Goal: Task Accomplishment & Management: Manage account settings

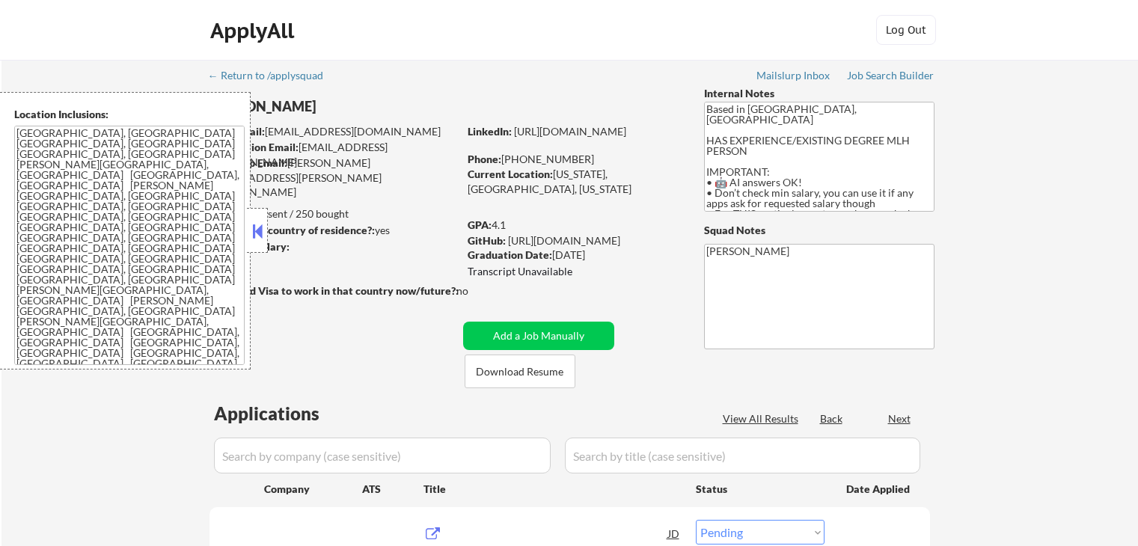
select select ""pending""
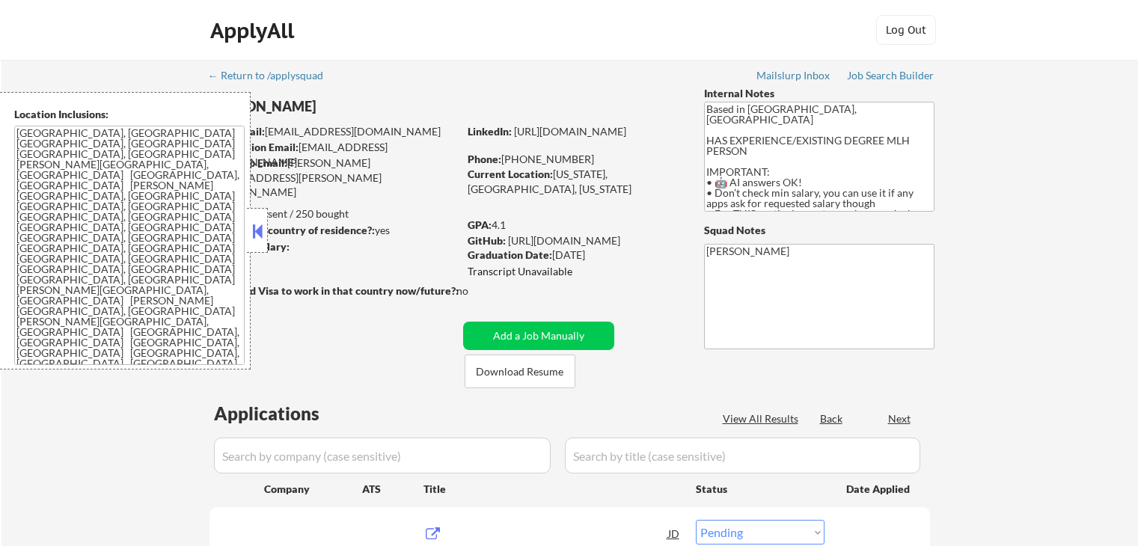
select select ""pending""
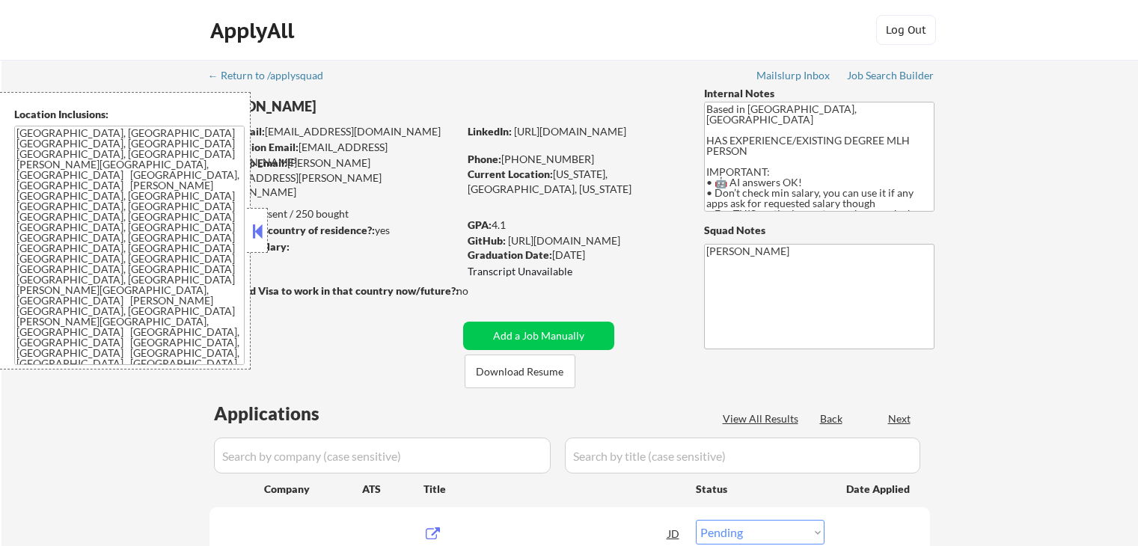
select select ""pending""
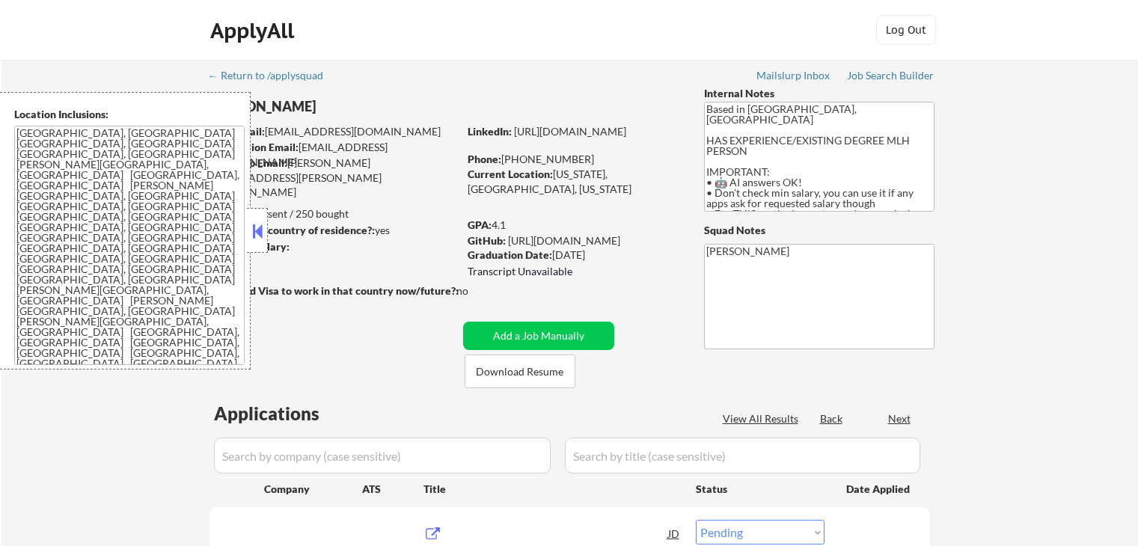
select select ""pending""
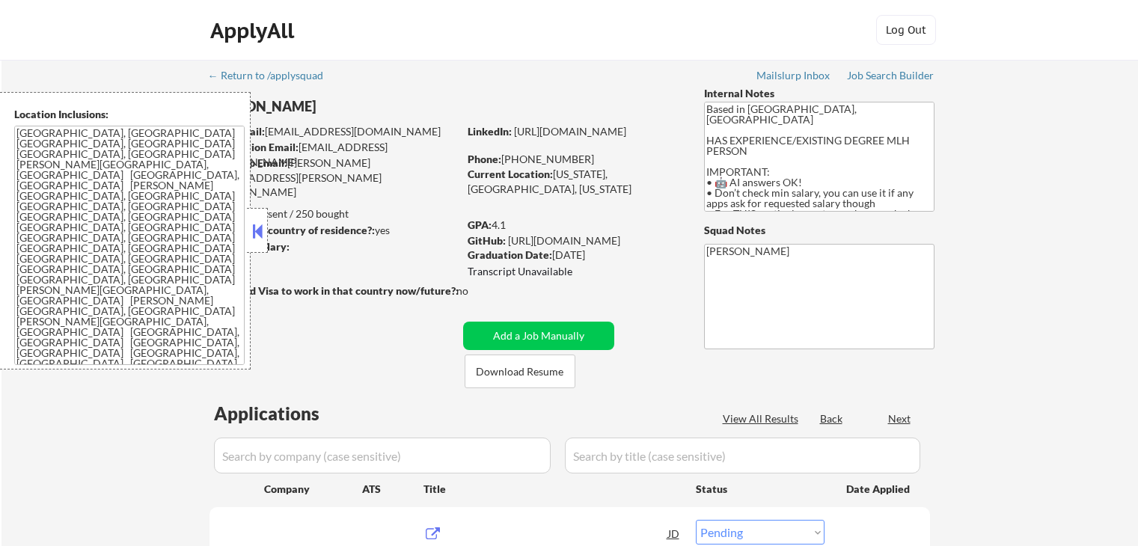
select select ""pending""
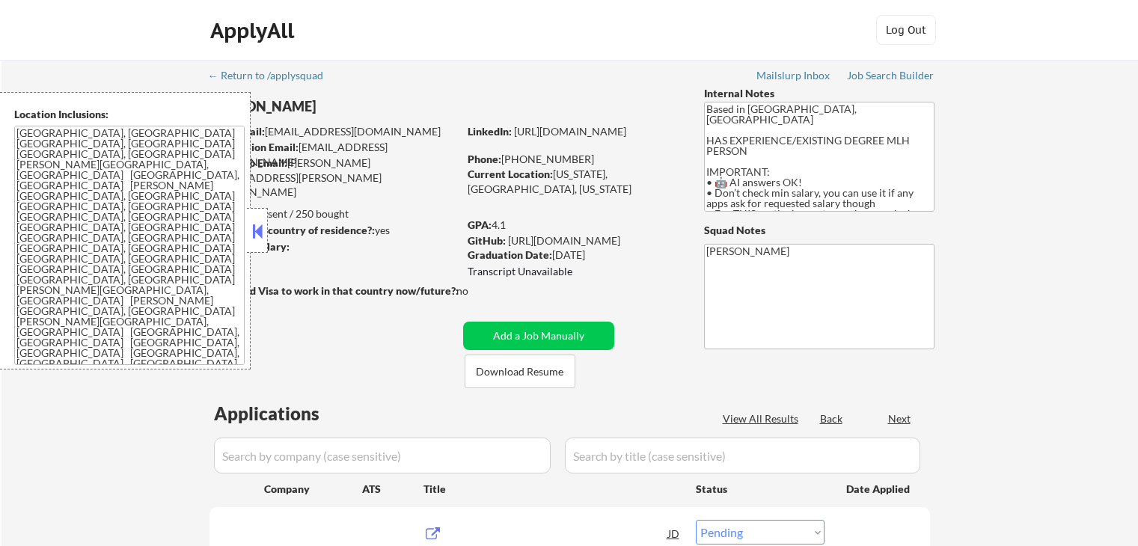
select select ""pending""
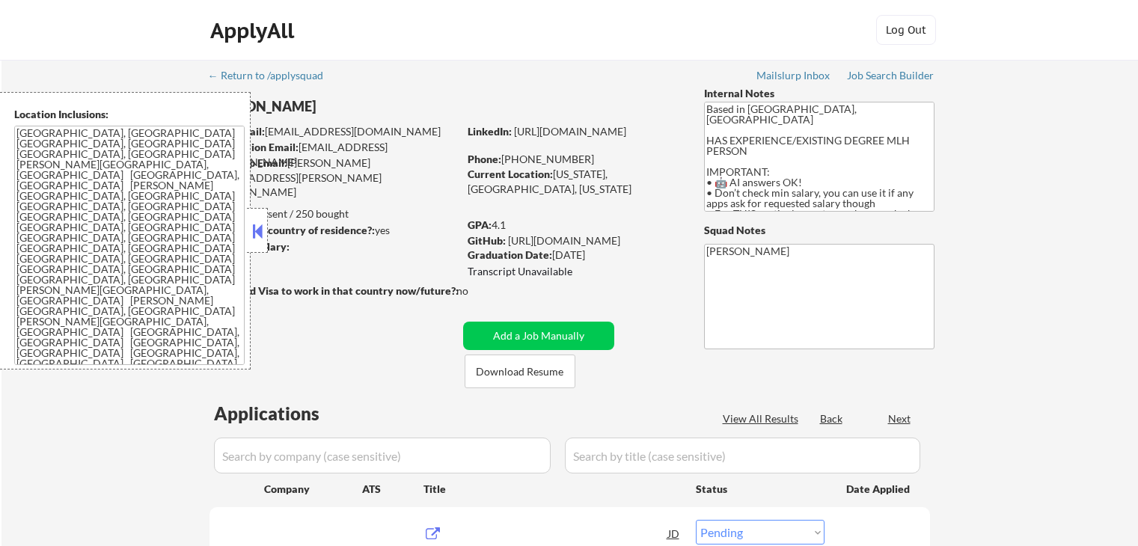
select select ""pending""
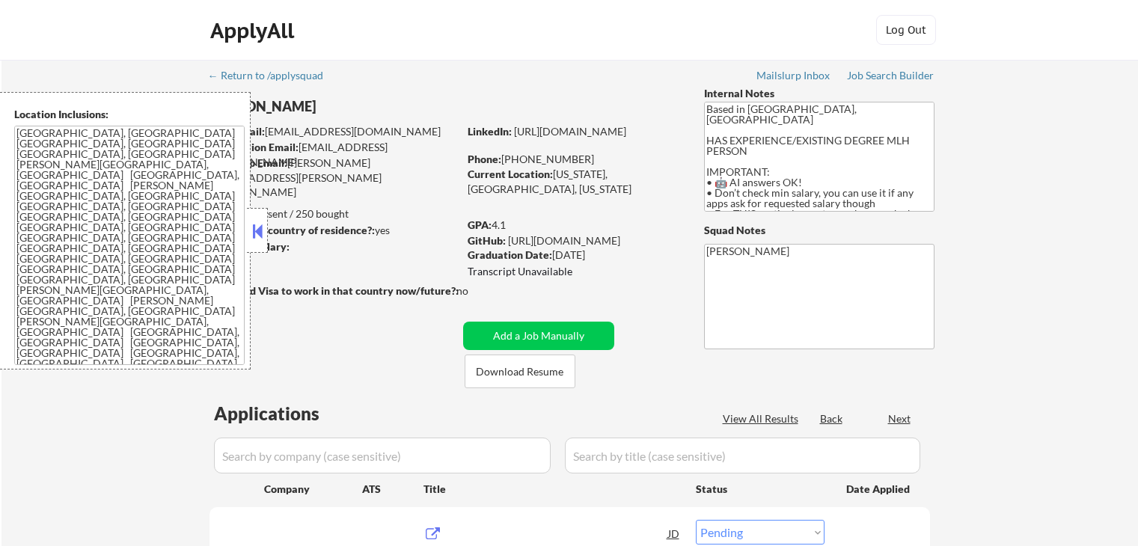
select select ""pending""
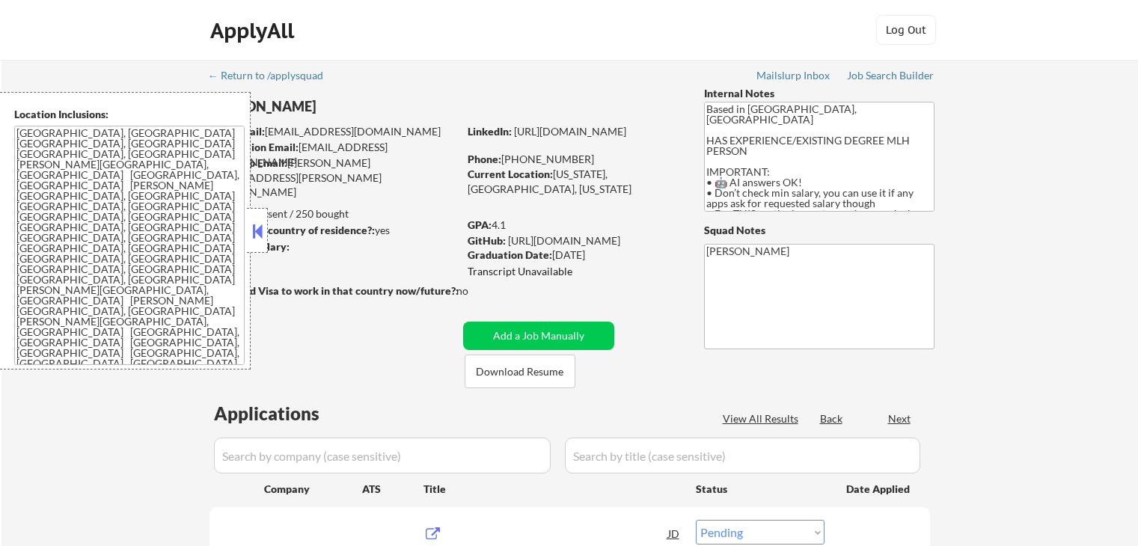
select select ""pending""
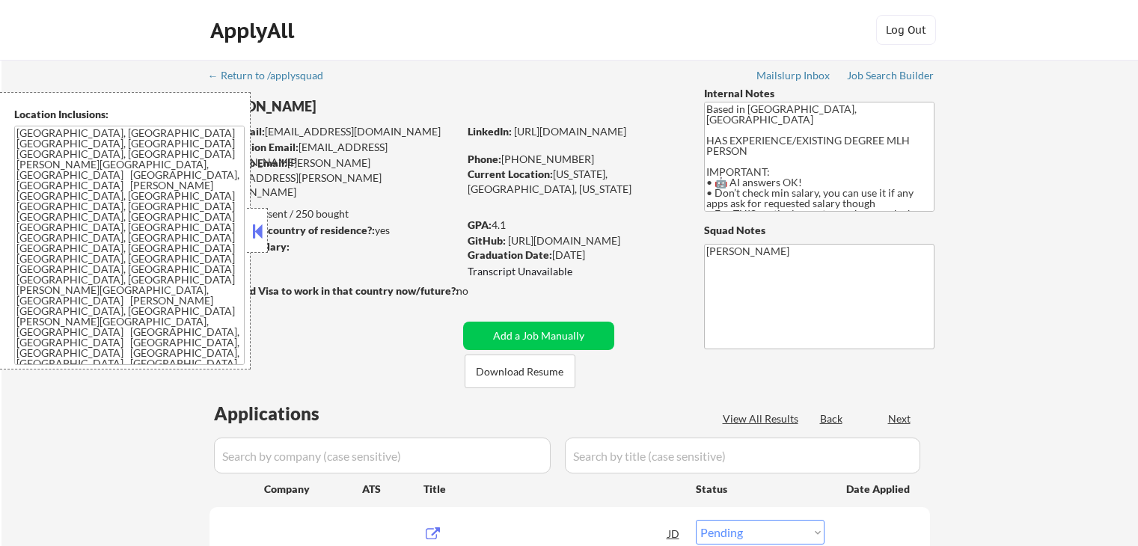
select select ""pending""
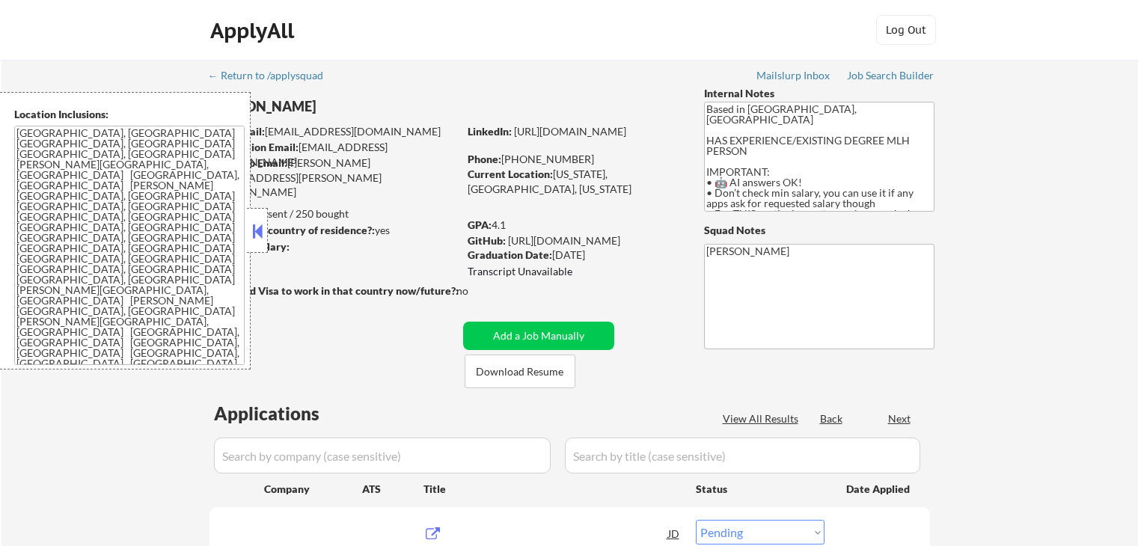
select select ""pending""
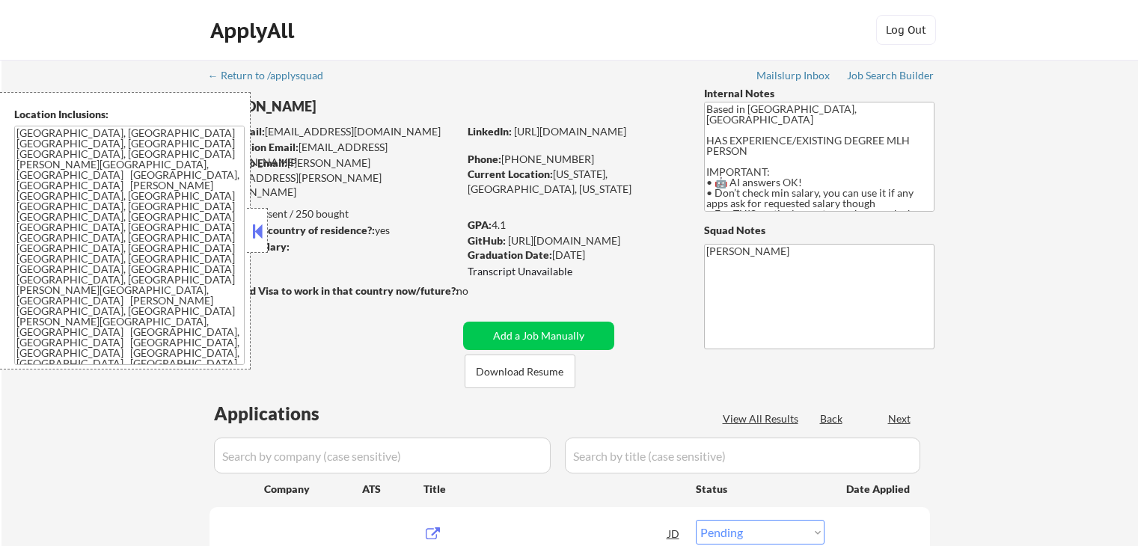
select select ""pending""
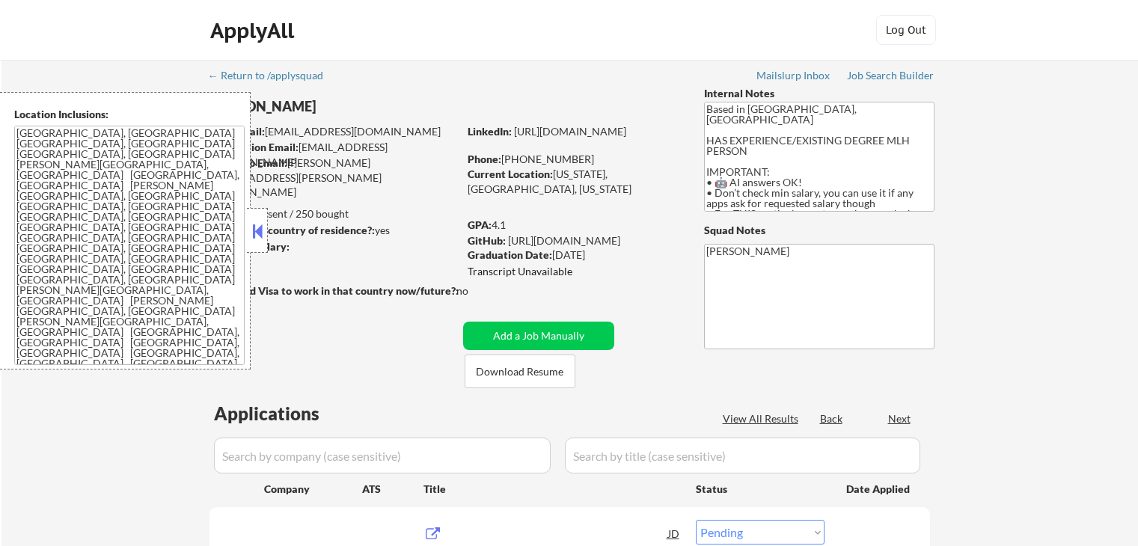
select select ""pending""
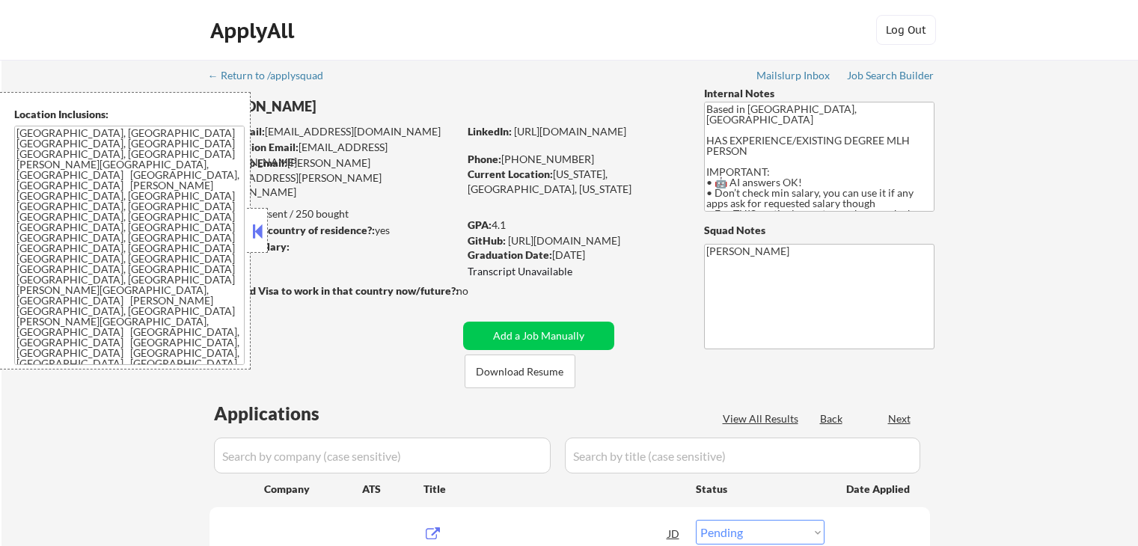
select select ""pending""
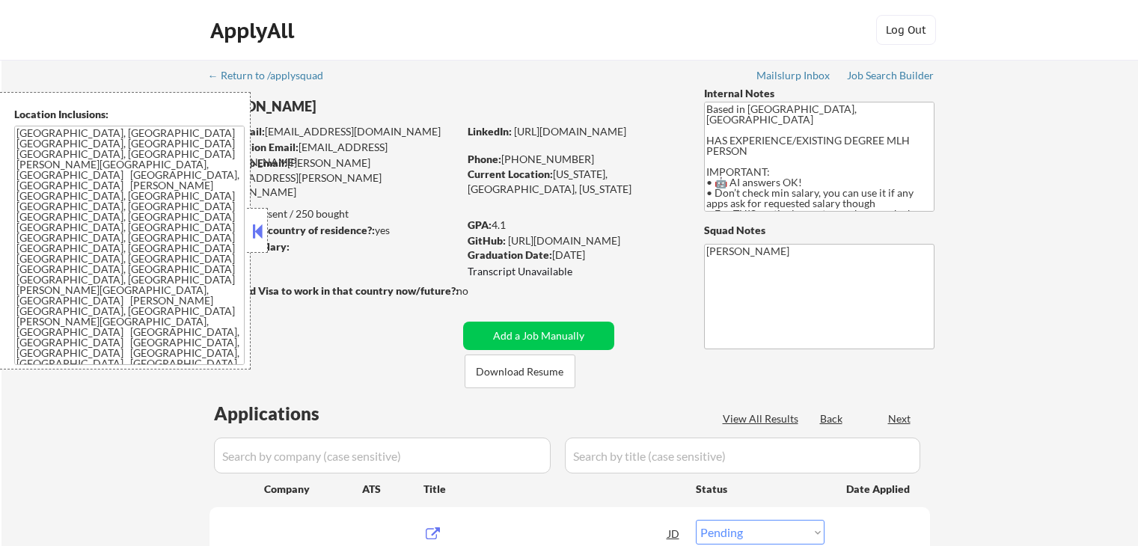
select select ""pending""
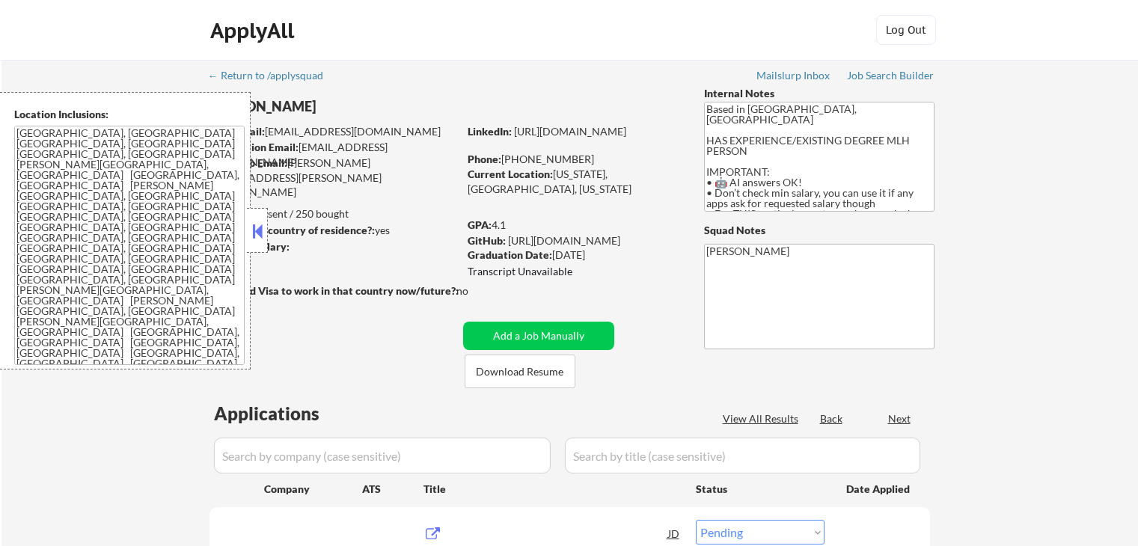
select select ""pending""
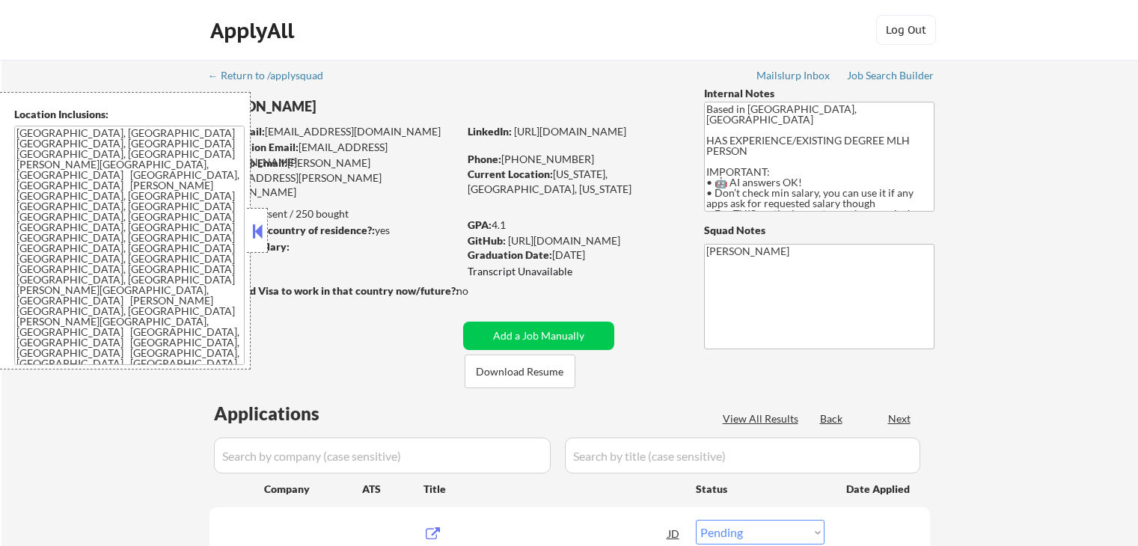
select select ""pending""
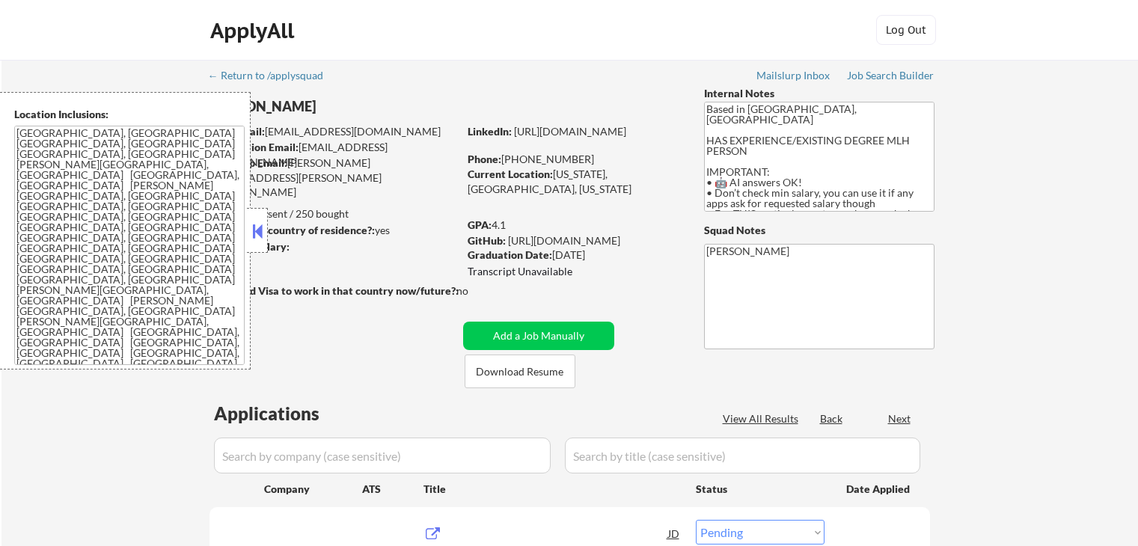
select select ""pending""
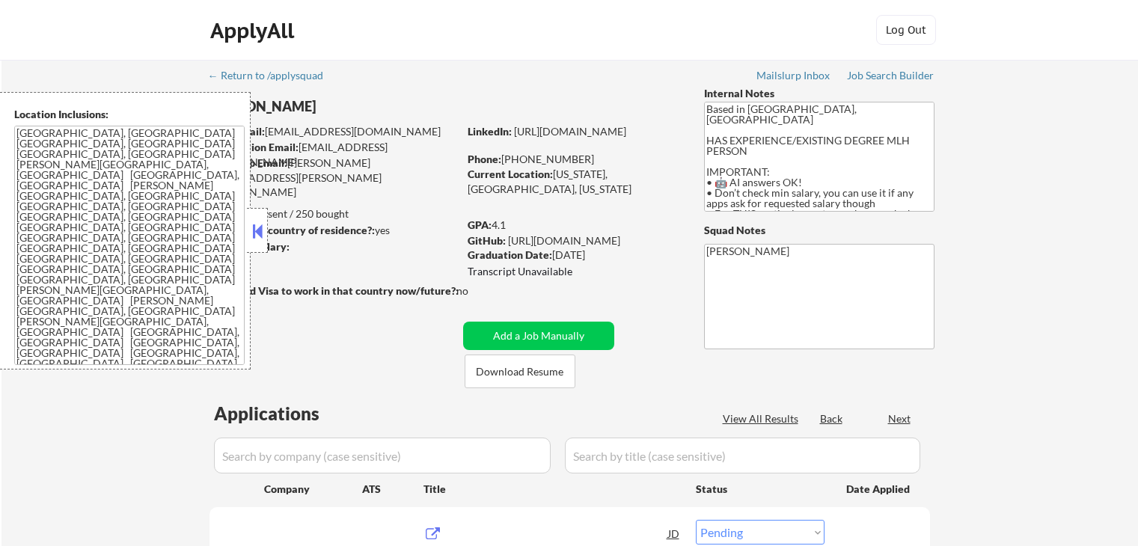
select select ""pending""
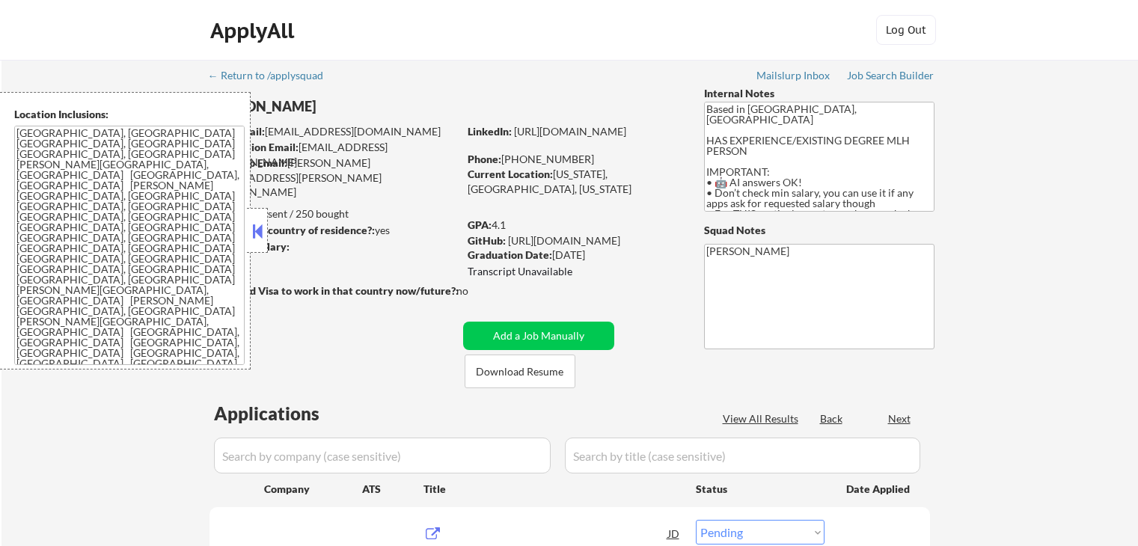
select select ""pending""
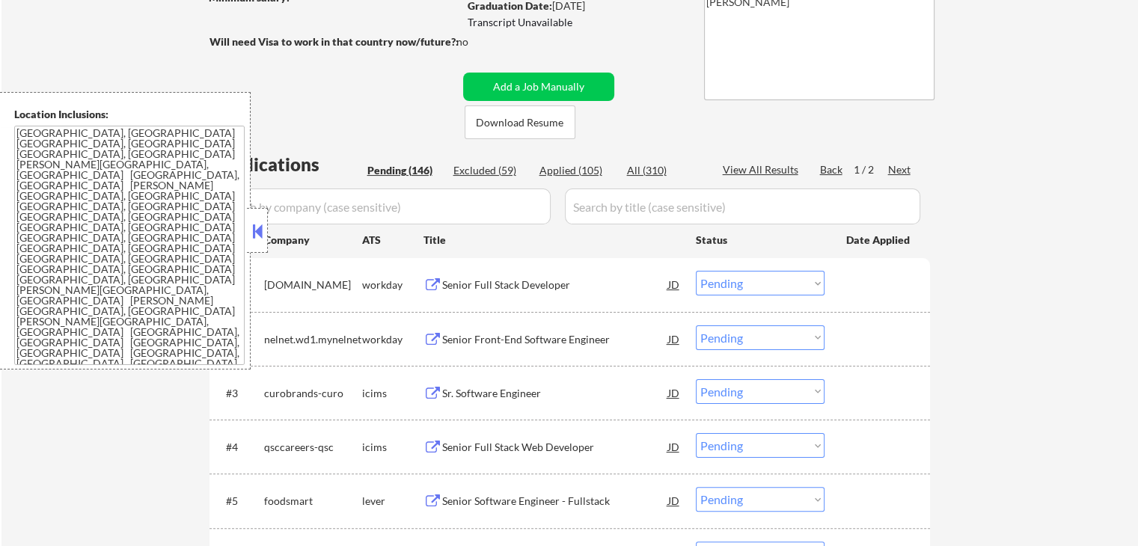
scroll to position [224, 0]
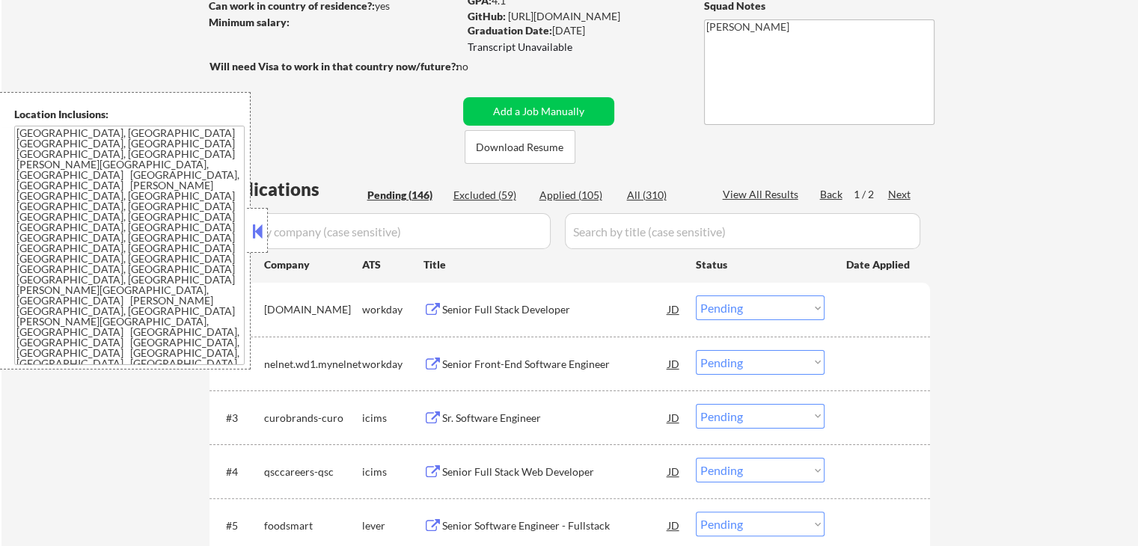
click at [260, 232] on button at bounding box center [257, 231] width 16 height 22
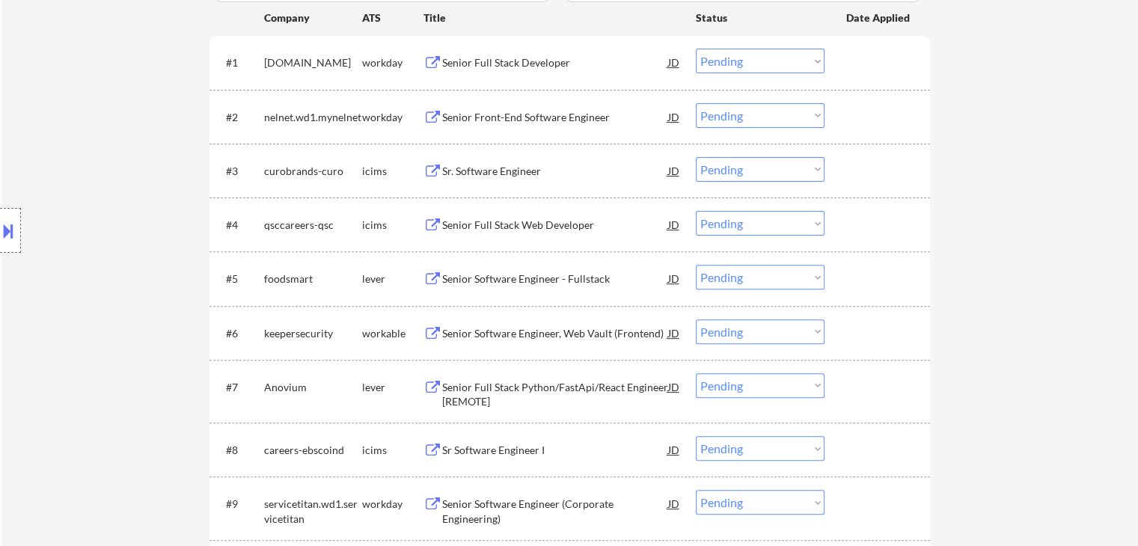
scroll to position [524, 0]
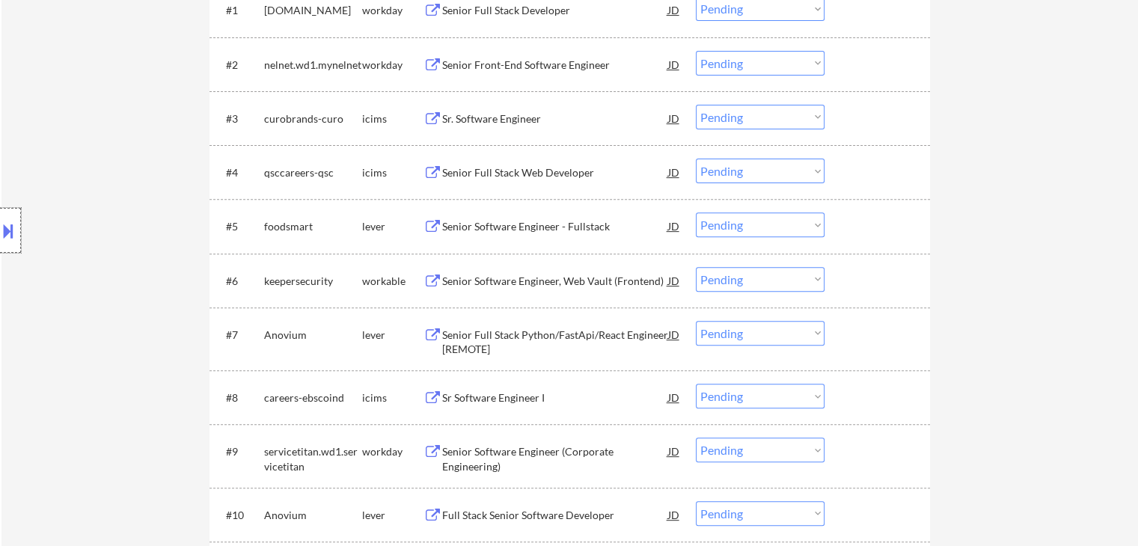
click at [15, 252] on div at bounding box center [10, 230] width 21 height 45
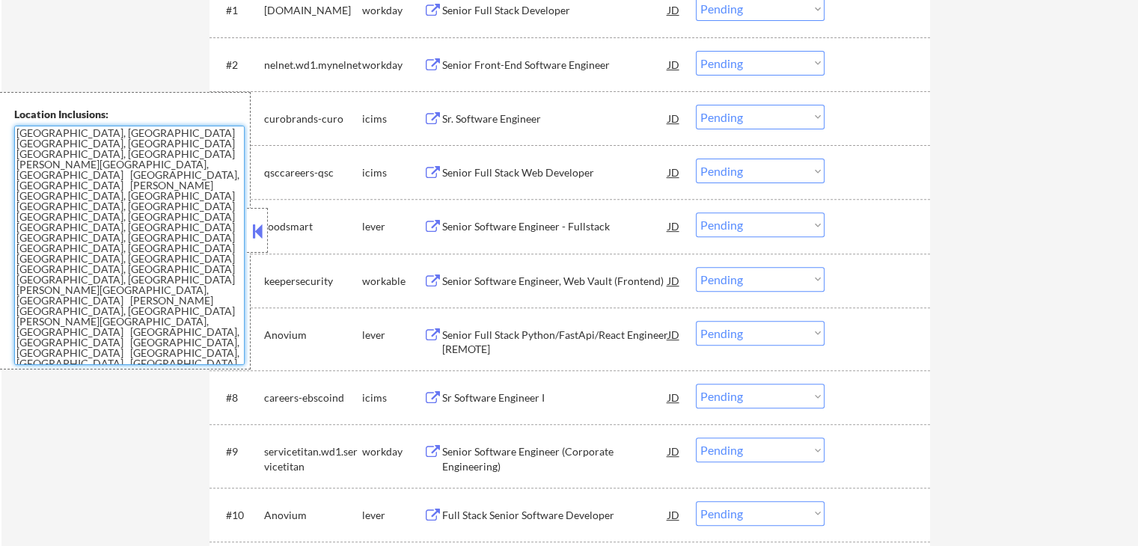
drag, startPoint x: 180, startPoint y: 271, endPoint x: 0, endPoint y: 103, distance: 246.2
click at [0, 103] on div "Location Inclusions: [GEOGRAPHIC_DATA], [GEOGRAPHIC_DATA] [GEOGRAPHIC_DATA], [G…" at bounding box center [125, 231] width 251 height 278
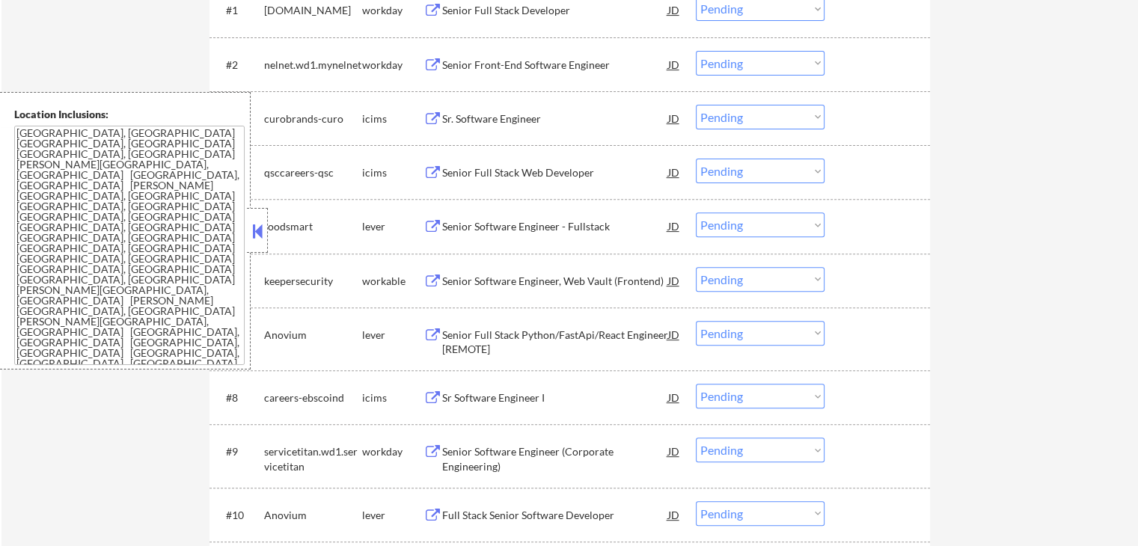
click at [258, 236] on button at bounding box center [257, 231] width 16 height 22
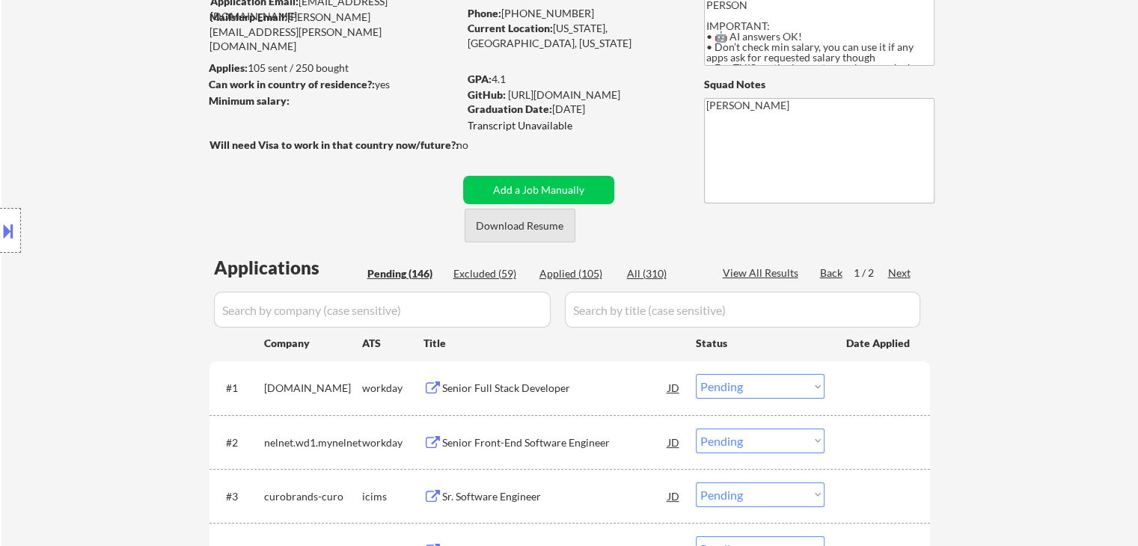
scroll to position [0, 0]
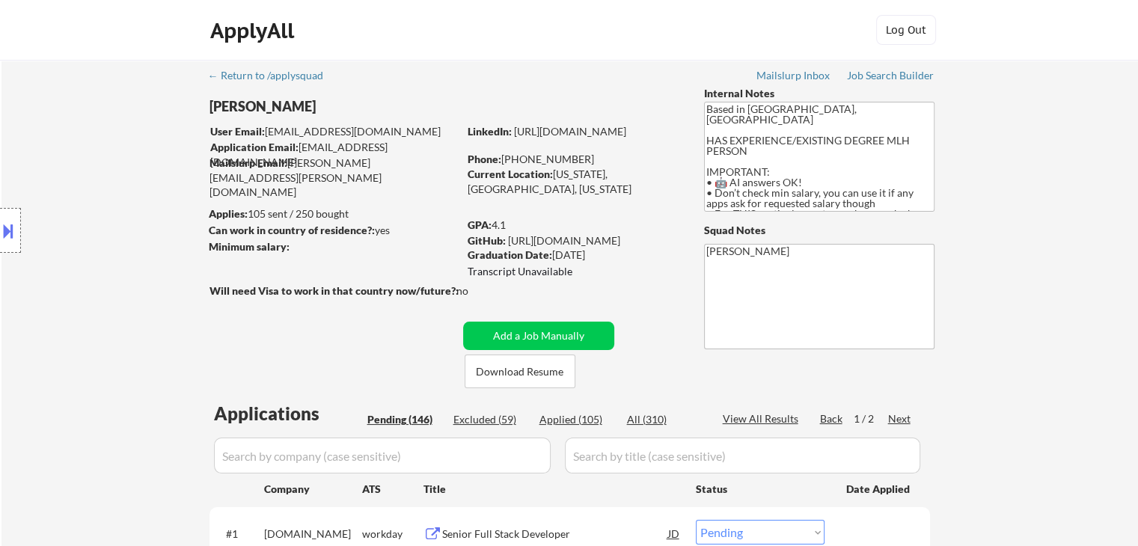
click at [153, 302] on div "Location Inclusions: [GEOGRAPHIC_DATA], [GEOGRAPHIC_DATA] [GEOGRAPHIC_DATA], [G…" at bounding box center [134, 231] width 268 height 278
drag, startPoint x: 587, startPoint y: 269, endPoint x: 476, endPoint y: 278, distance: 111.1
click at [476, 278] on div "GPA: 4.1 GitHub: [URL][DOMAIN_NAME] Graduation Date: [DATE] Transcript Unavaila…" at bounding box center [575, 250] width 214 height 64
drag, startPoint x: 628, startPoint y: 254, endPoint x: 552, endPoint y: 260, distance: 75.8
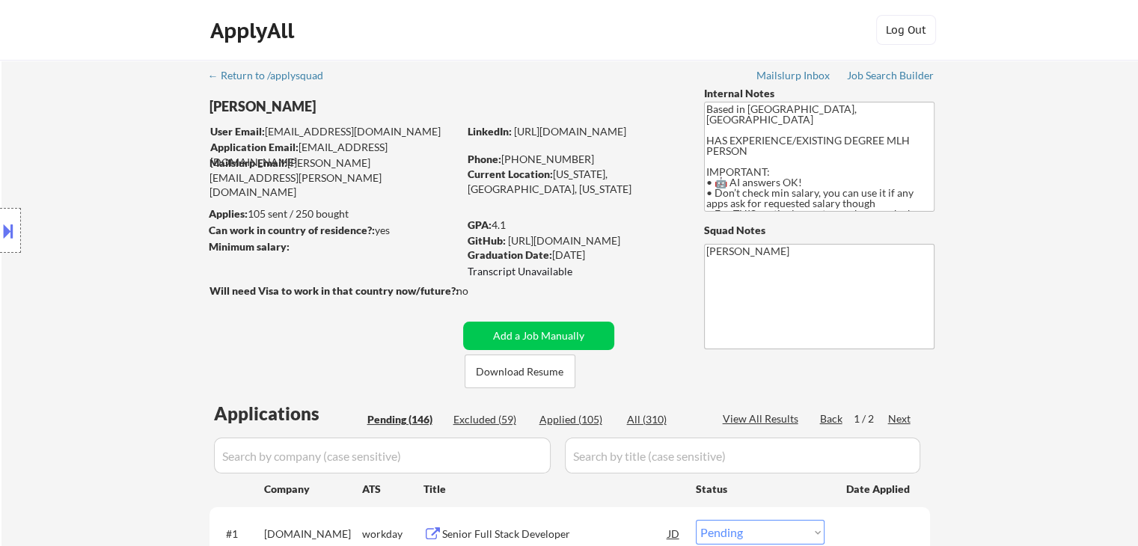
click at [552, 260] on div "Graduation Date: [DATE]" at bounding box center [574, 255] width 212 height 15
drag, startPoint x: 512, startPoint y: 219, endPoint x: 461, endPoint y: 221, distance: 50.9
click at [852, 182] on textarea "Based in [GEOGRAPHIC_DATA], [GEOGRAPHIC_DATA] HAS EXPERIENCE/EXISTING DEGREE ML…" at bounding box center [819, 157] width 230 height 110
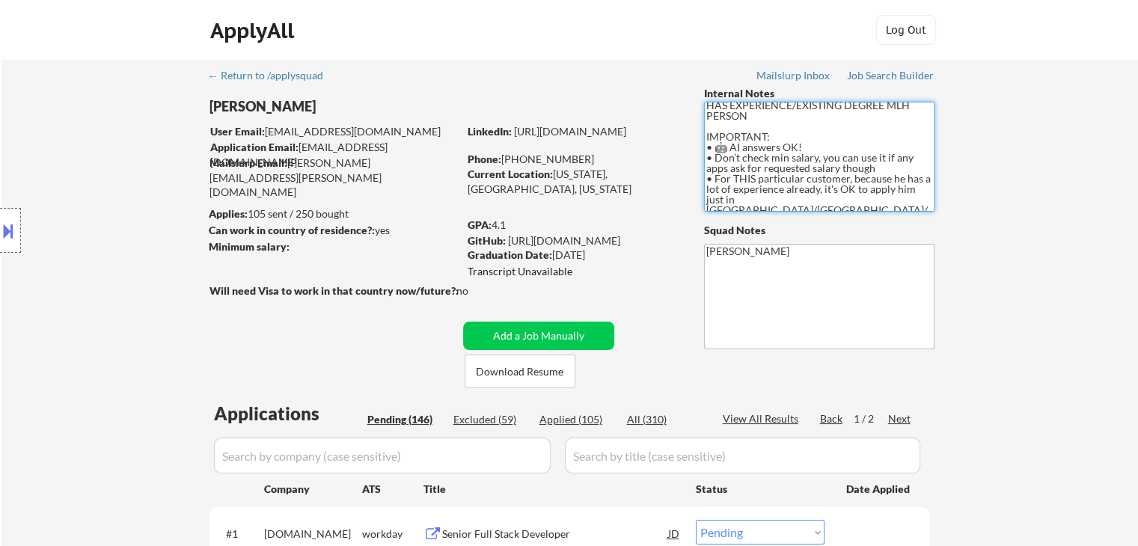
scroll to position [51, 0]
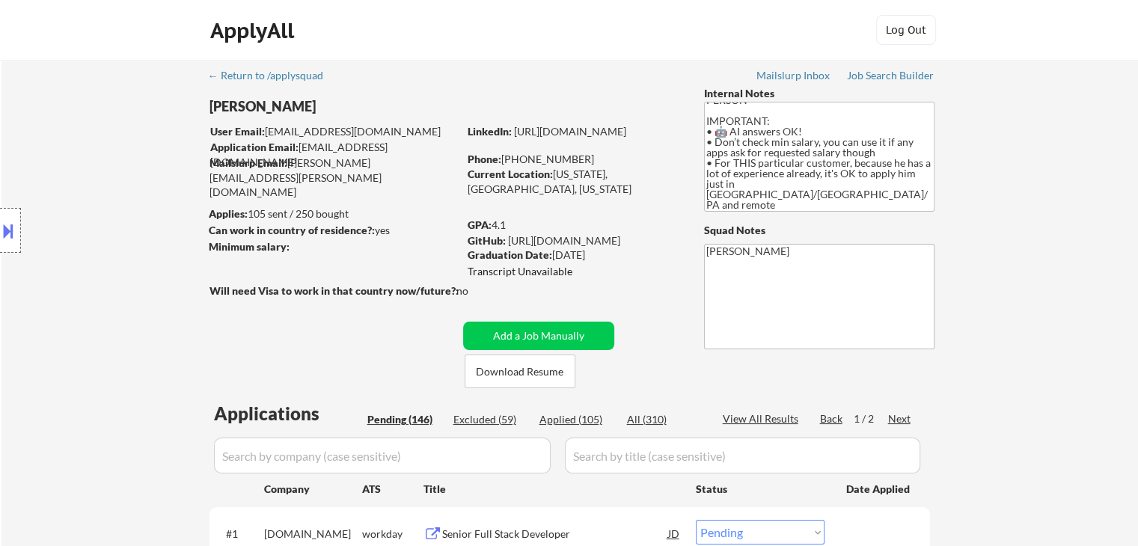
drag, startPoint x: 100, startPoint y: 269, endPoint x: 368, endPoint y: 447, distance: 321.3
click at [102, 269] on div "Location Inclusions: [GEOGRAPHIC_DATA], [GEOGRAPHIC_DATA] [GEOGRAPHIC_DATA], [G…" at bounding box center [134, 231] width 268 height 278
click at [94, 256] on div "Location Inclusions: [GEOGRAPHIC_DATA], [GEOGRAPHIC_DATA] [GEOGRAPHIC_DATA], [G…" at bounding box center [134, 231] width 268 height 278
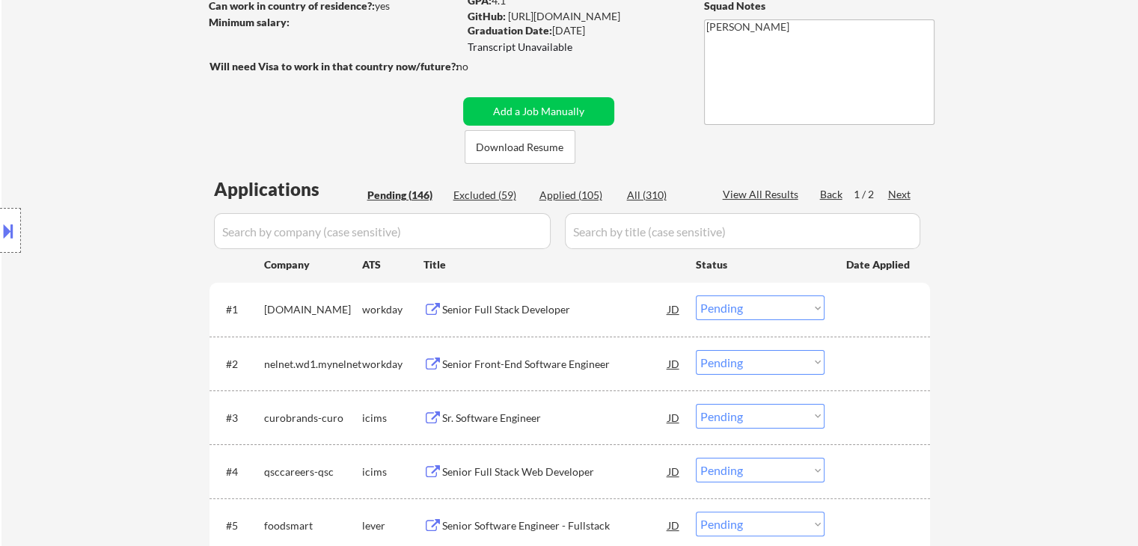
click at [126, 254] on div "Location Inclusions: [GEOGRAPHIC_DATA], [GEOGRAPHIC_DATA] [GEOGRAPHIC_DATA], [G…" at bounding box center [134, 231] width 268 height 278
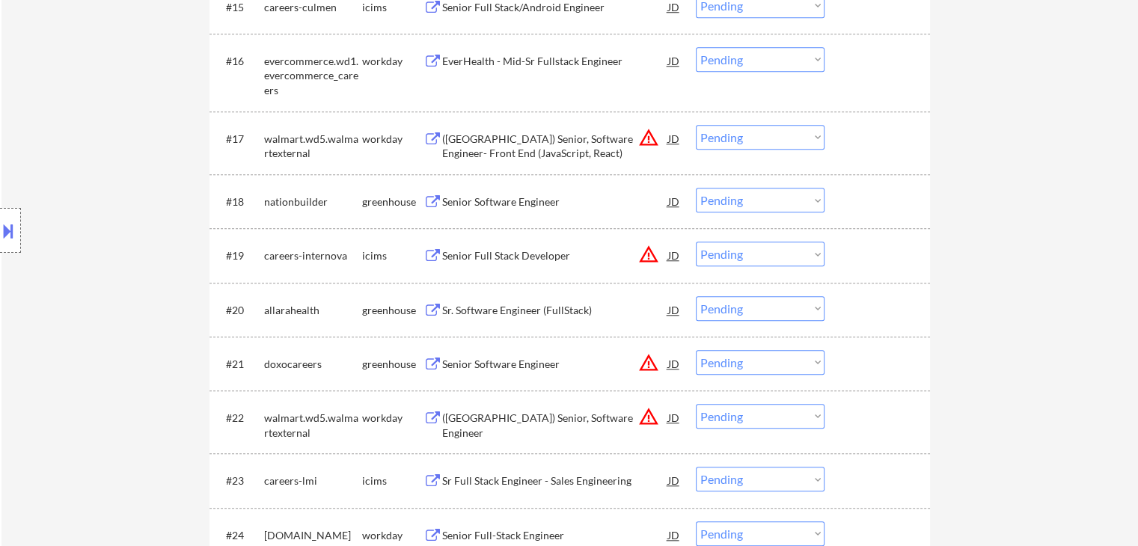
scroll to position [1347, 0]
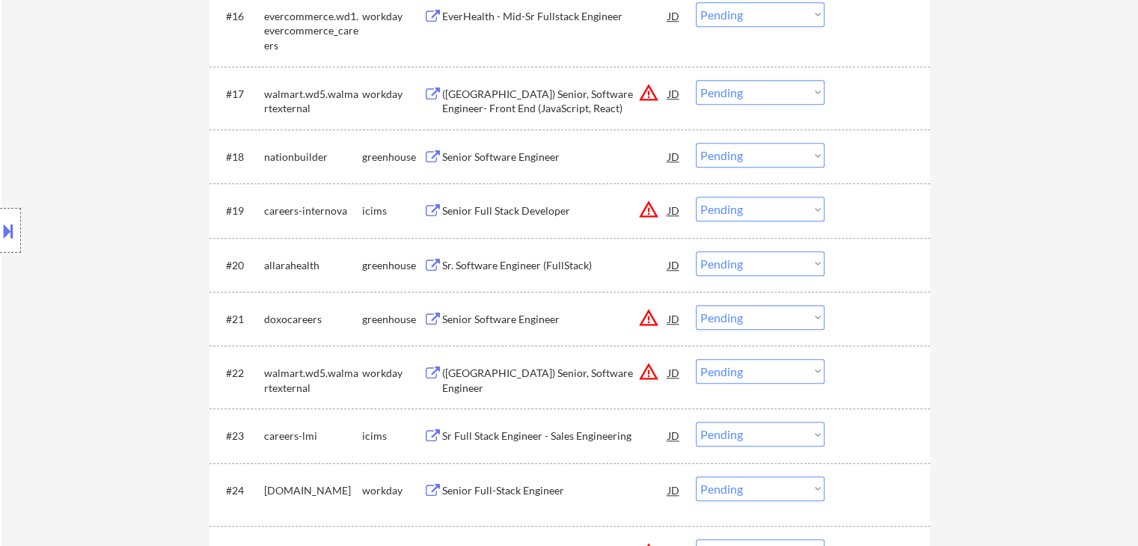
click at [130, 206] on div "Location Inclusions: [GEOGRAPHIC_DATA], [GEOGRAPHIC_DATA] [GEOGRAPHIC_DATA], [G…" at bounding box center [134, 231] width 268 height 278
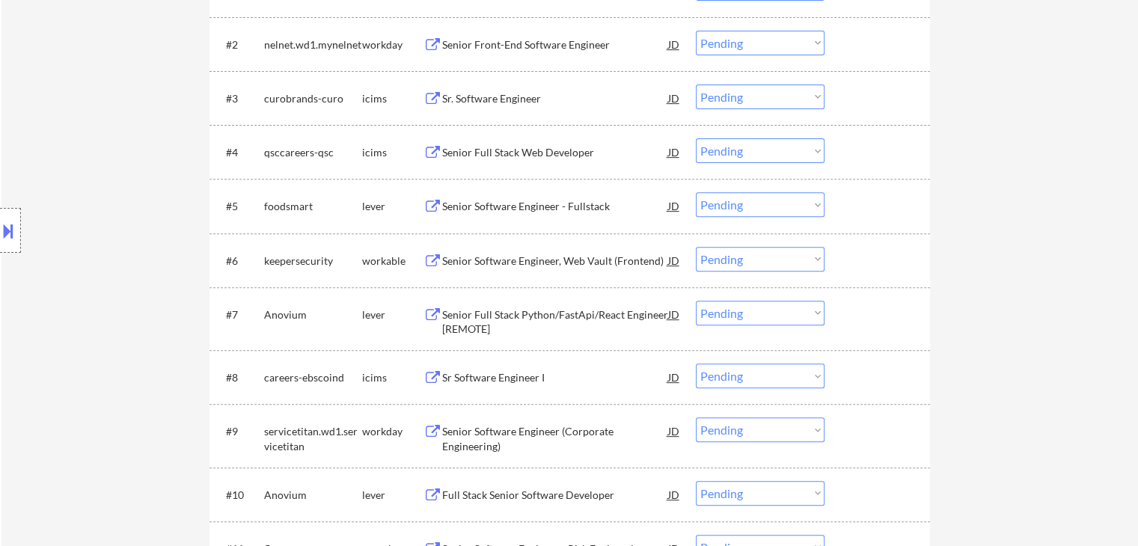
scroll to position [673, 0]
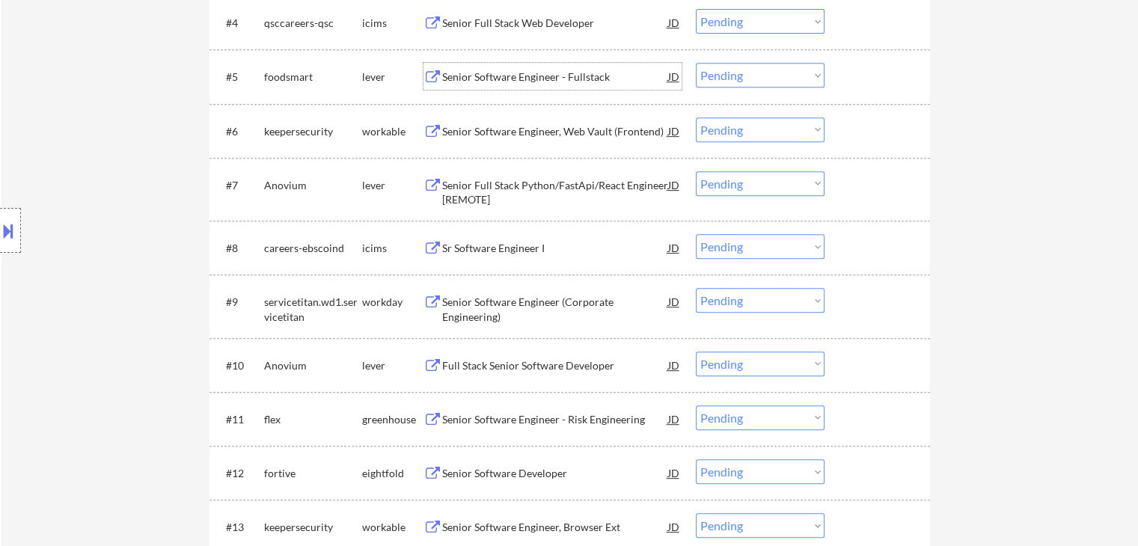
click at [461, 79] on div "Senior Software Engineer - Fullstack" at bounding box center [555, 77] width 226 height 15
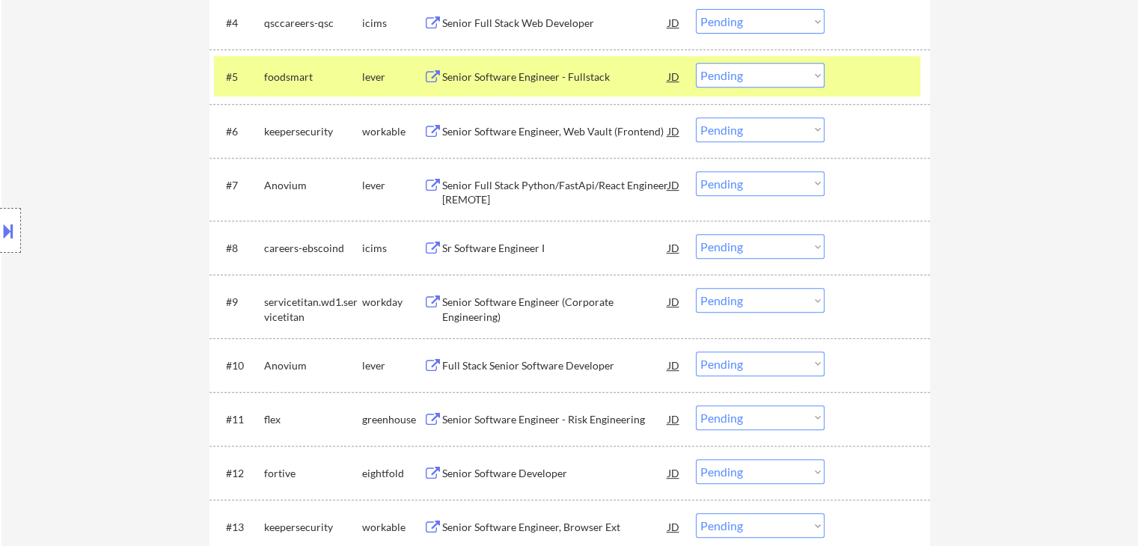
click at [482, 190] on div "Senior Full Stack Python/FastApi/React Engineer [REMOTE]" at bounding box center [555, 192] width 226 height 29
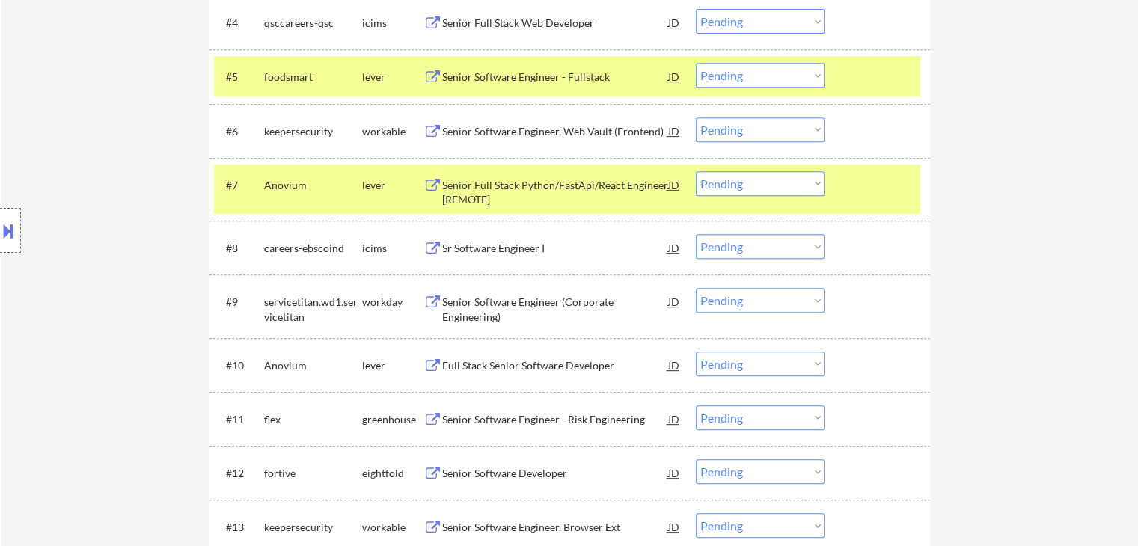
click at [497, 362] on div "Full Stack Senior Software Developer" at bounding box center [555, 365] width 226 height 15
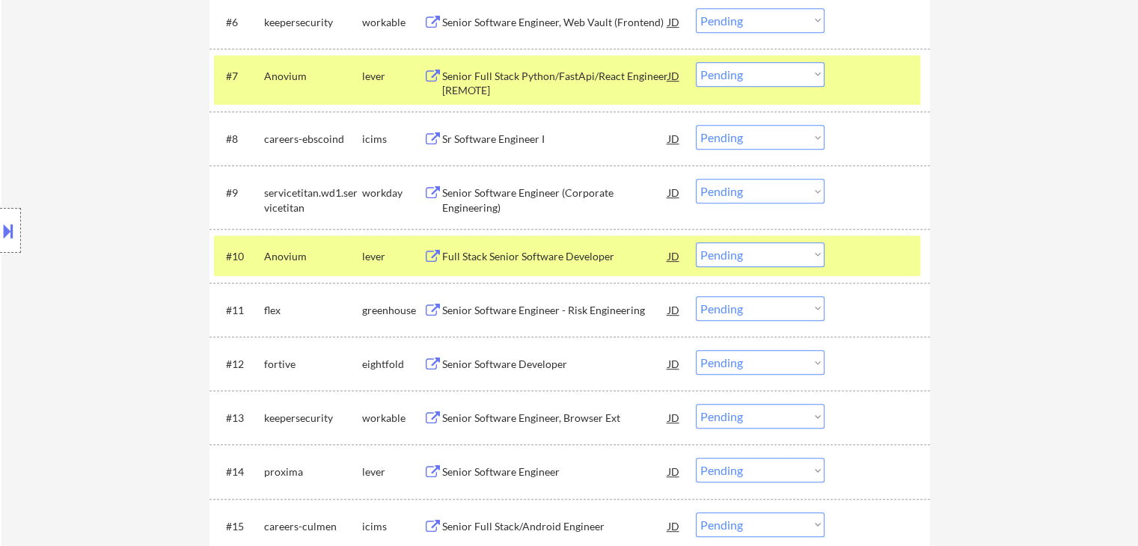
scroll to position [898, 0]
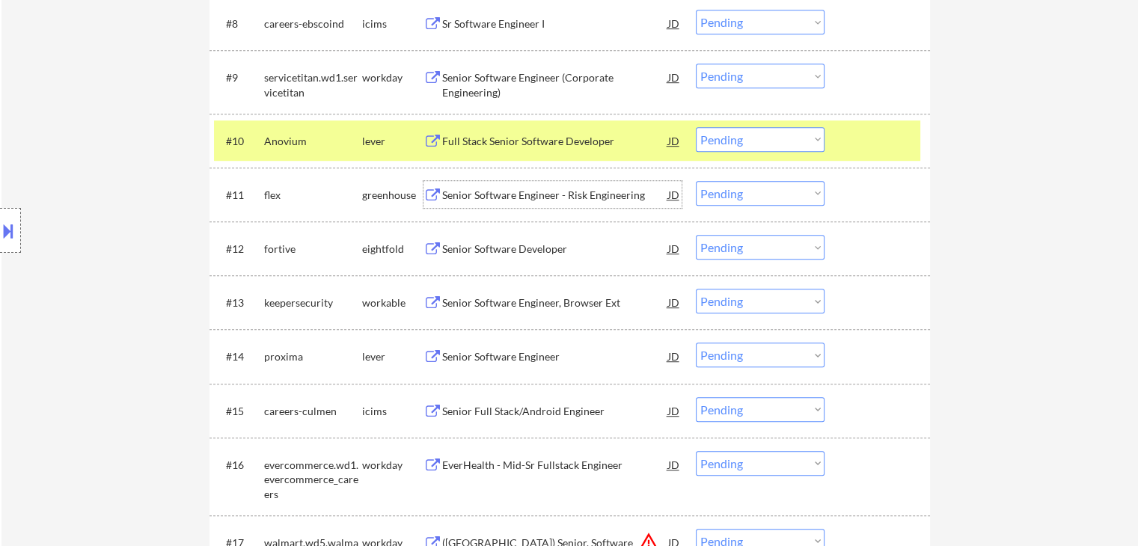
click at [468, 192] on div "Senior Software Engineer - Risk Engineering" at bounding box center [555, 195] width 226 height 15
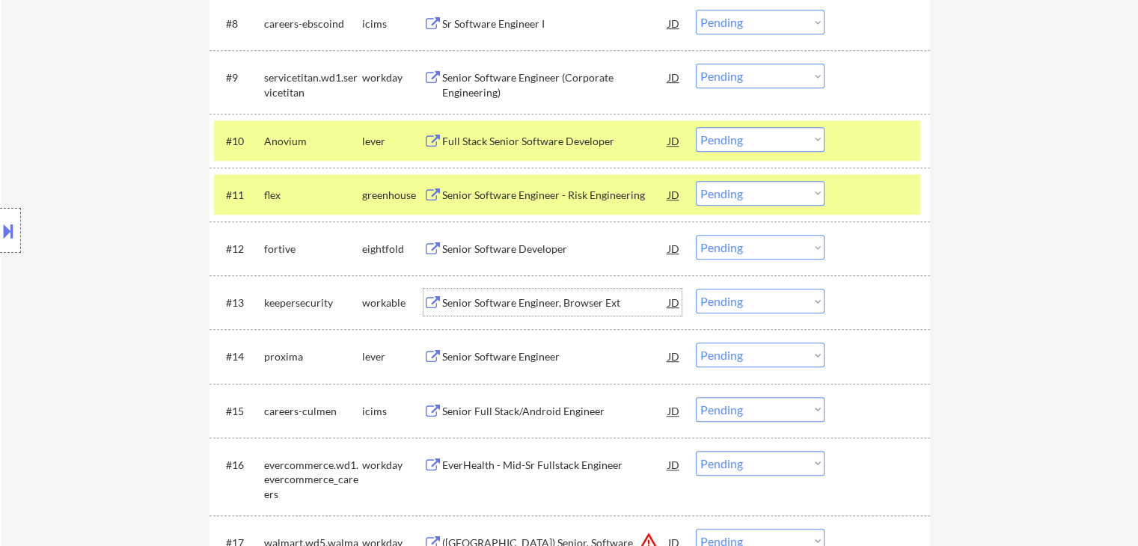
click at [466, 310] on div "Senior Software Engineer, Browser Ext" at bounding box center [555, 303] width 226 height 15
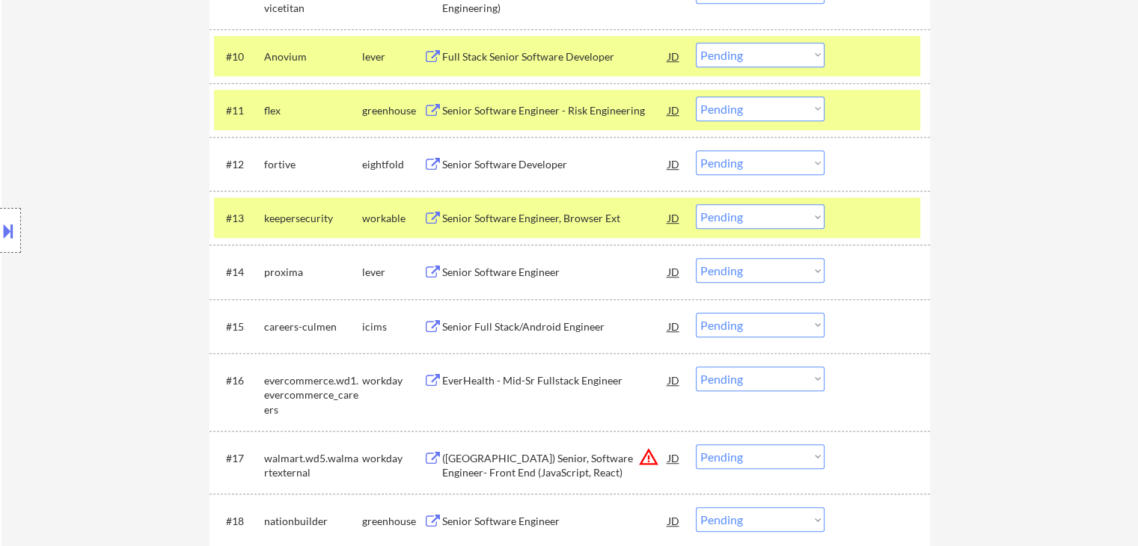
scroll to position [1048, 0]
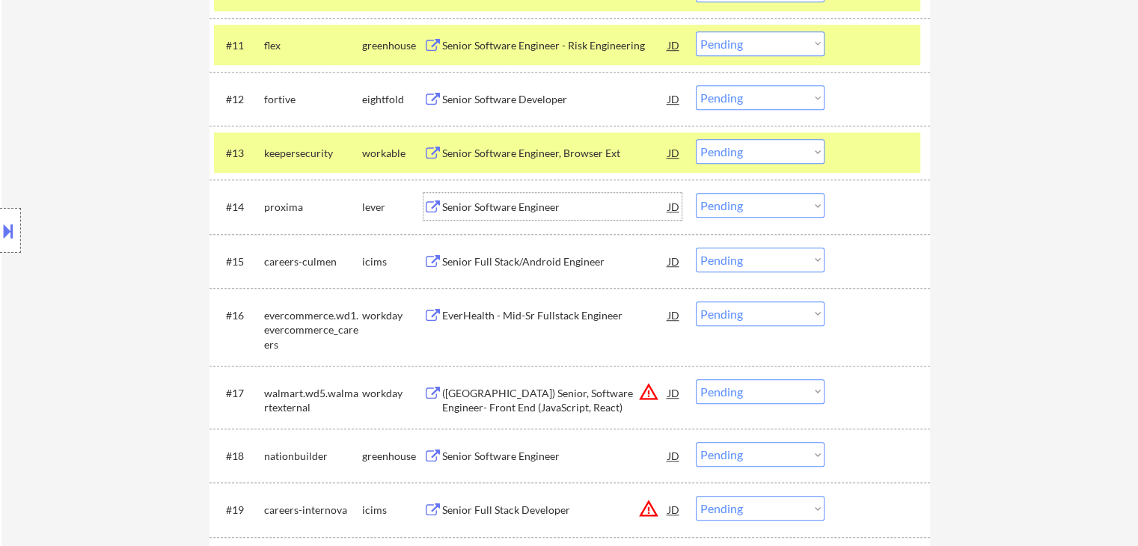
click at [480, 205] on div "Senior Software Engineer" at bounding box center [555, 207] width 226 height 15
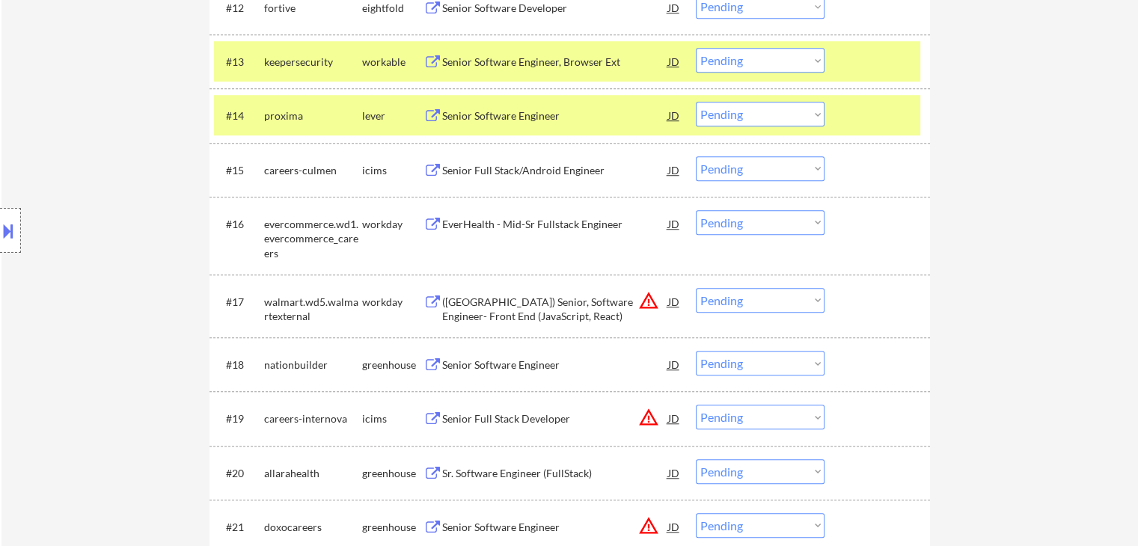
scroll to position [1197, 0]
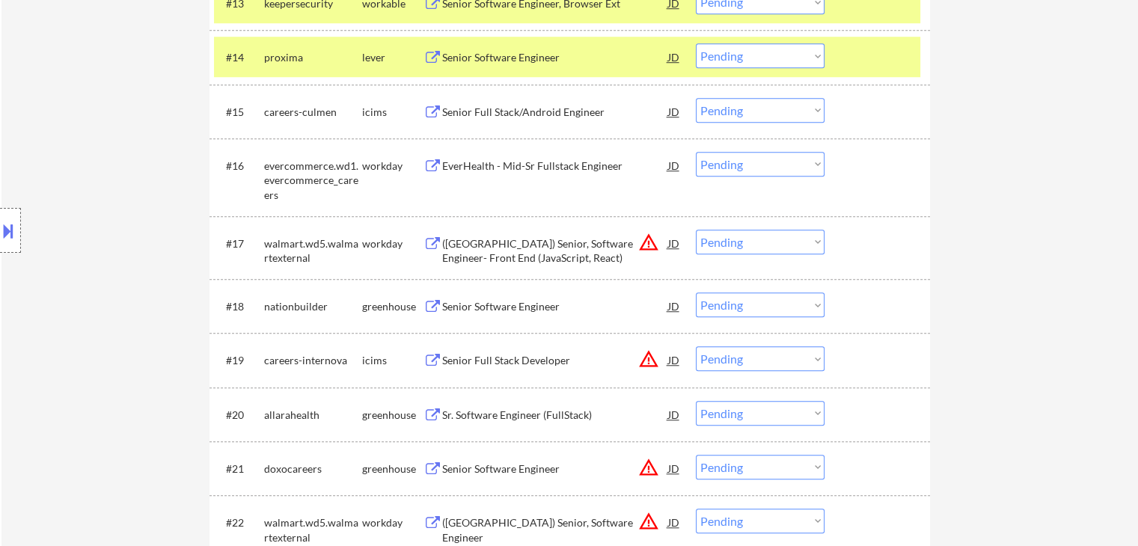
click at [488, 306] on div "Senior Software Engineer" at bounding box center [555, 306] width 226 height 15
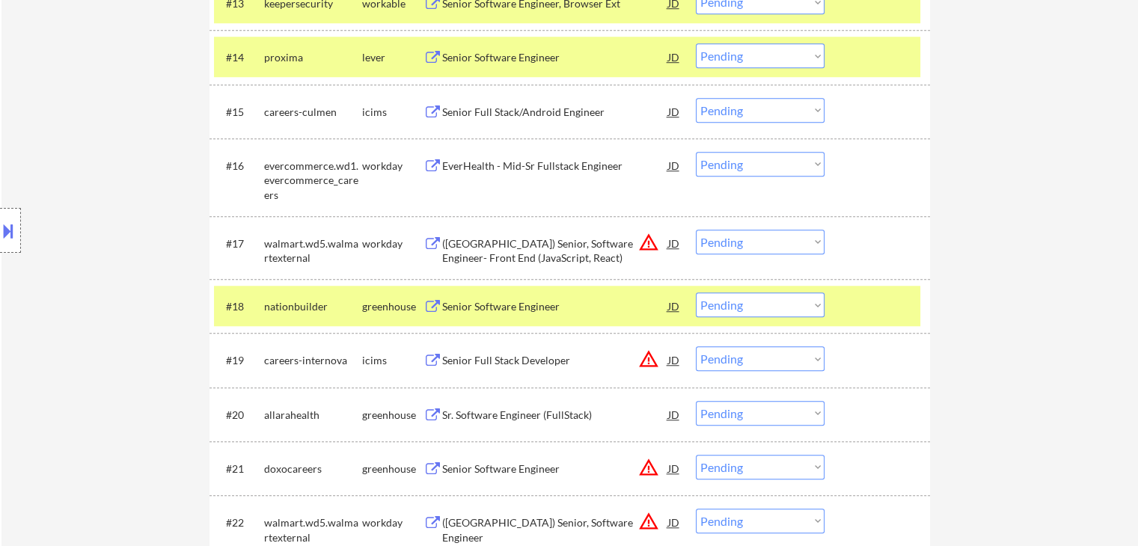
scroll to position [1422, 0]
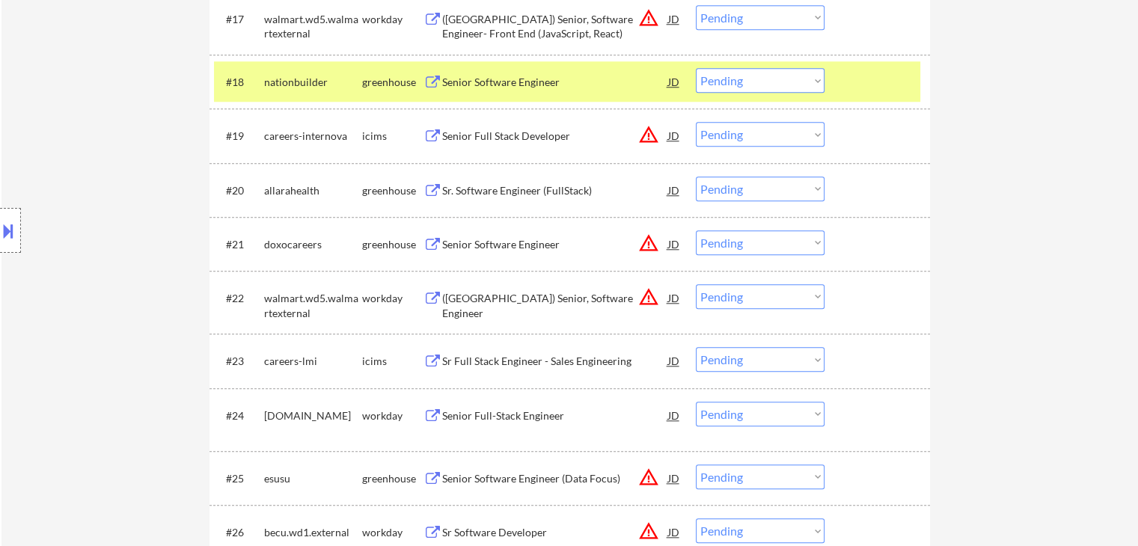
click at [476, 192] on div "Sr. Software Engineer (FullStack)" at bounding box center [555, 190] width 226 height 15
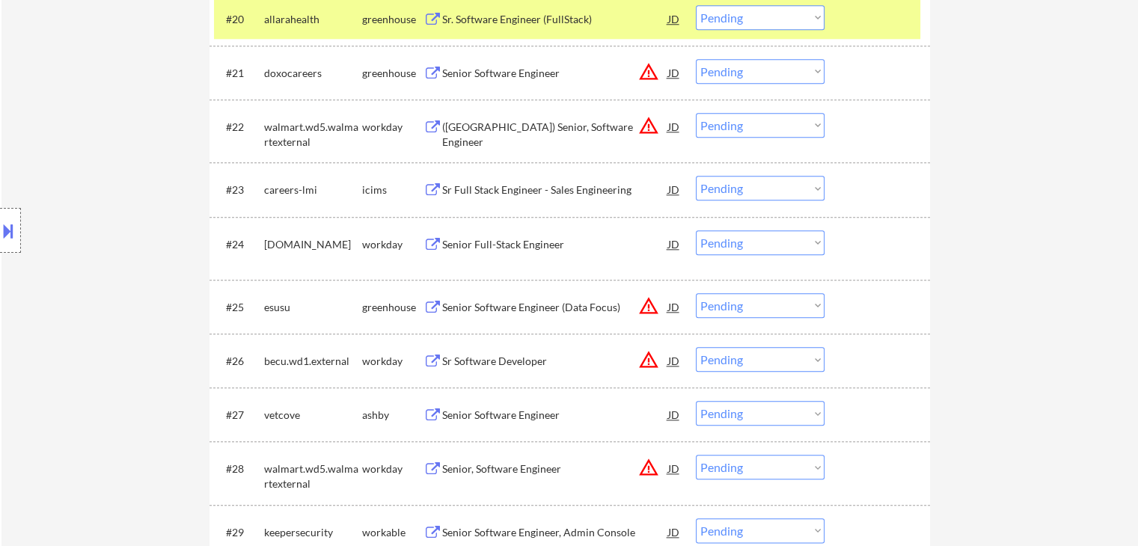
scroll to position [1646, 0]
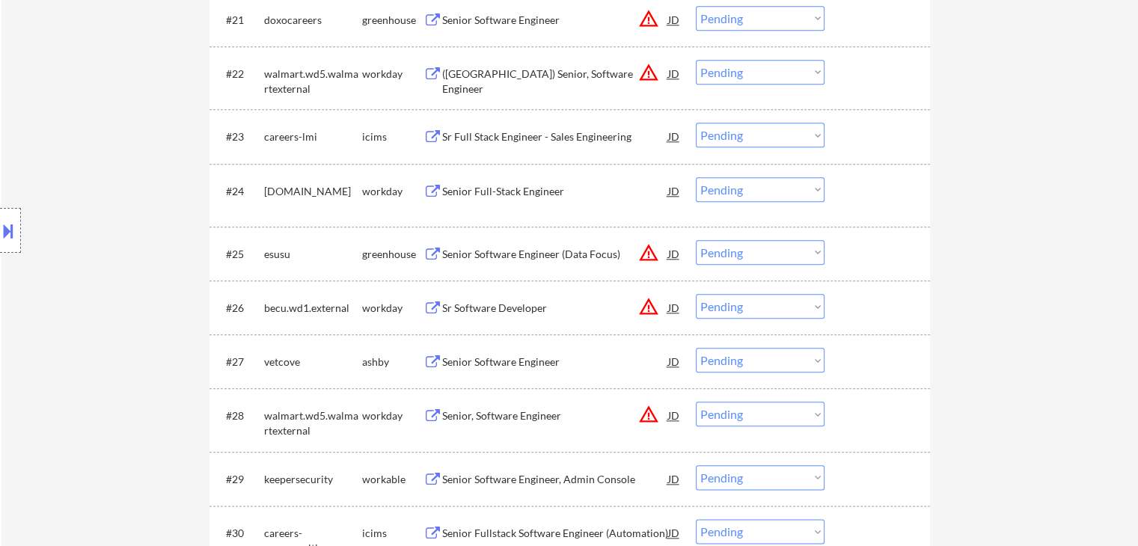
click at [471, 258] on div "Senior Software Engineer (Data Focus)" at bounding box center [555, 254] width 226 height 15
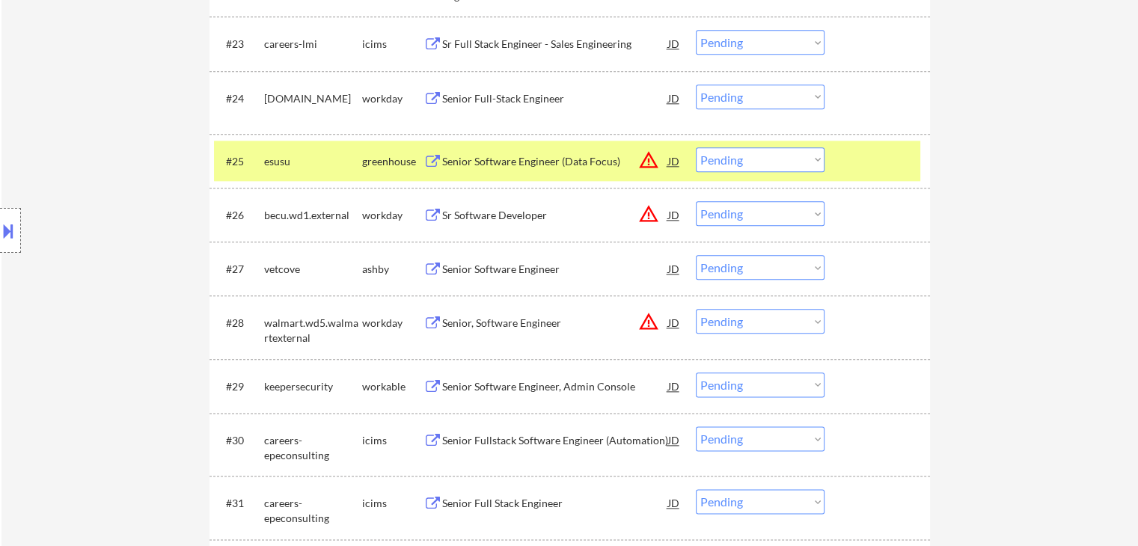
scroll to position [1796, 0]
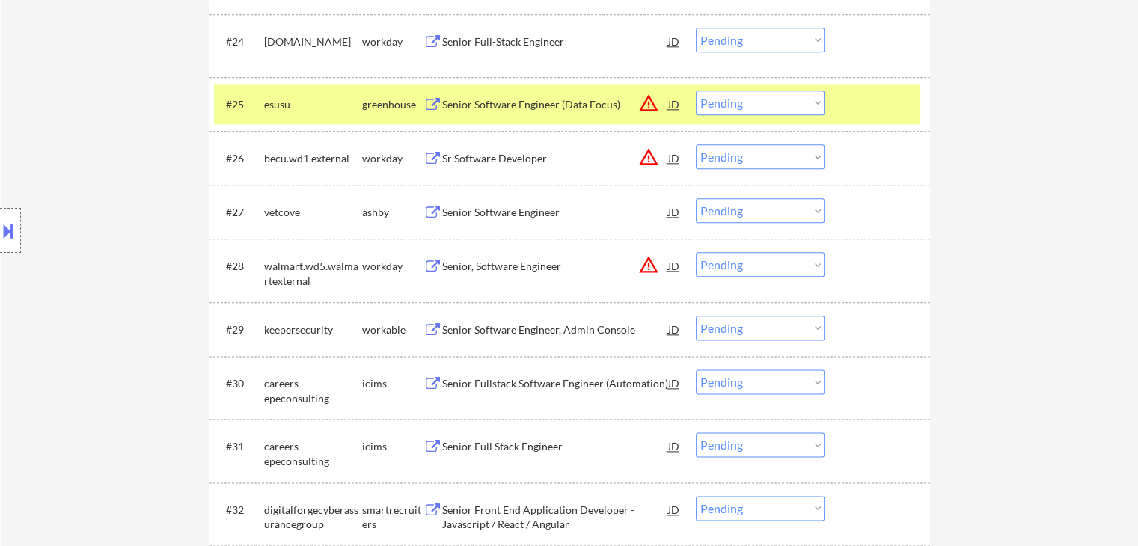
click at [468, 328] on div "Senior Software Engineer, Admin Console" at bounding box center [555, 330] width 226 height 15
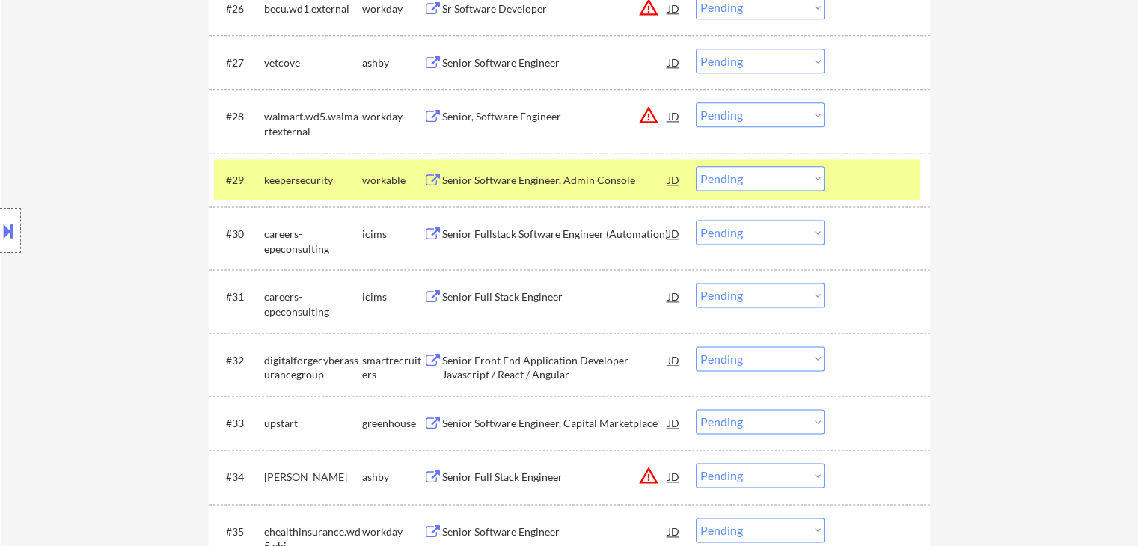
scroll to position [2020, 0]
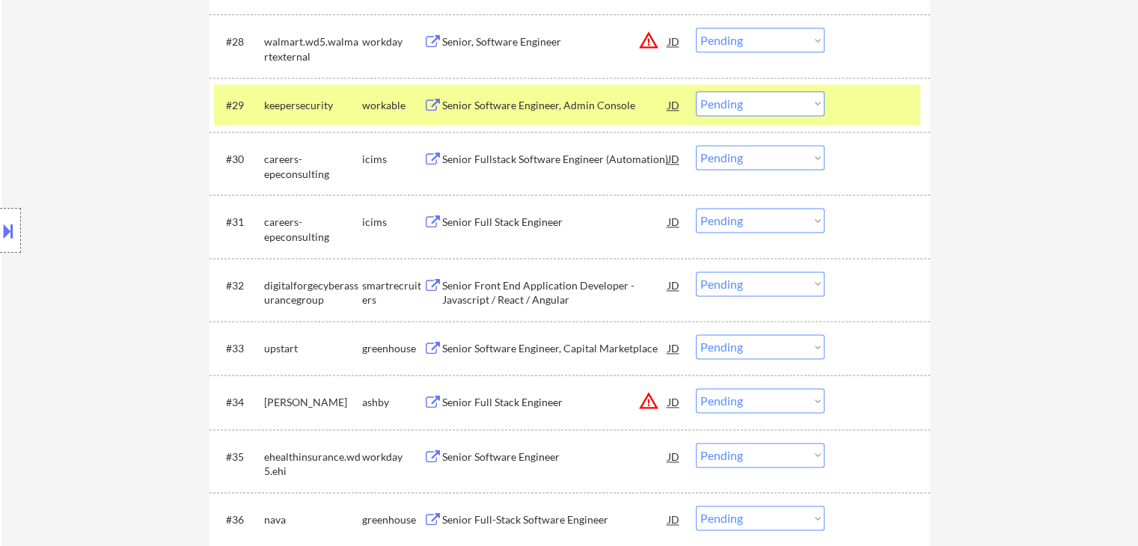
click at [483, 345] on div "Senior Software Engineer, Capital Marketplace" at bounding box center [555, 348] width 226 height 15
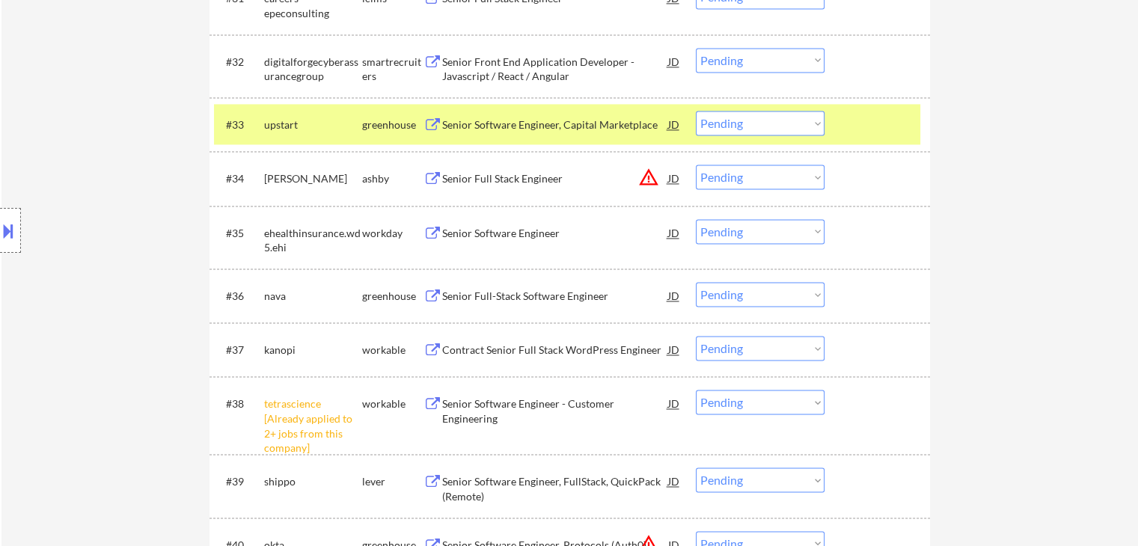
scroll to position [2320, 0]
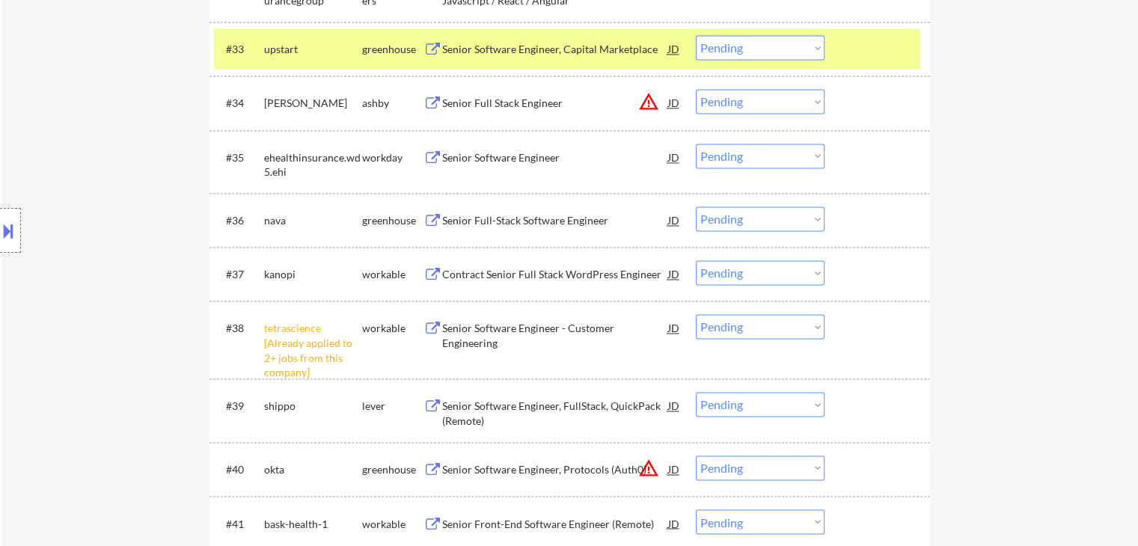
click at [474, 219] on div "Senior Full-Stack Software Engineer" at bounding box center [555, 220] width 226 height 15
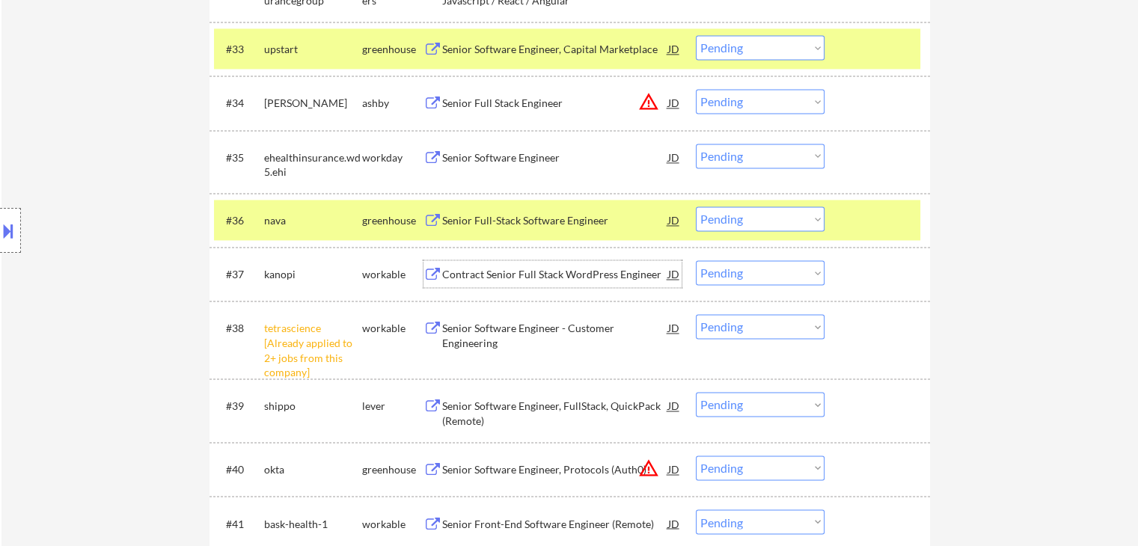
click at [487, 271] on div "Contract Senior Full Stack WordPress Engineer" at bounding box center [555, 274] width 226 height 15
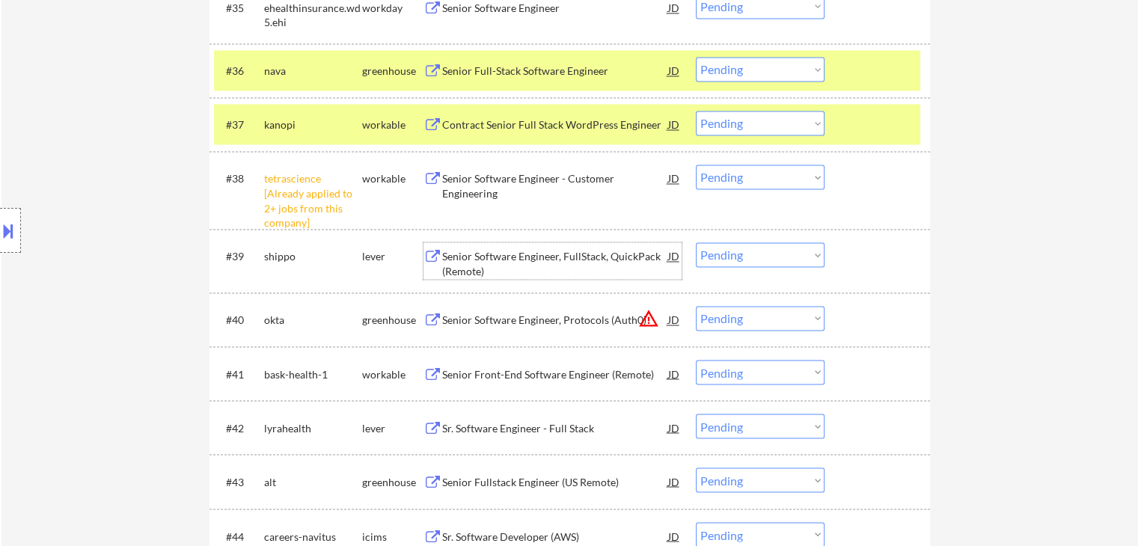
click at [477, 254] on div "Senior Software Engineer, FullStack, QuickPack (Remote)" at bounding box center [555, 263] width 226 height 29
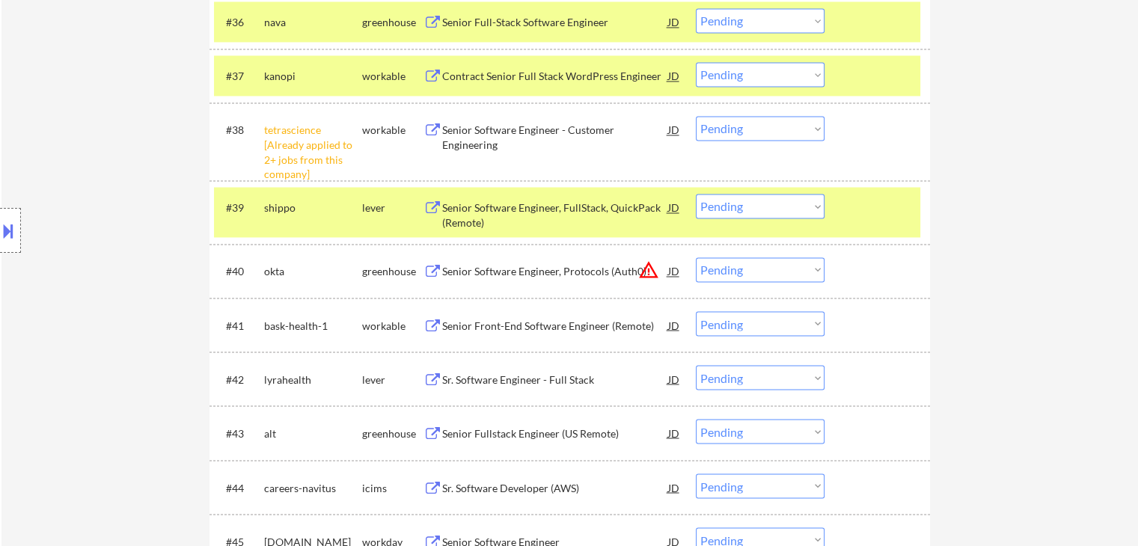
scroll to position [2544, 0]
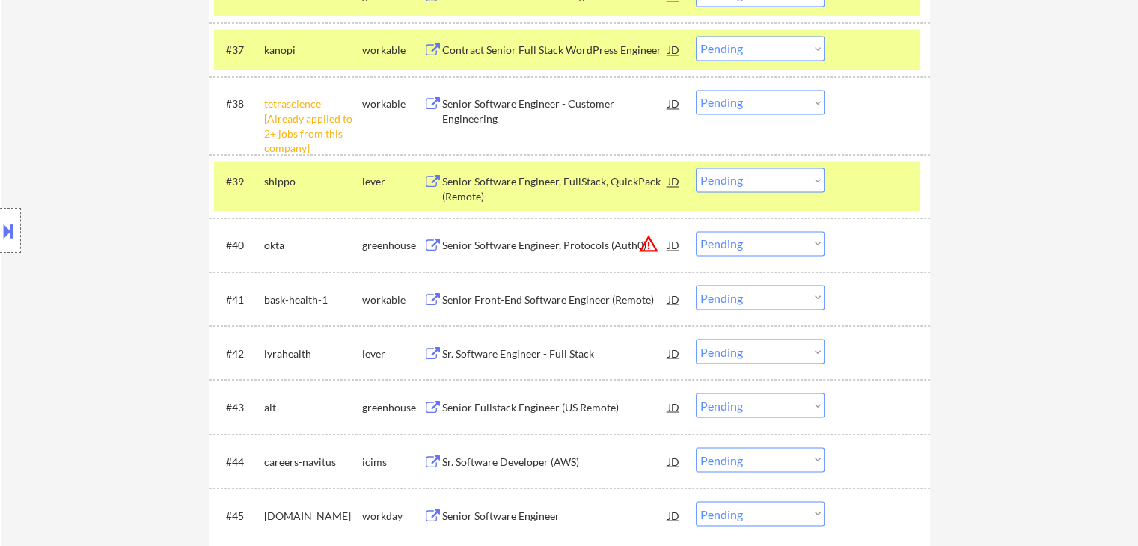
click at [487, 293] on div "Senior Front-End Software Engineer (Remote)" at bounding box center [555, 299] width 226 height 15
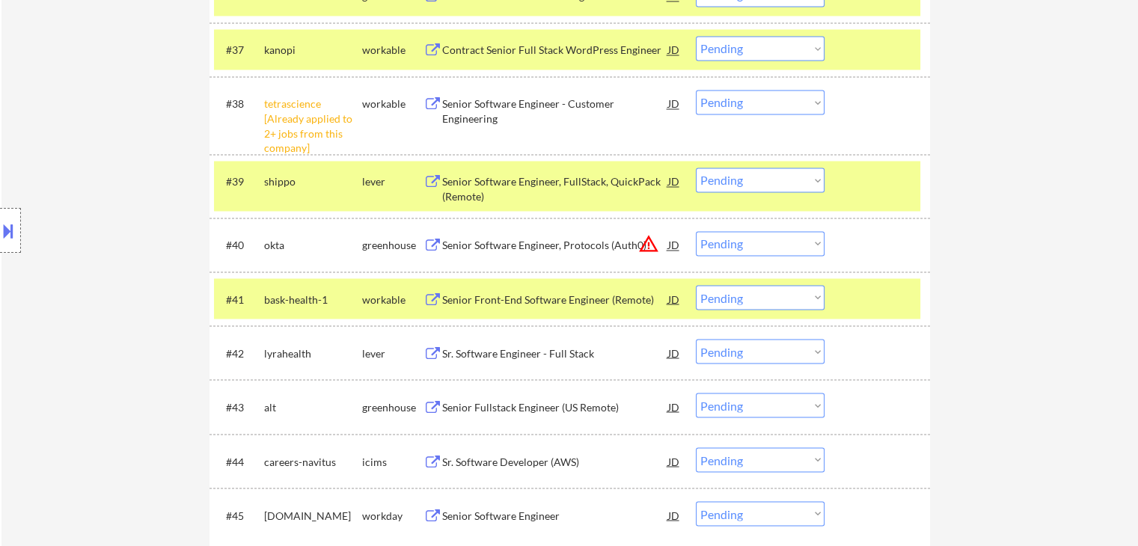
click at [494, 352] on div "Sr. Software Engineer - Full Stack" at bounding box center [555, 353] width 226 height 15
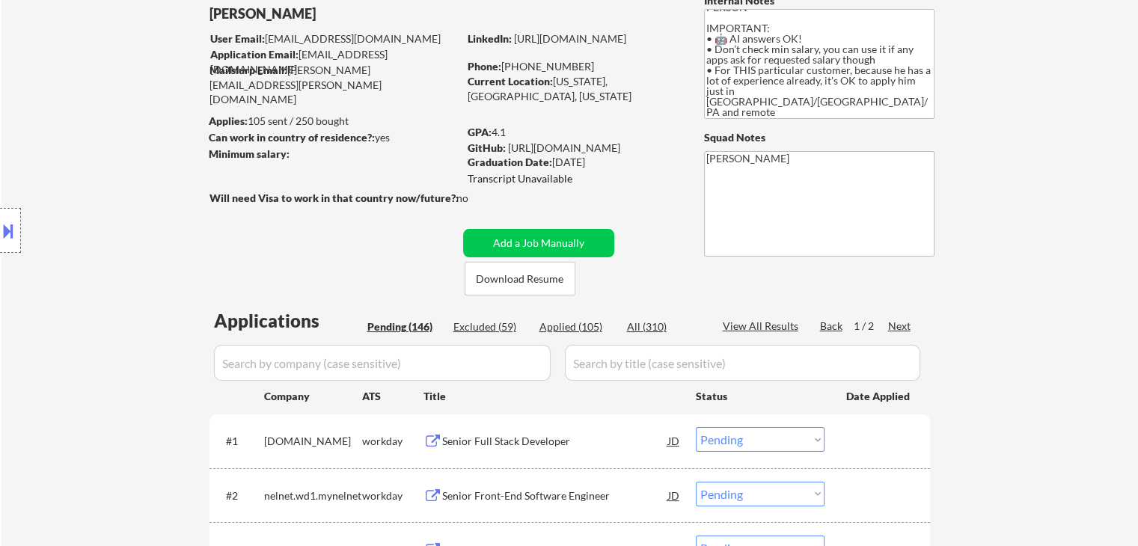
scroll to position [0, 0]
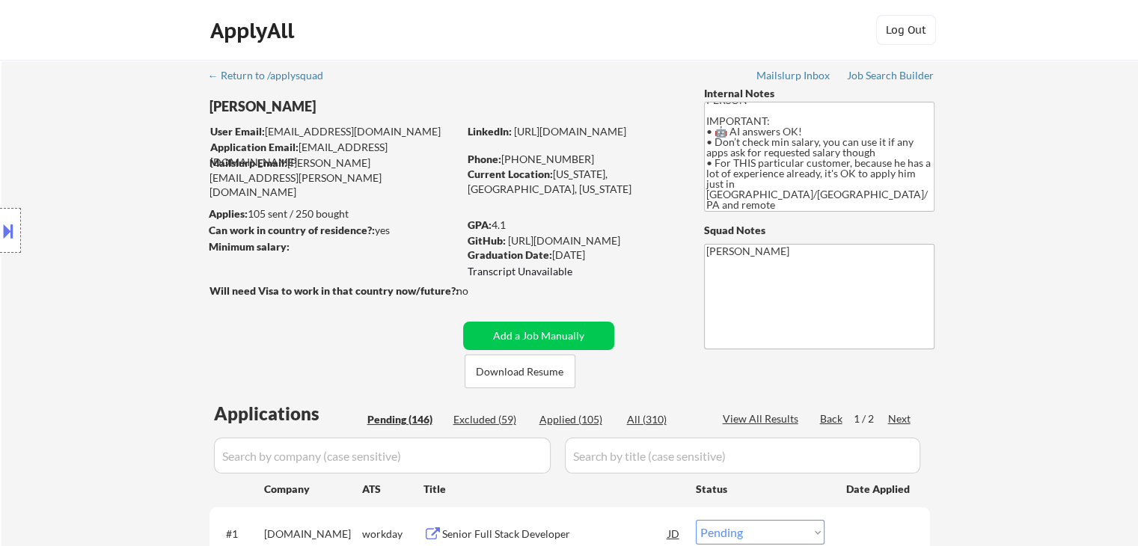
click at [314, 314] on div at bounding box center [336, 307] width 253 height 16
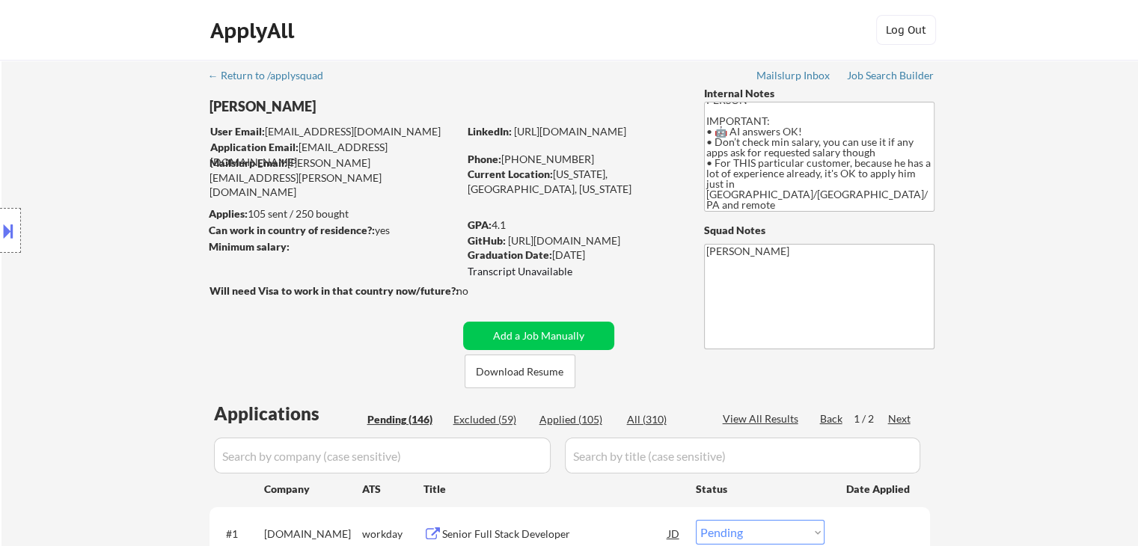
click at [801, 159] on textarea "Based in [GEOGRAPHIC_DATA], [GEOGRAPHIC_DATA] HAS EXPERIENCE/EXISTING DEGREE ML…" at bounding box center [819, 157] width 230 height 110
drag, startPoint x: 817, startPoint y: 129, endPoint x: 907, endPoint y: 179, distance: 102.8
click at [907, 179] on textarea "Based in [GEOGRAPHIC_DATA], [GEOGRAPHIC_DATA] HAS EXPERIENCE/EXISTING DEGREE ML…" at bounding box center [819, 157] width 230 height 110
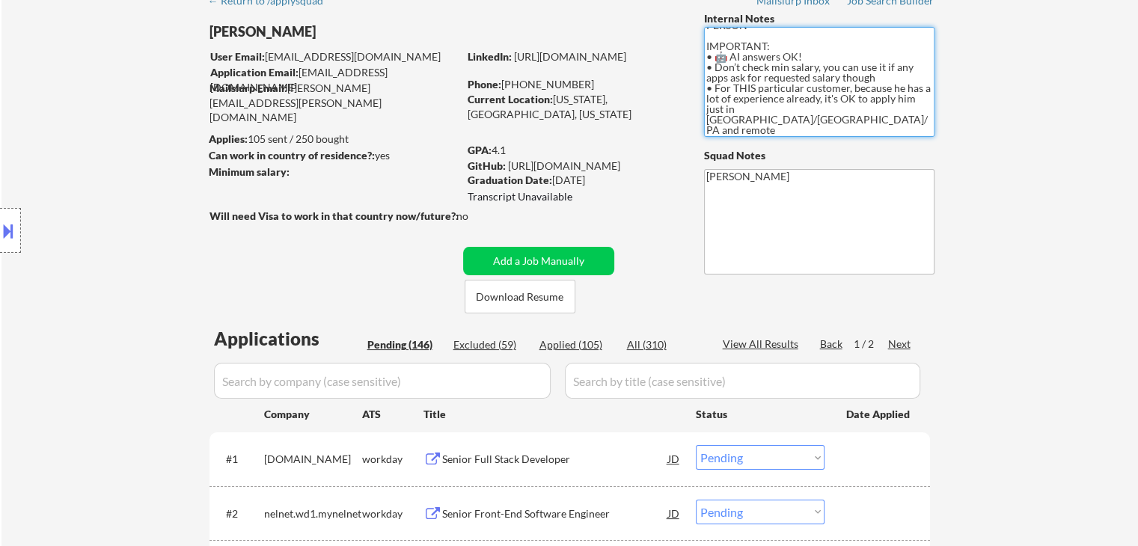
scroll to position [150, 0]
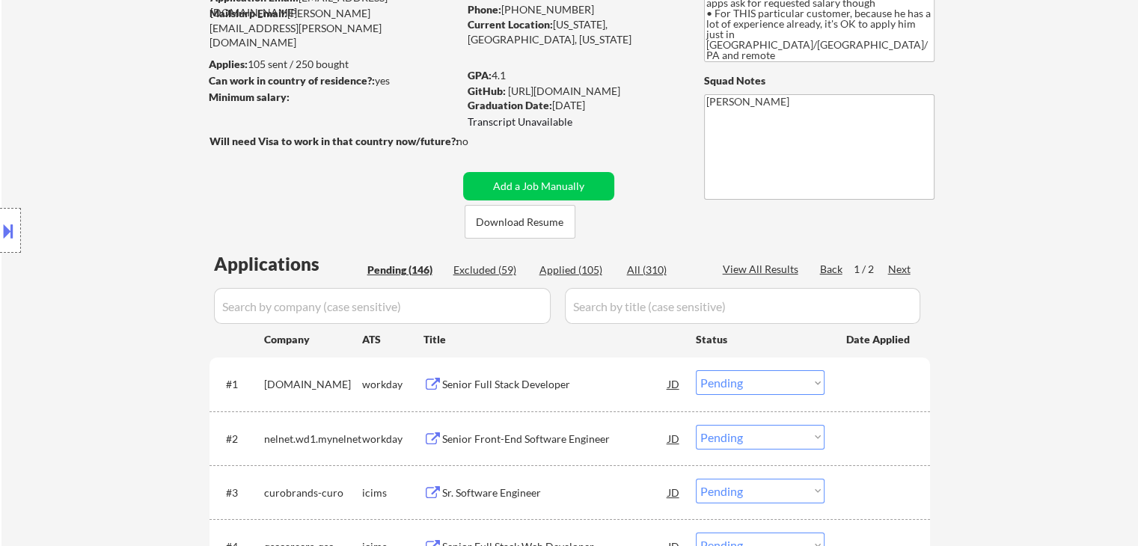
click at [150, 270] on div "Location Inclusions: [GEOGRAPHIC_DATA], [GEOGRAPHIC_DATA] [GEOGRAPHIC_DATA], [G…" at bounding box center [134, 231] width 268 height 278
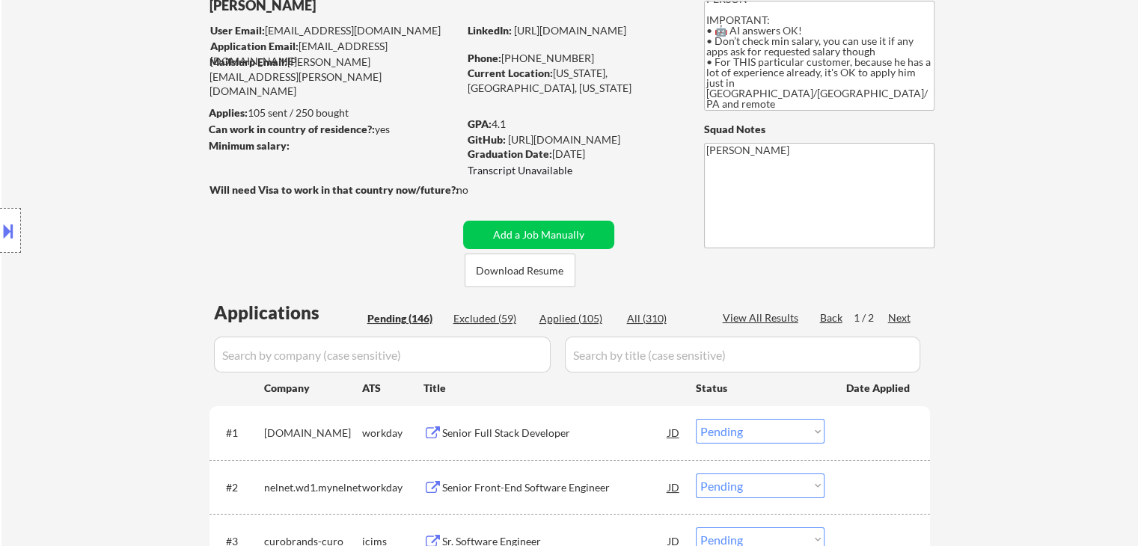
scroll to position [75, 0]
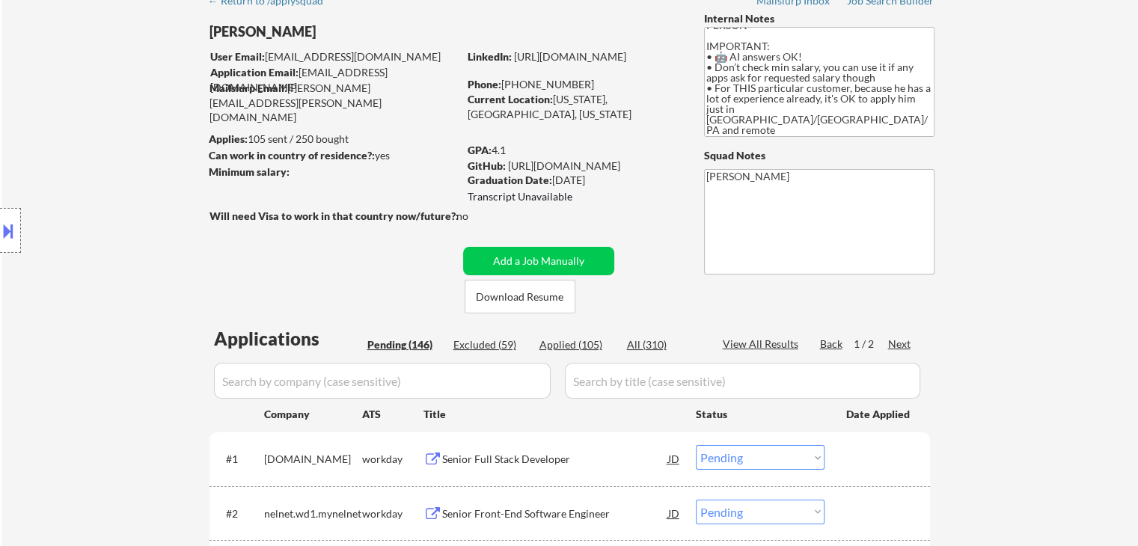
click at [559, 346] on div "Applied (105)" at bounding box center [577, 344] width 75 height 15
select select ""applied""
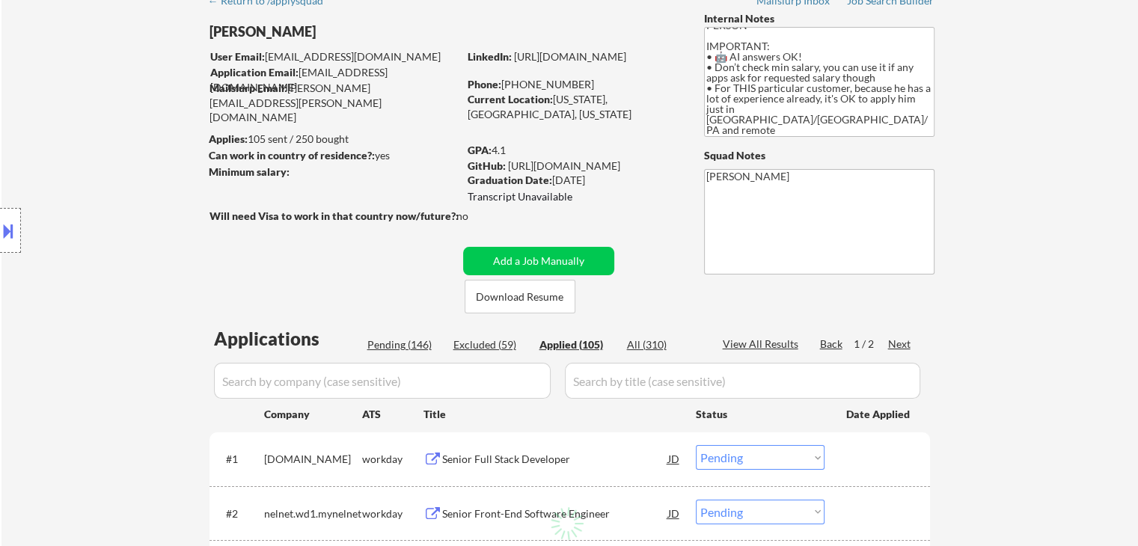
select select ""applied""
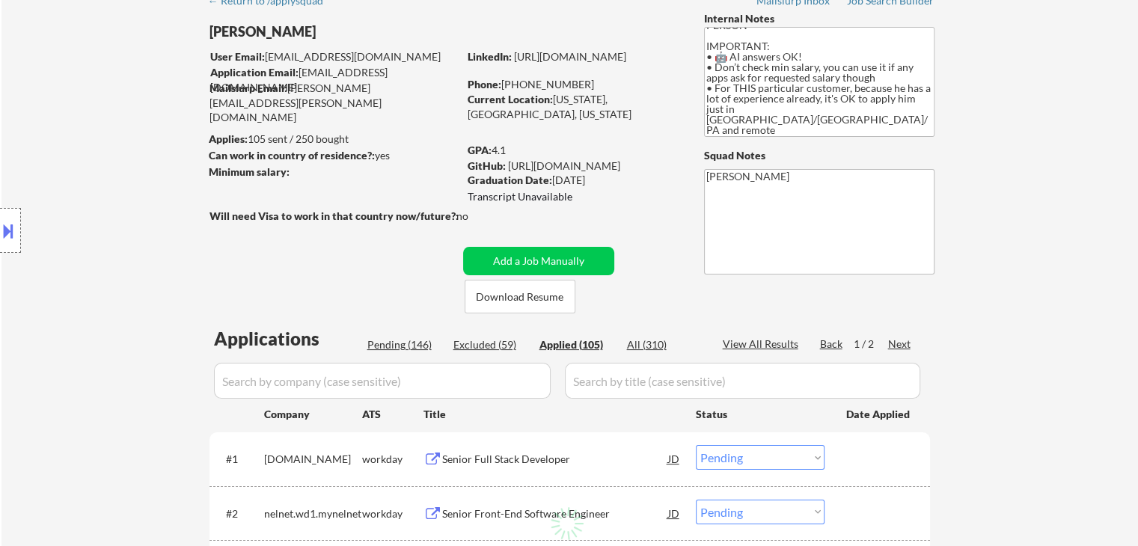
select select ""applied""
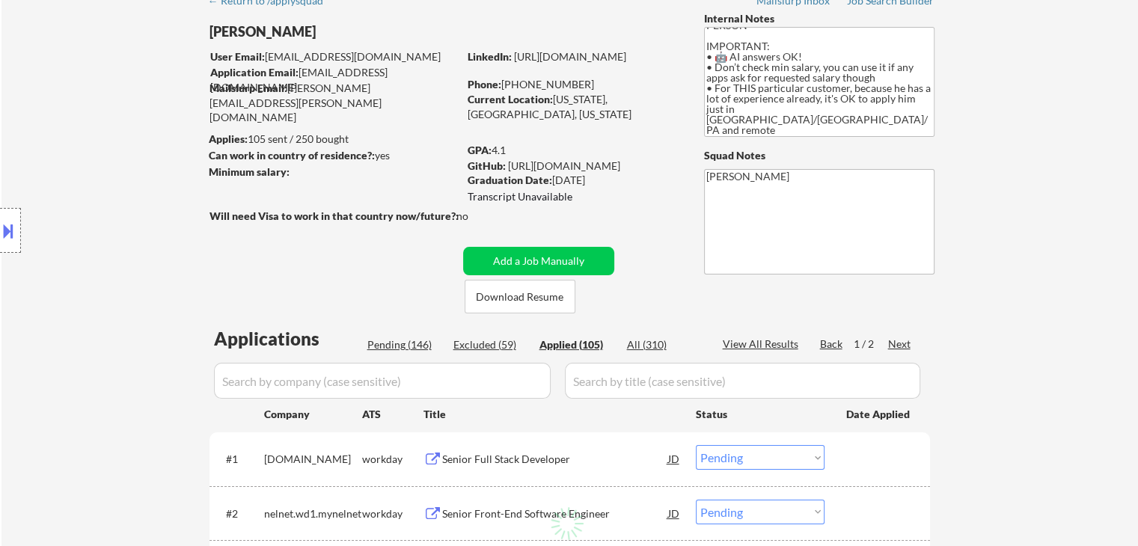
select select ""applied""
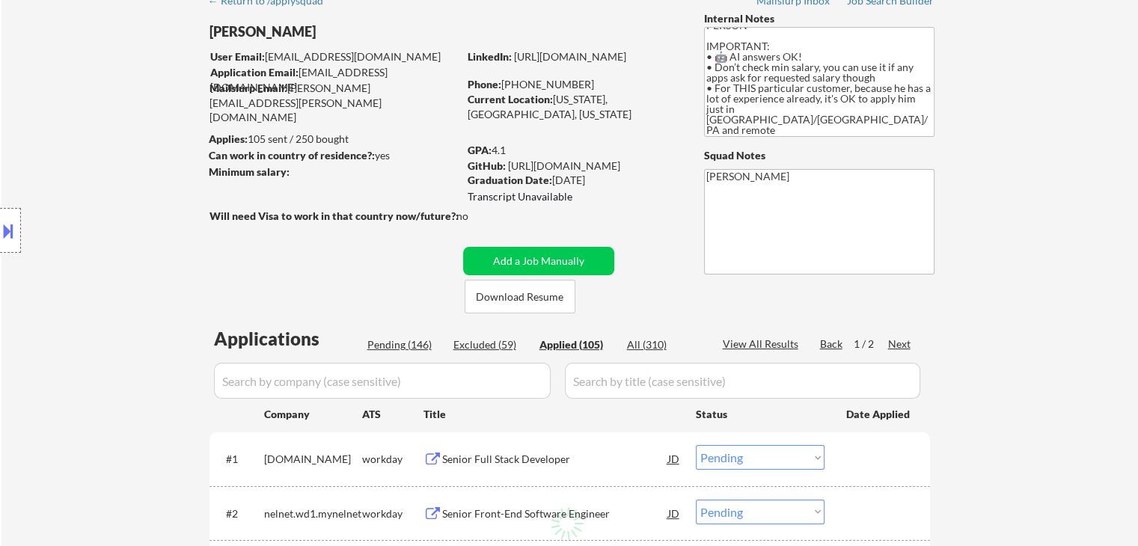
select select ""applied""
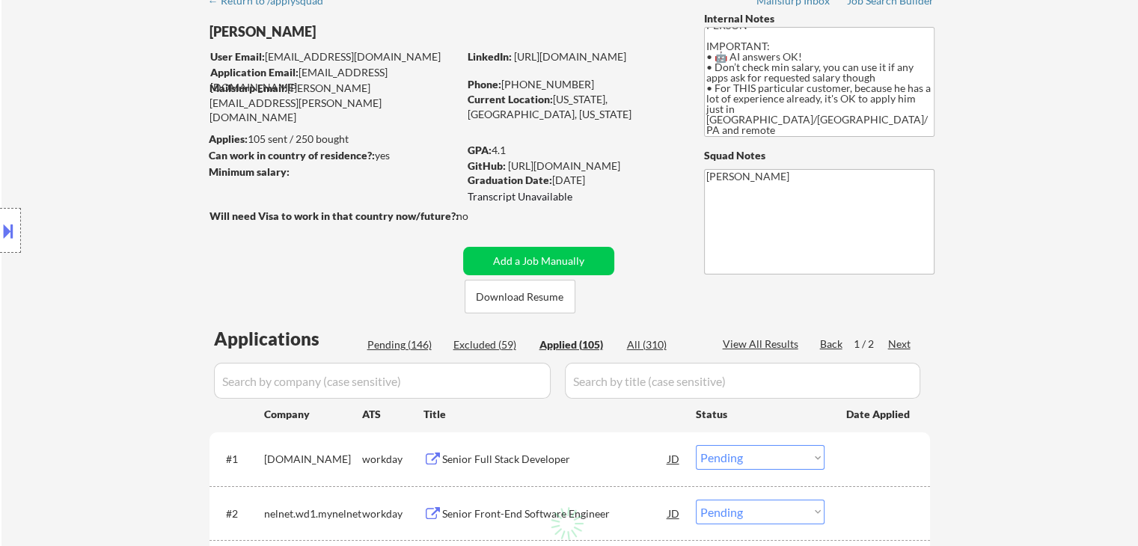
select select ""applied""
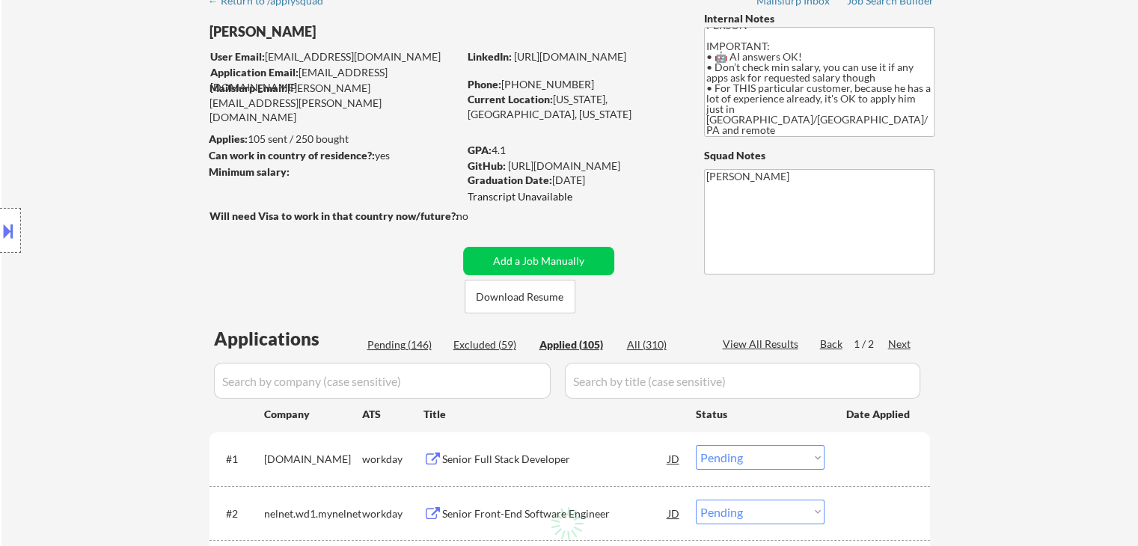
select select ""applied""
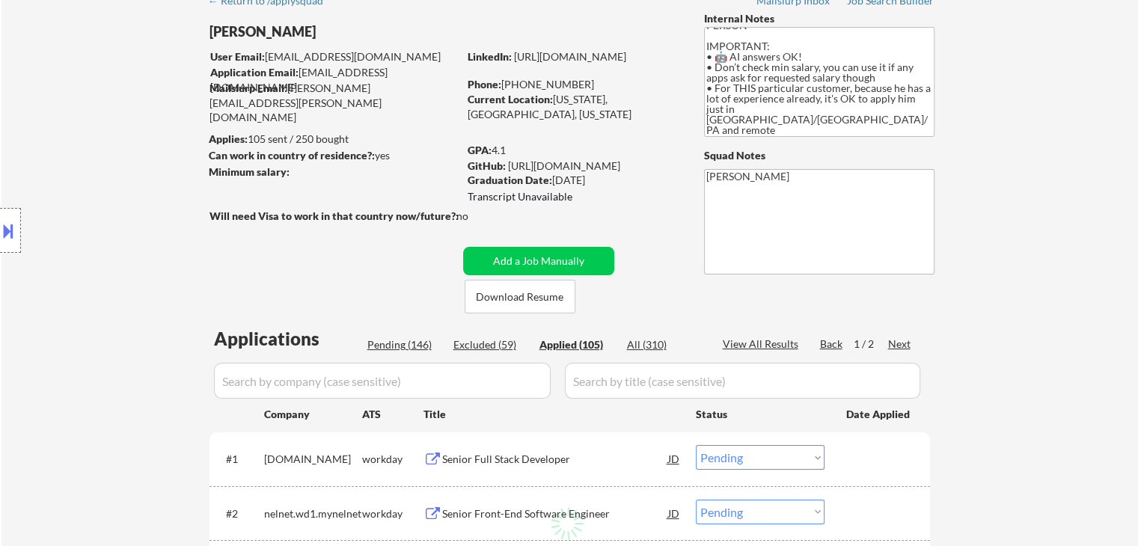
select select ""applied""
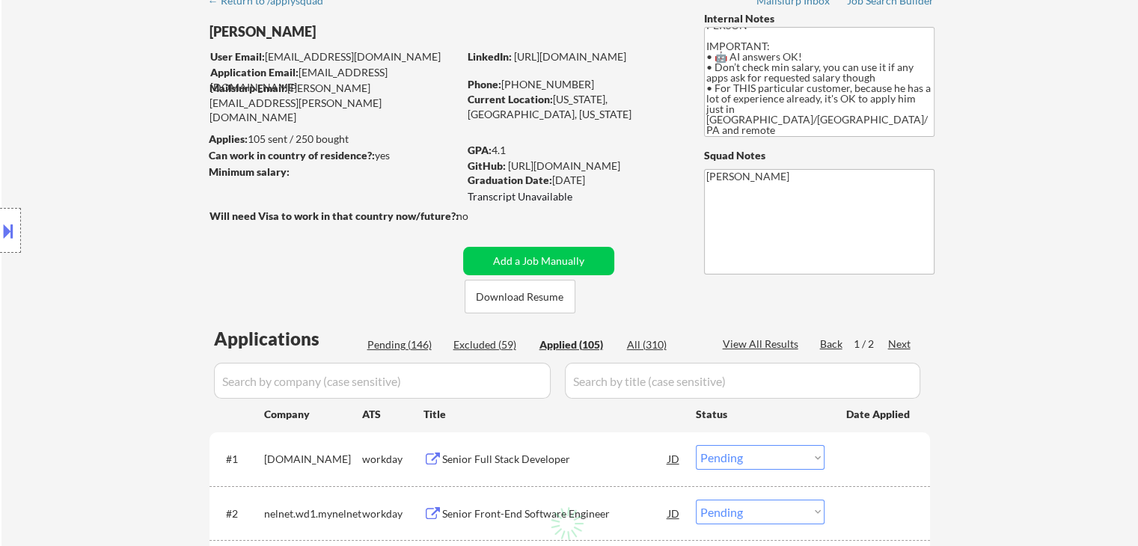
select select ""applied""
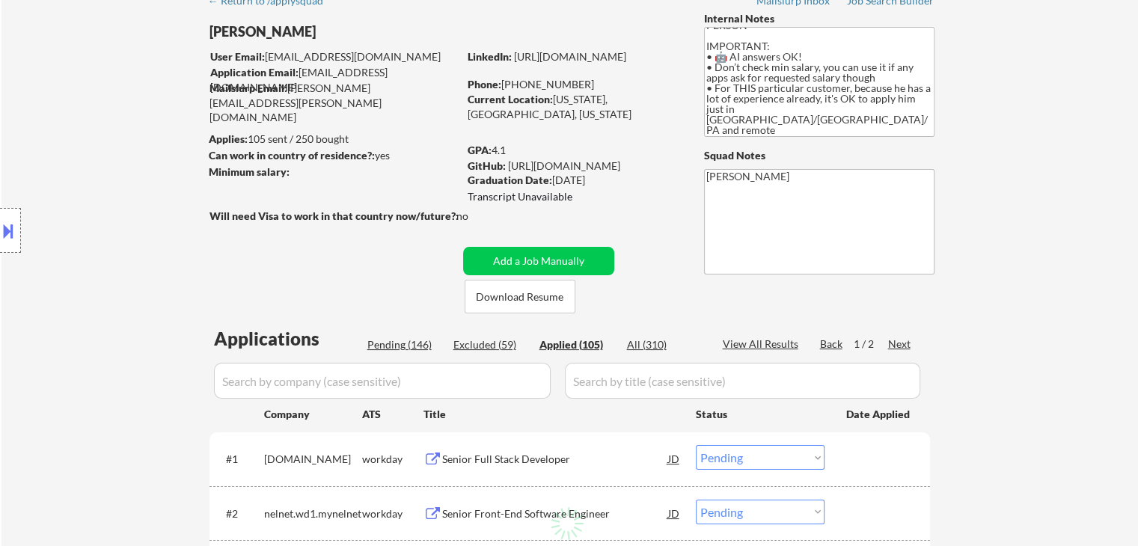
select select ""applied""
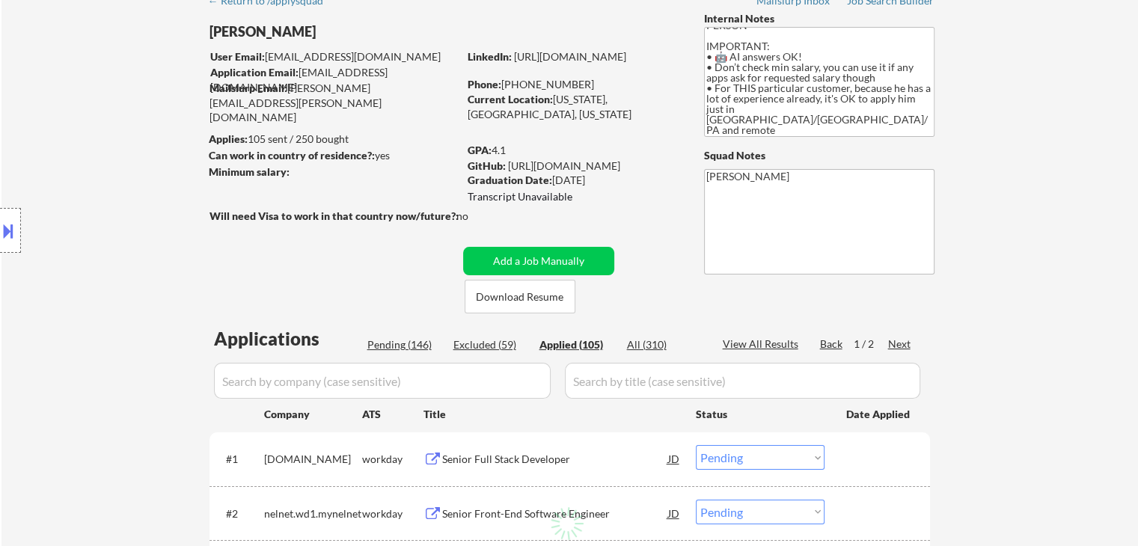
select select ""applied""
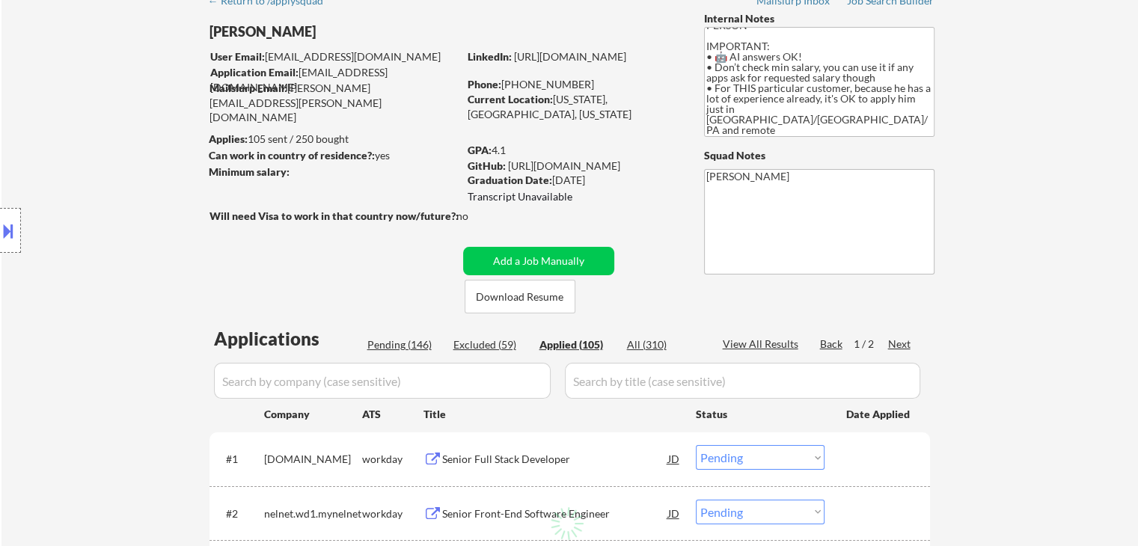
select select ""applied""
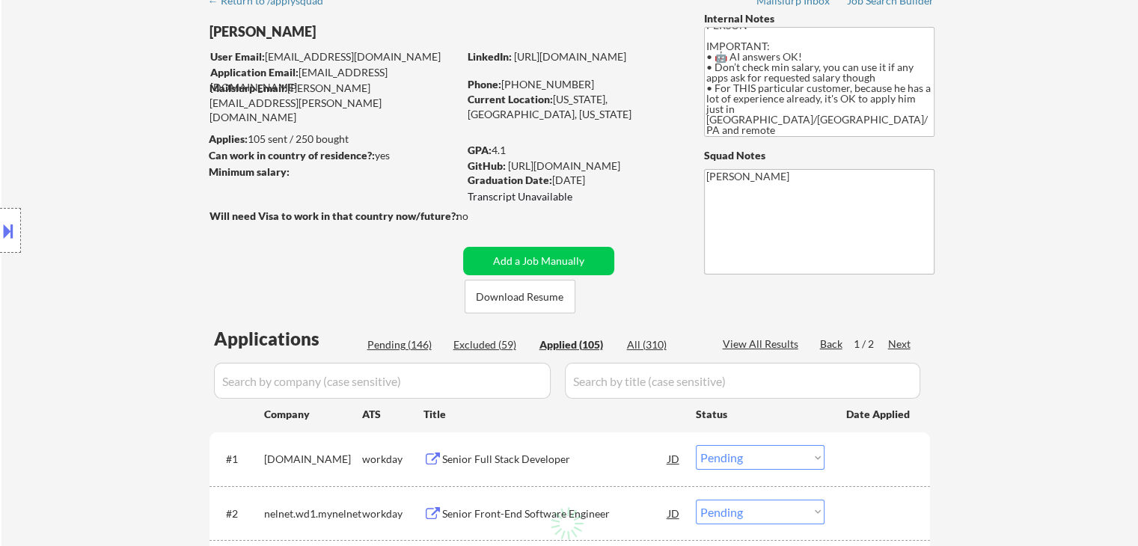
select select ""applied""
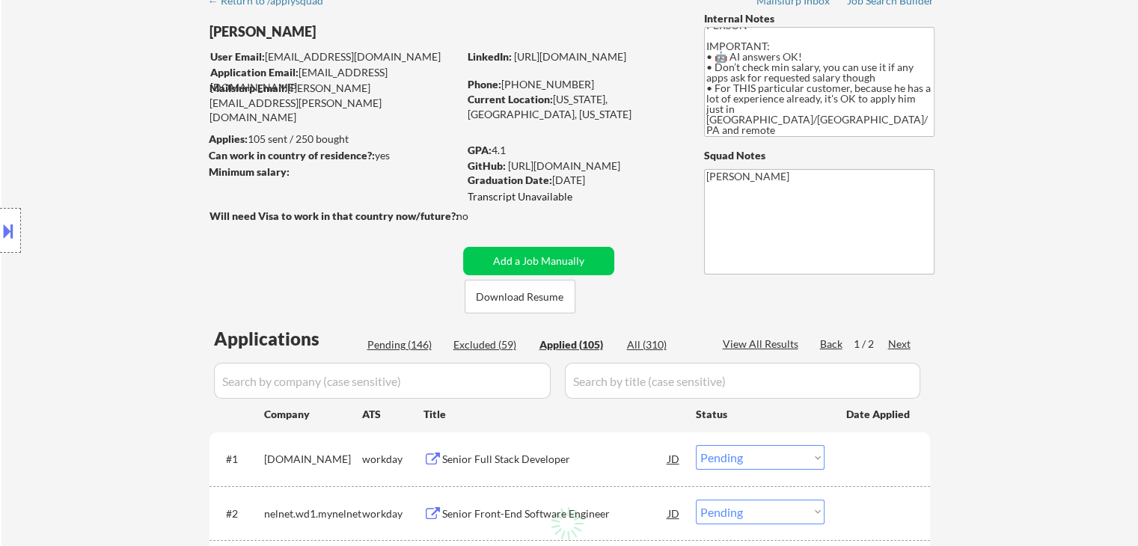
select select ""applied""
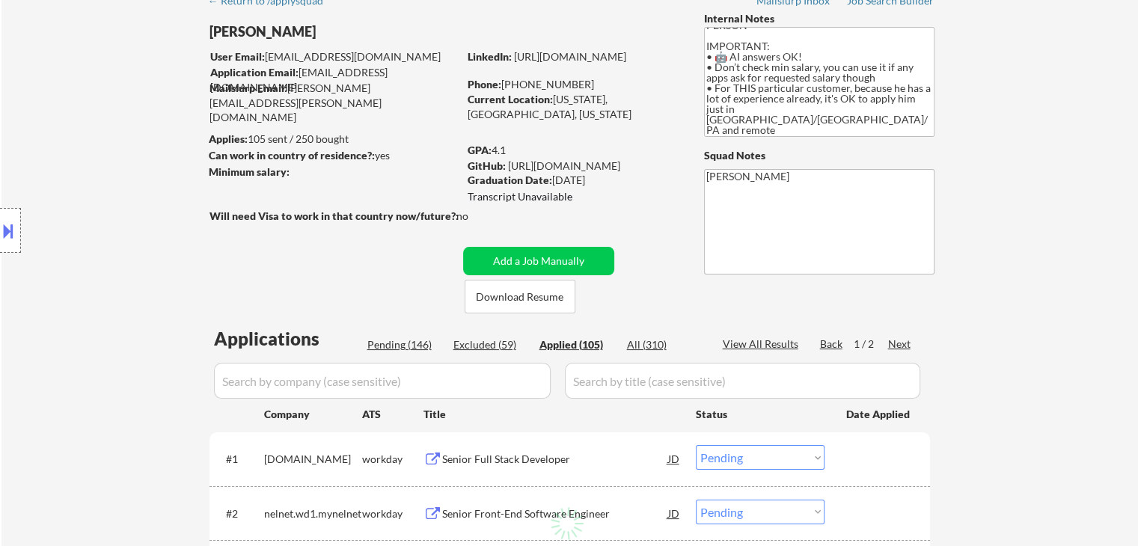
select select ""applied""
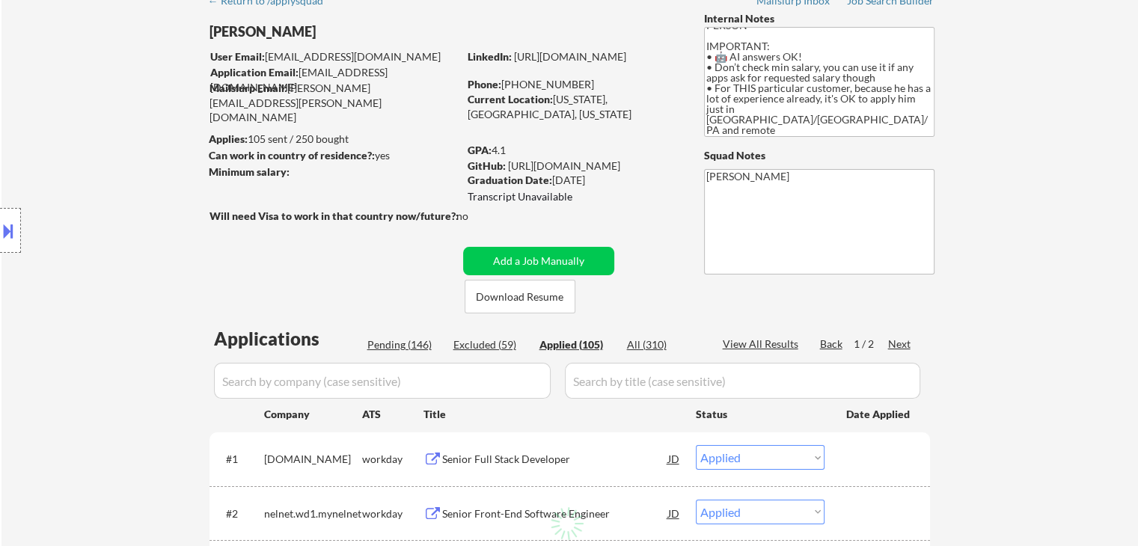
select select ""applied""
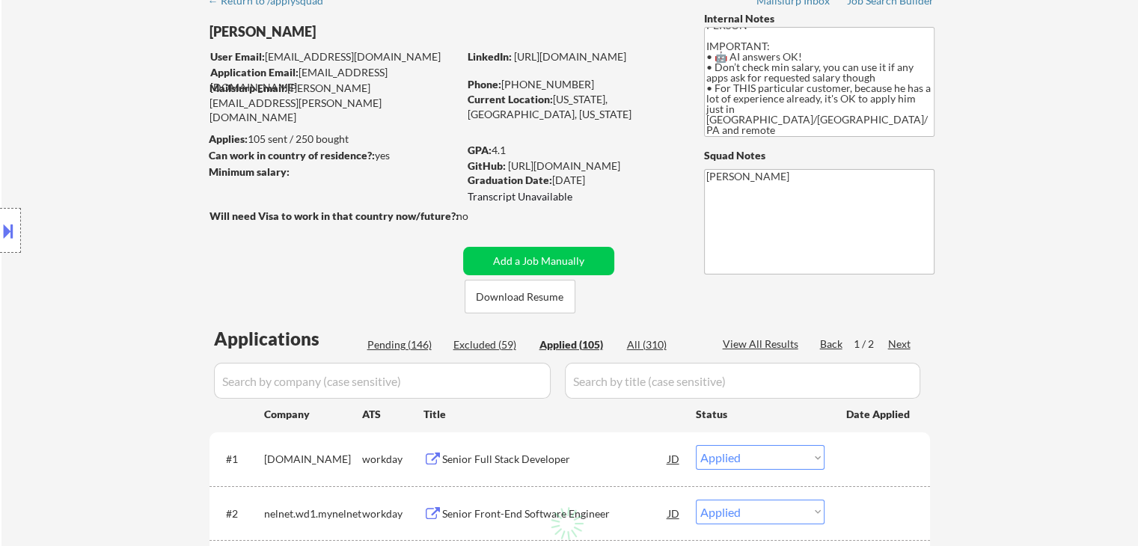
select select ""applied""
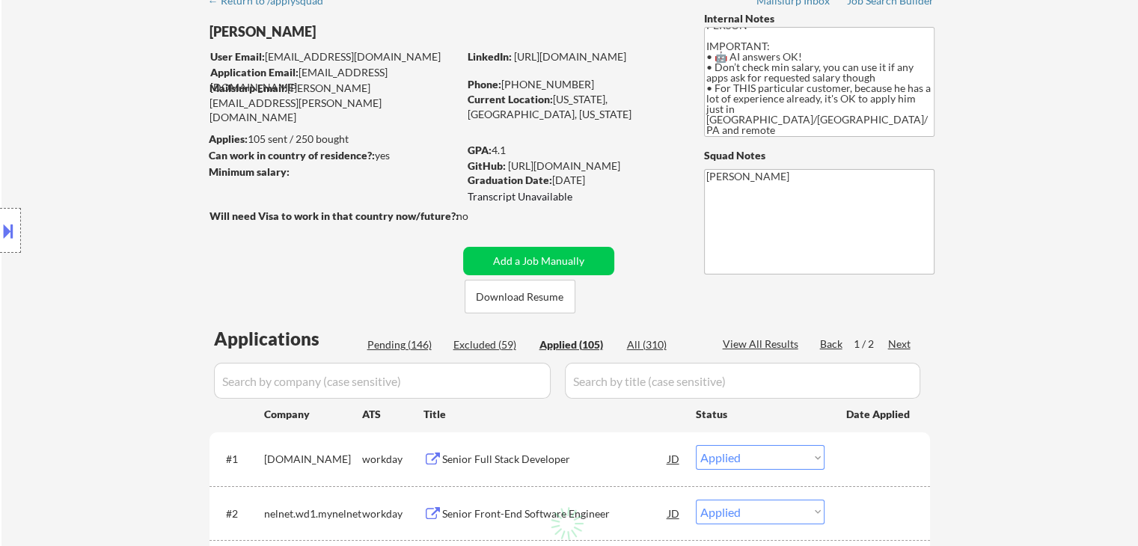
select select ""applied""
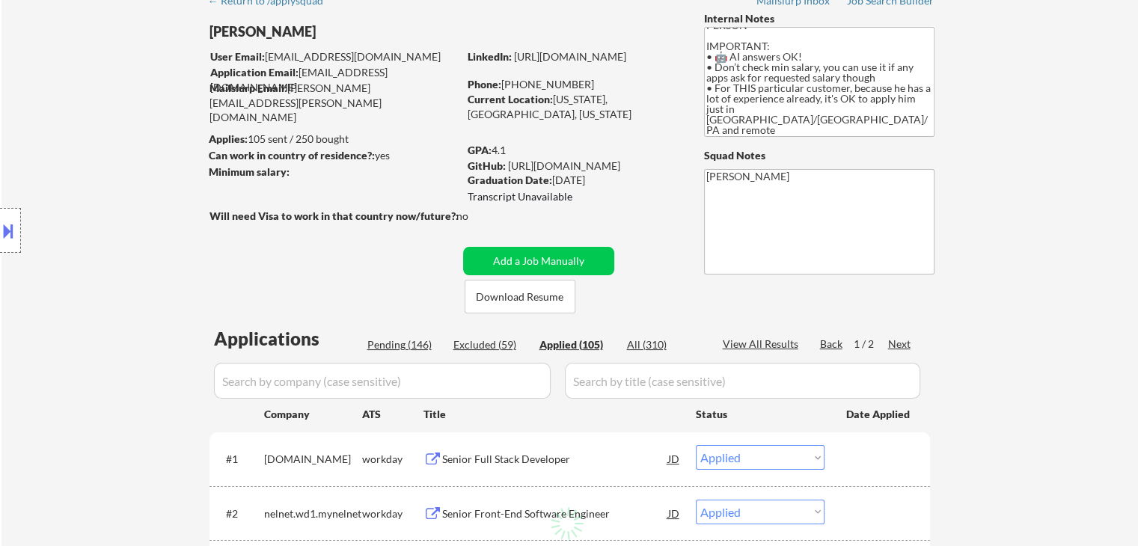
select select ""applied""
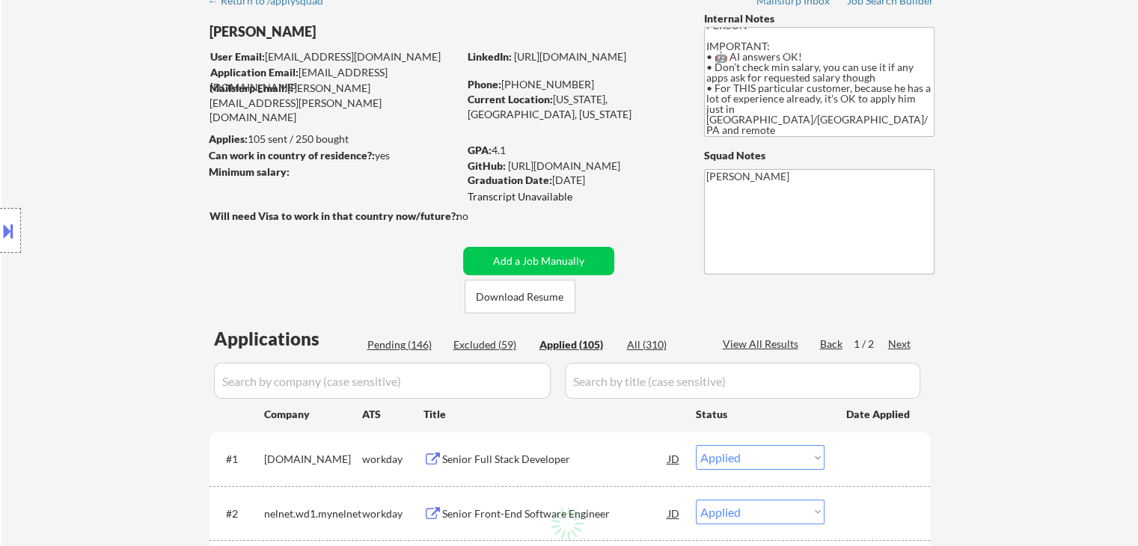
select select ""applied""
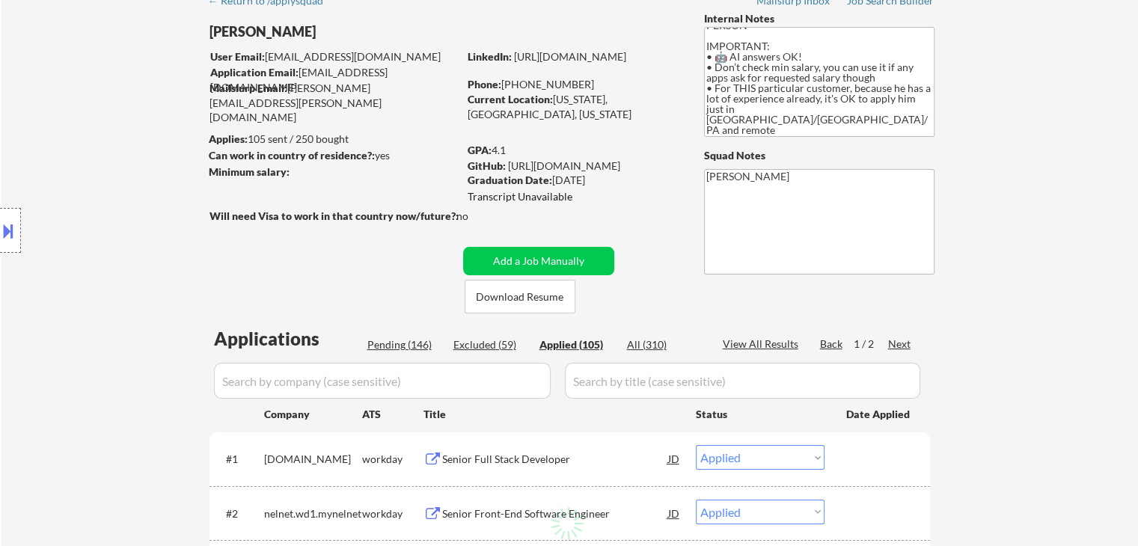
select select ""applied""
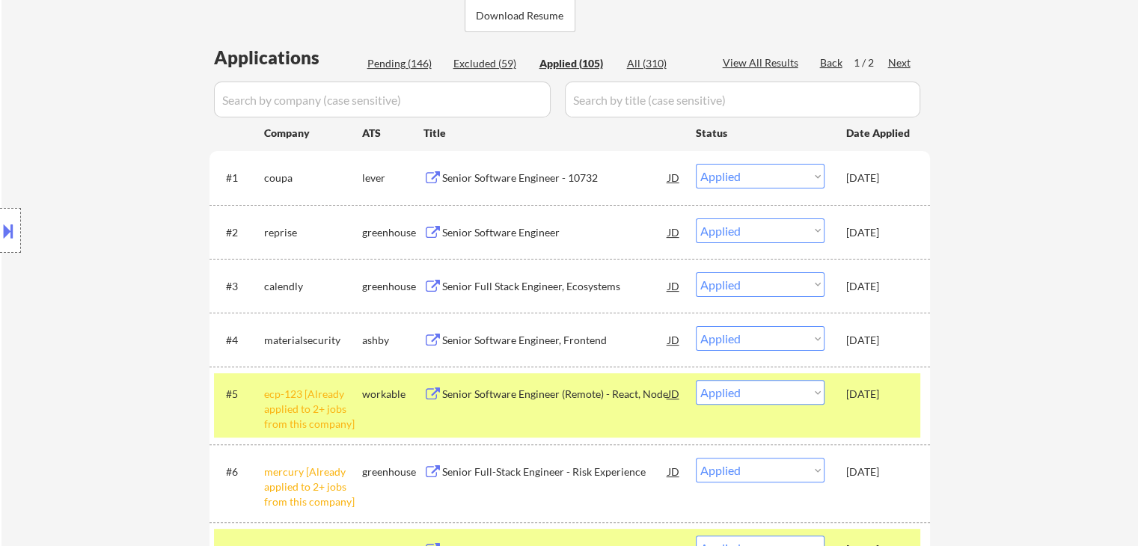
scroll to position [224, 0]
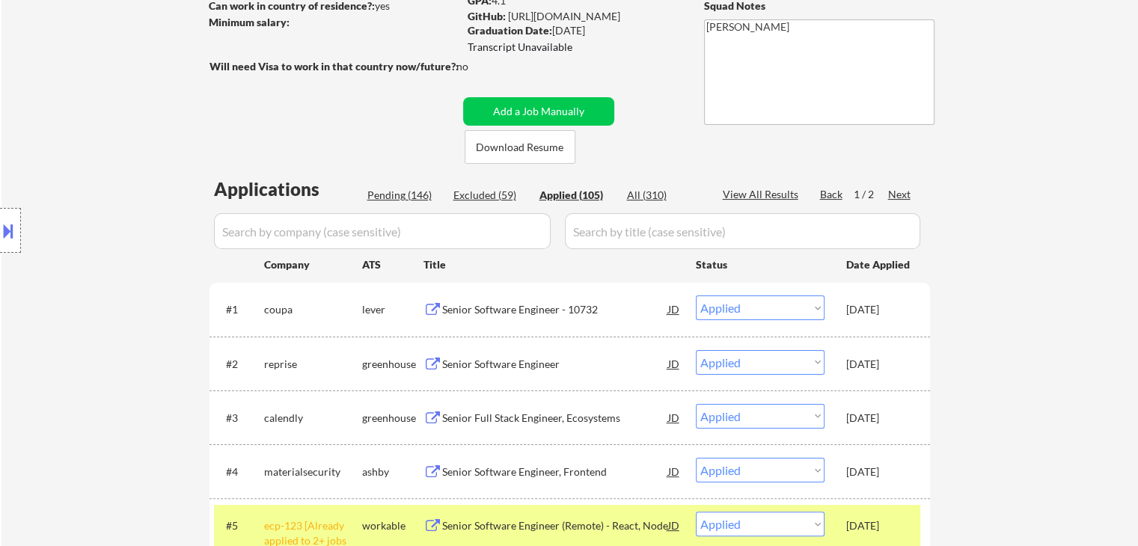
click at [396, 201] on div "Pending (146)" at bounding box center [404, 195] width 75 height 15
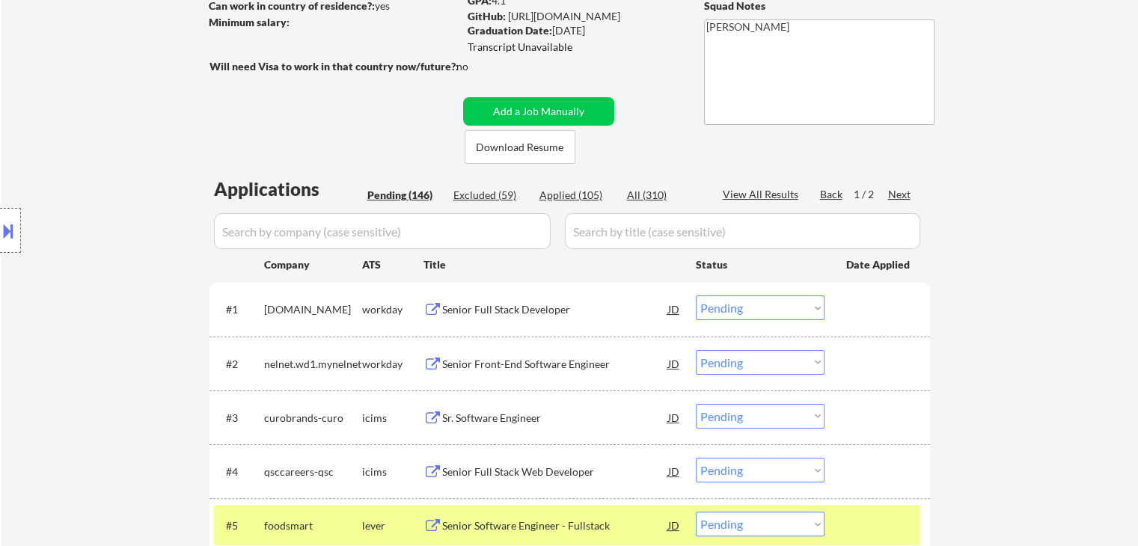
click at [64, 282] on div "Location Inclusions: [GEOGRAPHIC_DATA], [GEOGRAPHIC_DATA] [GEOGRAPHIC_DATA], [G…" at bounding box center [134, 231] width 268 height 278
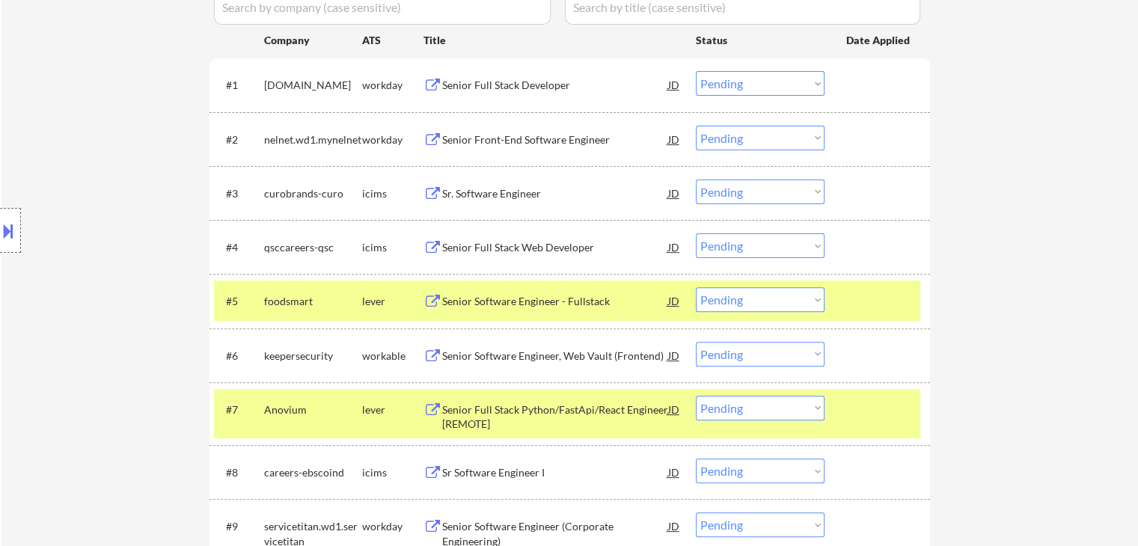
click at [763, 302] on select "Choose an option... Pending Applied Excluded (Questions) Excluded (Expired) Exc…" at bounding box center [760, 299] width 129 height 25
click at [696, 287] on select "Choose an option... Pending Applied Excluded (Questions) Excluded (Expired) Exc…" at bounding box center [760, 299] width 129 height 25
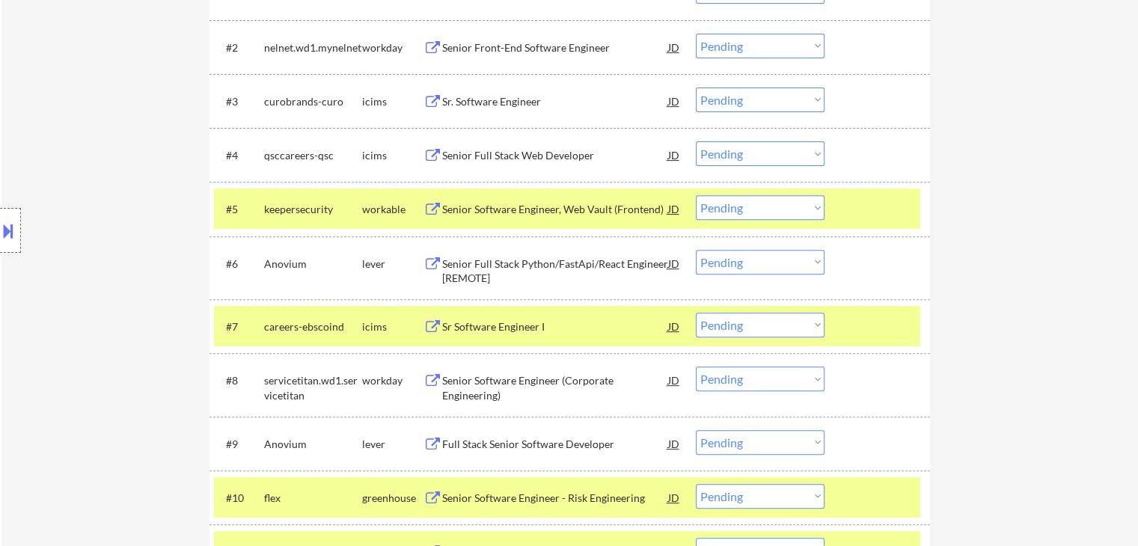
scroll to position [599, 0]
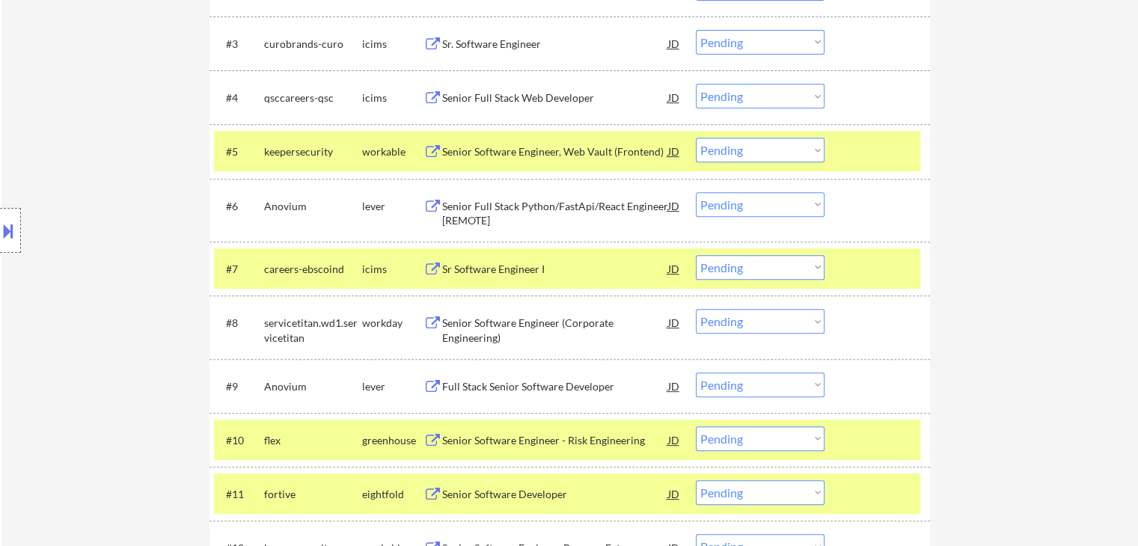
click at [757, 207] on select "Choose an option... Pending Applied Excluded (Questions) Excluded (Expired) Exc…" at bounding box center [760, 204] width 129 height 25
click at [696, 192] on select "Choose an option... Pending Applied Excluded (Questions) Excluded (Expired) Exc…" at bounding box center [760, 204] width 129 height 25
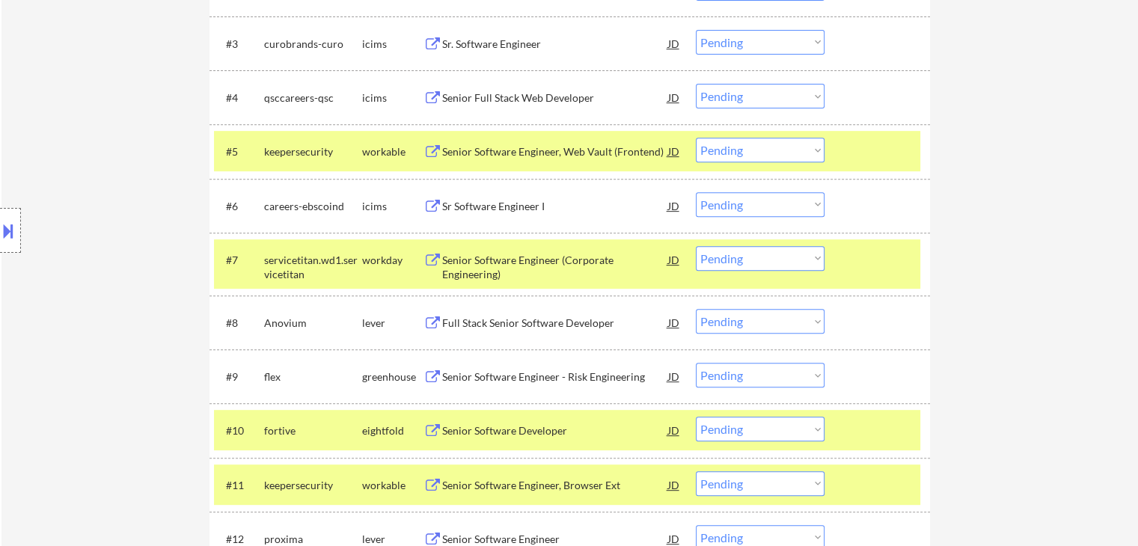
drag, startPoint x: 751, startPoint y: 317, endPoint x: 751, endPoint y: 332, distance: 15.7
click at [751, 317] on select "Choose an option... Pending Applied Excluded (Questions) Excluded (Expired) Exc…" at bounding box center [760, 321] width 129 height 25
click at [696, 309] on select "Choose an option... Pending Applied Excluded (Questions) Excluded (Expired) Exc…" at bounding box center [760, 321] width 129 height 25
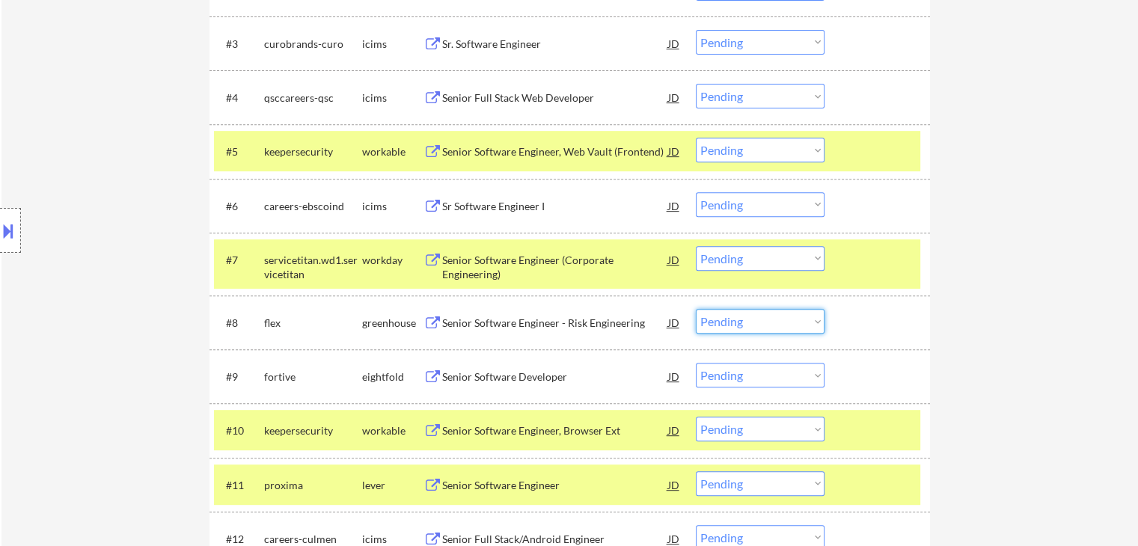
click at [742, 324] on select "Choose an option... Pending Applied Excluded (Questions) Excluded (Expired) Exc…" at bounding box center [760, 321] width 129 height 25
click at [696, 309] on select "Choose an option... Pending Applied Excluded (Questions) Excluded (Expired) Exc…" at bounding box center [760, 321] width 129 height 25
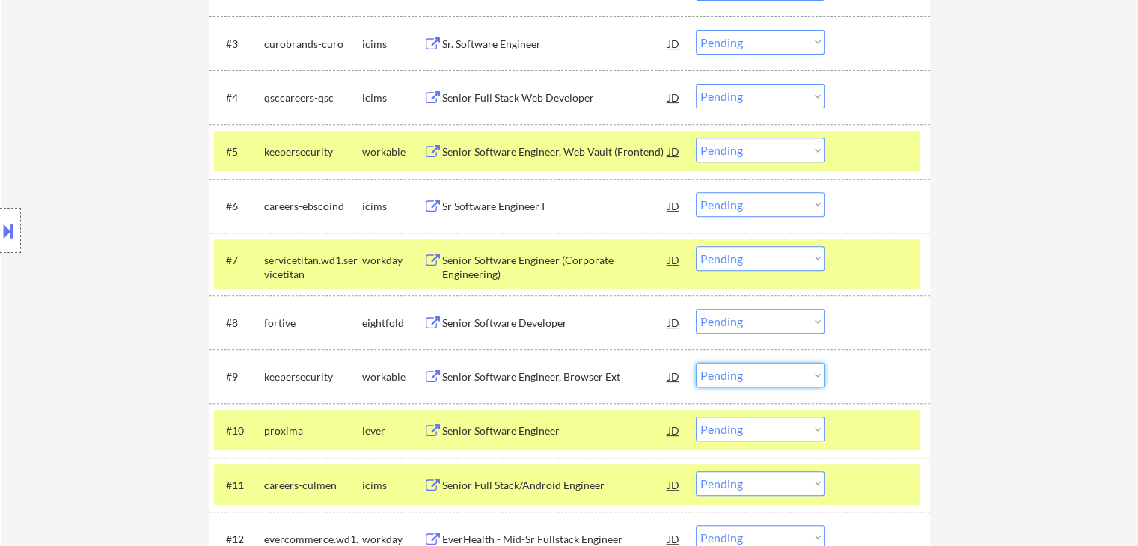
click at [753, 381] on select "Choose an option... Pending Applied Excluded (Questions) Excluded (Expired) Exc…" at bounding box center [760, 375] width 129 height 25
click at [696, 363] on select "Choose an option... Pending Applied Excluded (Questions) Excluded (Expired) Exc…" at bounding box center [760, 375] width 129 height 25
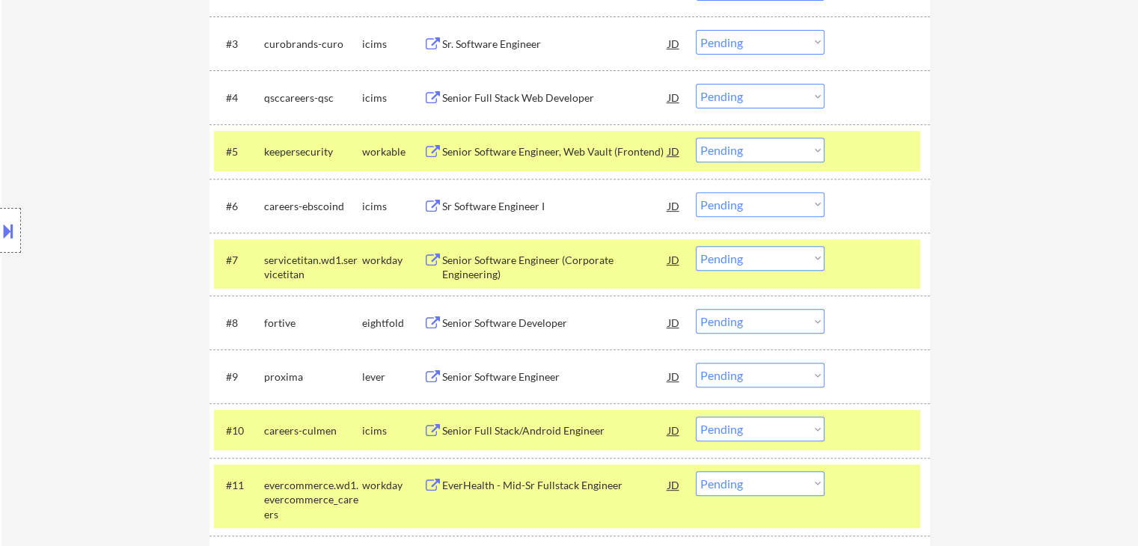
scroll to position [951, 0]
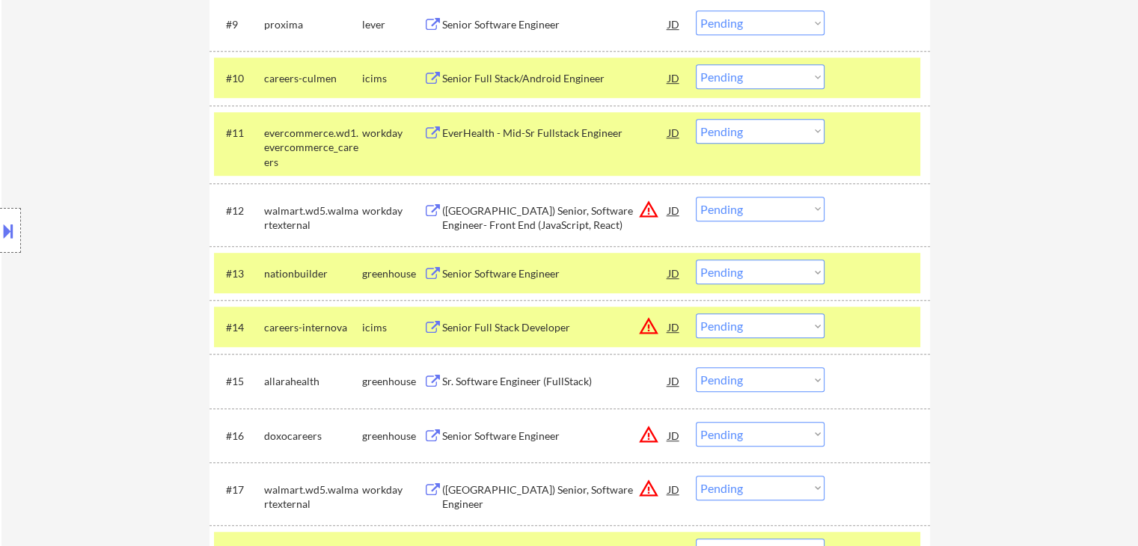
click at [813, 276] on select "Choose an option... Pending Applied Excluded (Questions) Excluded (Expired) Exc…" at bounding box center [760, 272] width 129 height 25
click at [696, 260] on select "Choose an option... Pending Applied Excluded (Questions) Excluded (Expired) Exc…" at bounding box center [760, 272] width 129 height 25
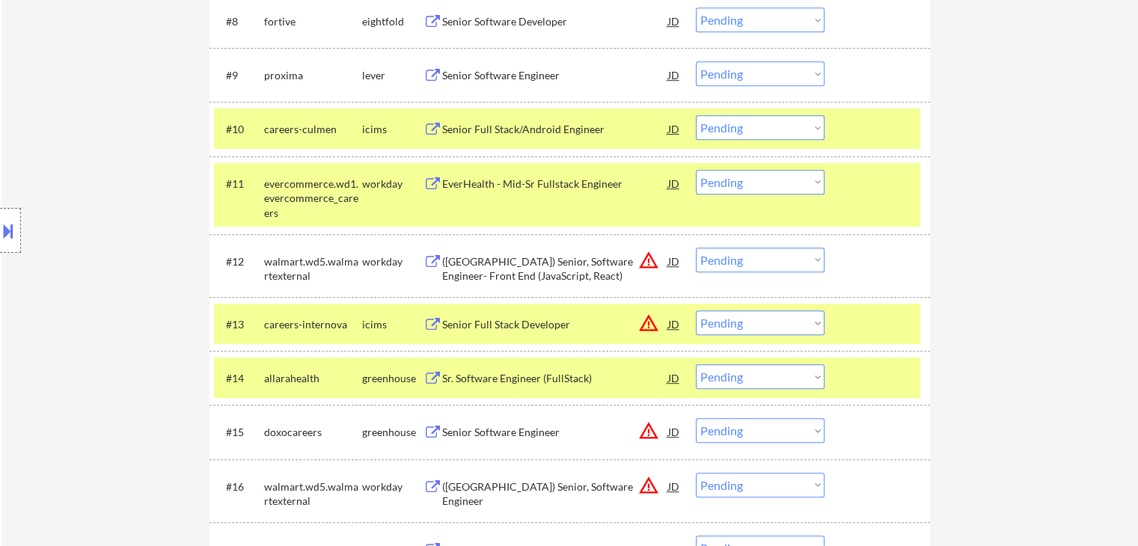
scroll to position [876, 0]
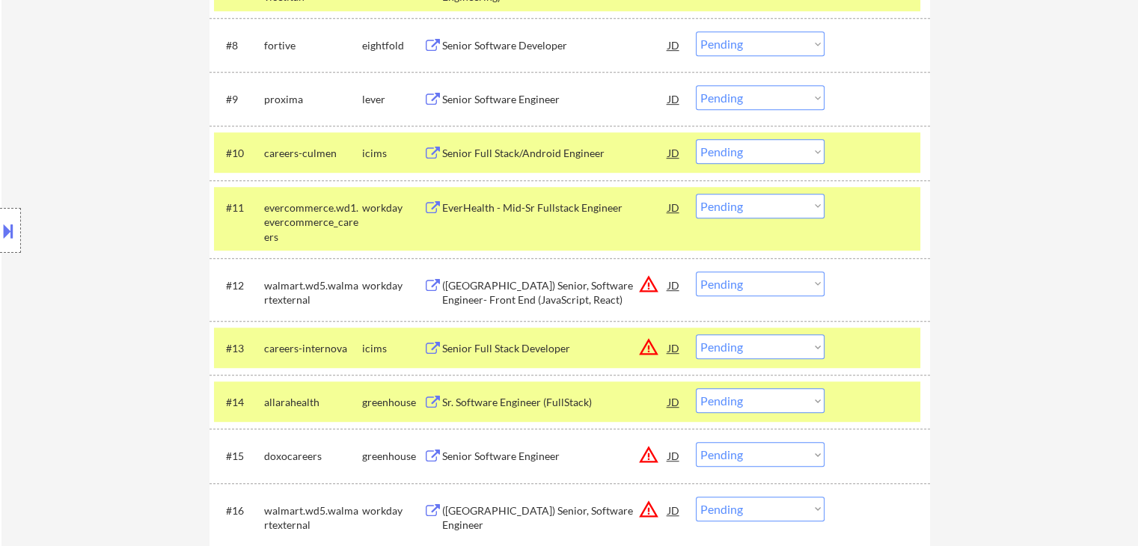
click at [727, 98] on select "Choose an option... Pending Applied Excluded (Questions) Excluded (Expired) Exc…" at bounding box center [760, 97] width 129 height 25
click at [696, 85] on select "Choose an option... Pending Applied Excluded (Questions) Excluded (Expired) Exc…" at bounding box center [760, 97] width 129 height 25
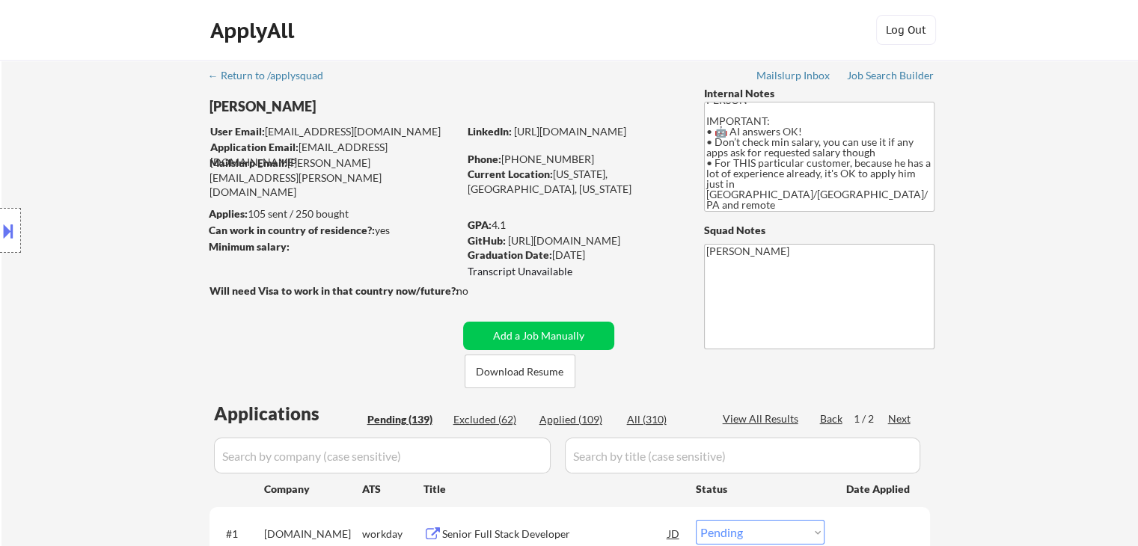
scroll to position [951, 0]
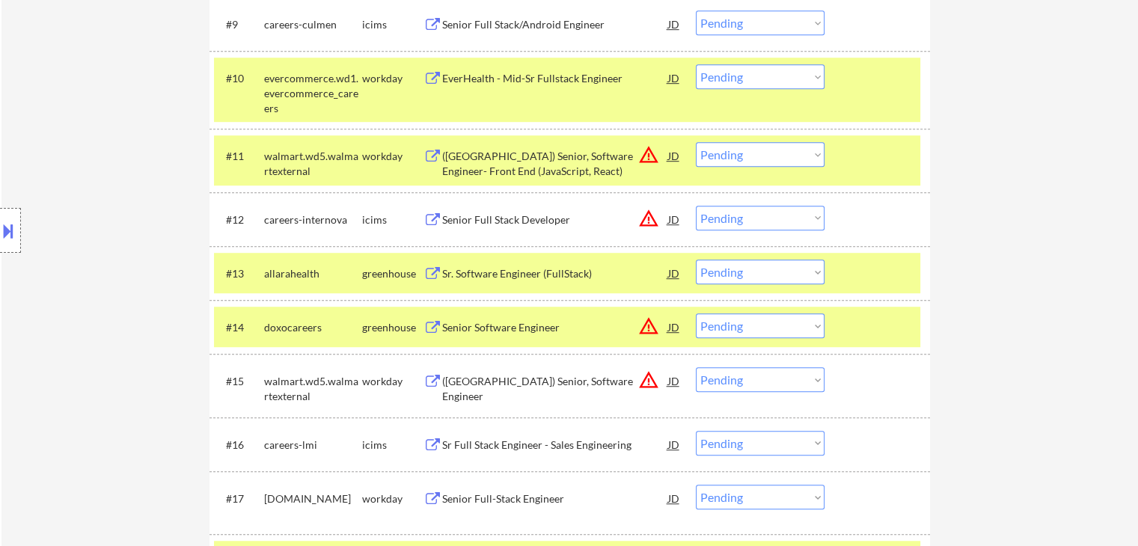
click at [758, 267] on select "Choose an option... Pending Applied Excluded (Questions) Excluded (Expired) Exc…" at bounding box center [760, 272] width 129 height 25
click at [696, 260] on select "Choose an option... Pending Applied Excluded (Questions) Excluded (Expired) Exc…" at bounding box center [760, 272] width 129 height 25
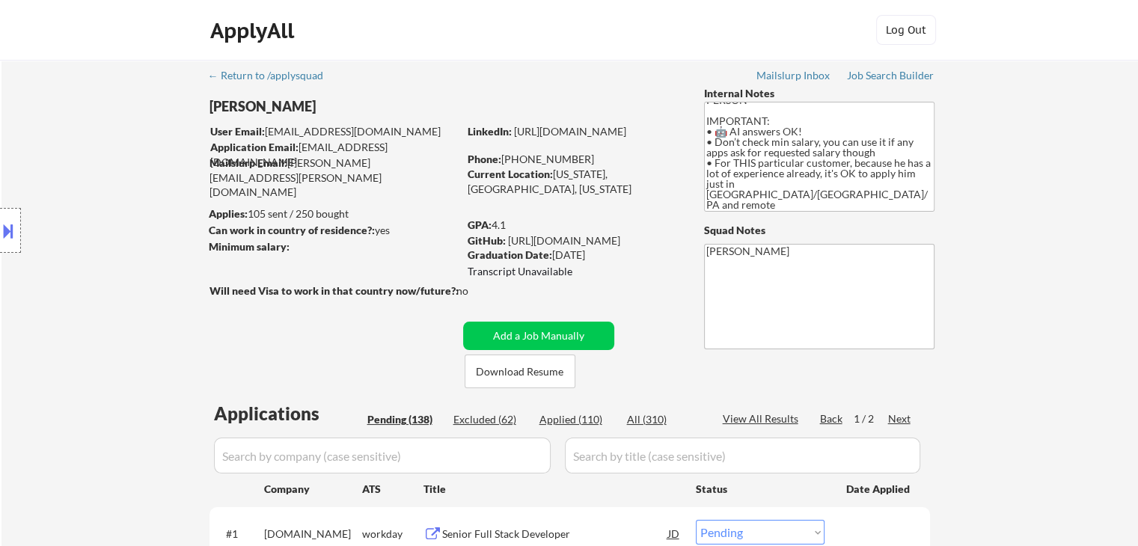
scroll to position [1826, 0]
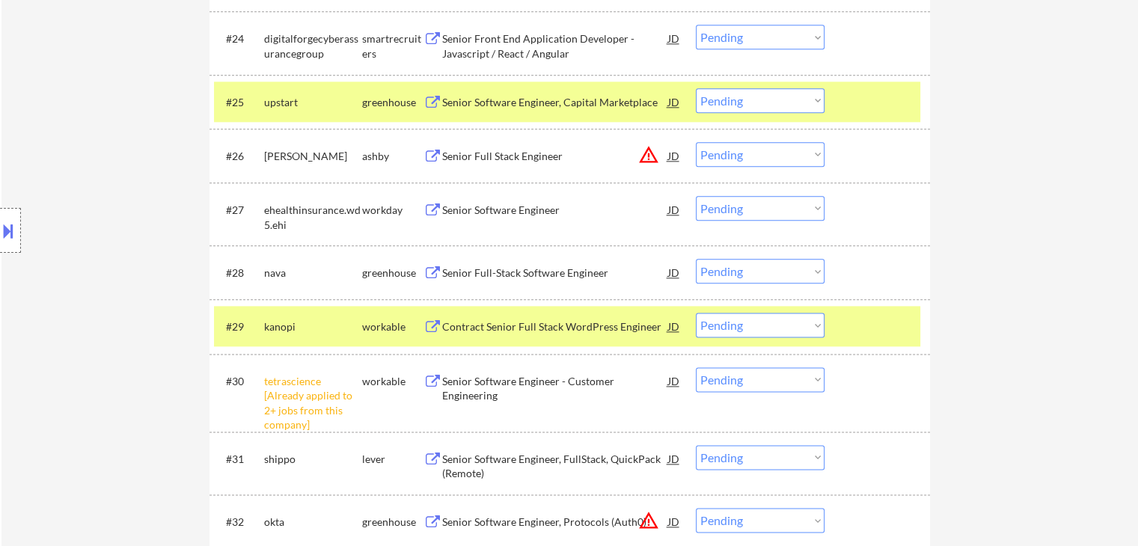
click at [765, 271] on select "Choose an option... Pending Applied Excluded (Questions) Excluded (Expired) Exc…" at bounding box center [760, 271] width 129 height 25
click at [696, 259] on select "Choose an option... Pending Applied Excluded (Questions) Excluded (Expired) Exc…" at bounding box center [760, 271] width 129 height 25
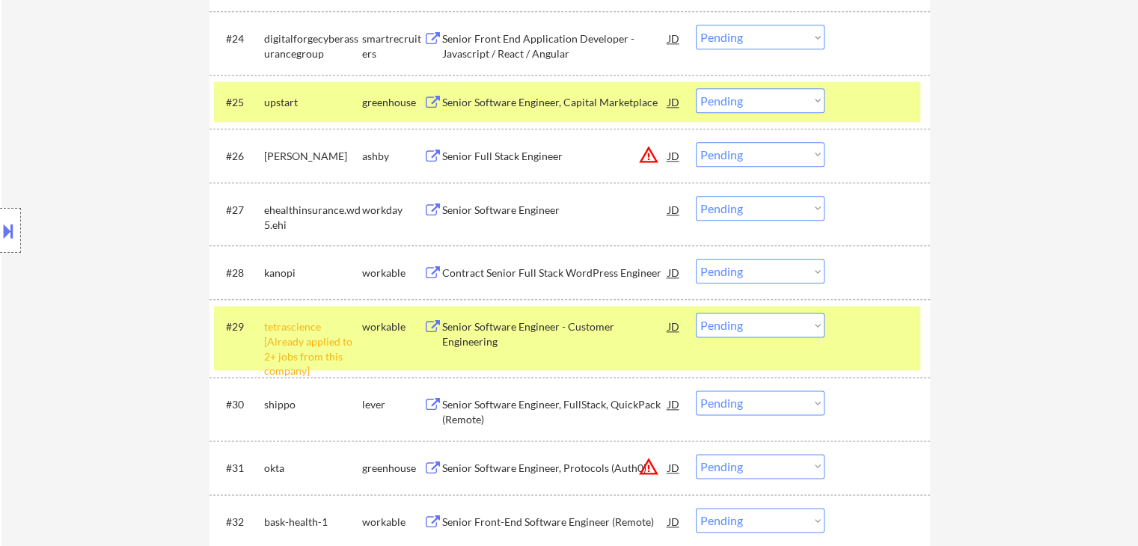
click at [778, 330] on select "Choose an option... Pending Applied Excluded (Questions) Excluded (Expired) Exc…" at bounding box center [760, 325] width 129 height 25
click at [696, 313] on select "Choose an option... Pending Applied Excluded (Questions) Excluded (Expired) Exc…" at bounding box center [760, 325] width 129 height 25
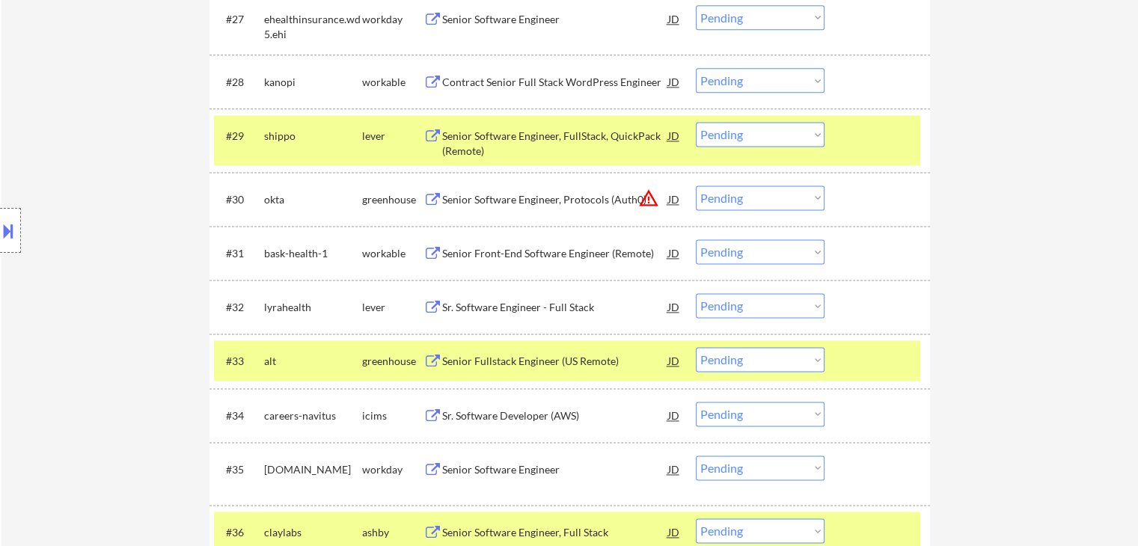
scroll to position [2050, 0]
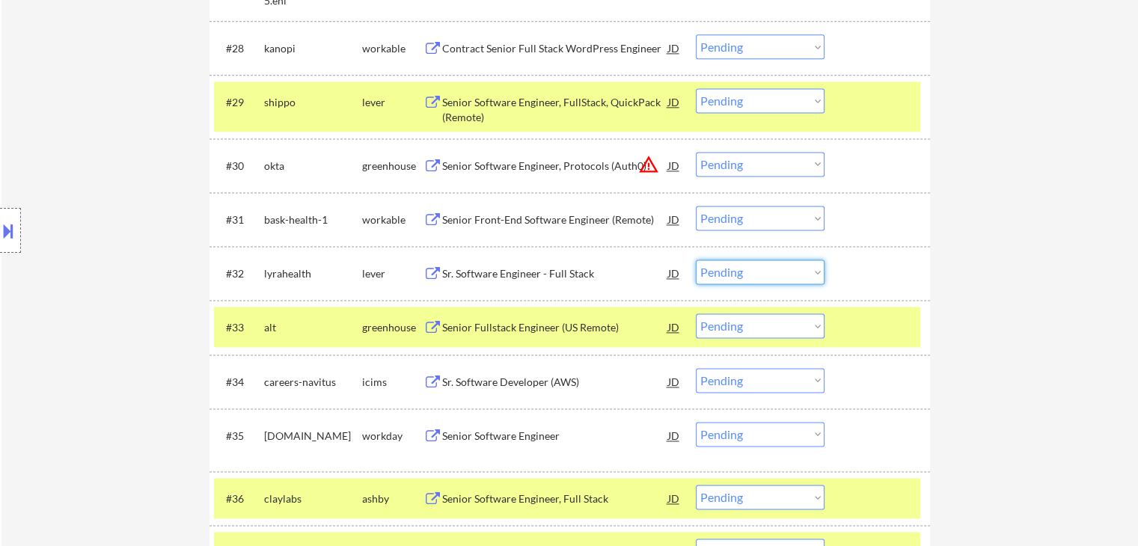
click at [745, 282] on select "Choose an option... Pending Applied Excluded (Questions) Excluded (Expired) Exc…" at bounding box center [760, 272] width 129 height 25
click at [696, 260] on select "Choose an option... Pending Applied Excluded (Questions) Excluded (Expired) Exc…" at bounding box center [760, 272] width 129 height 25
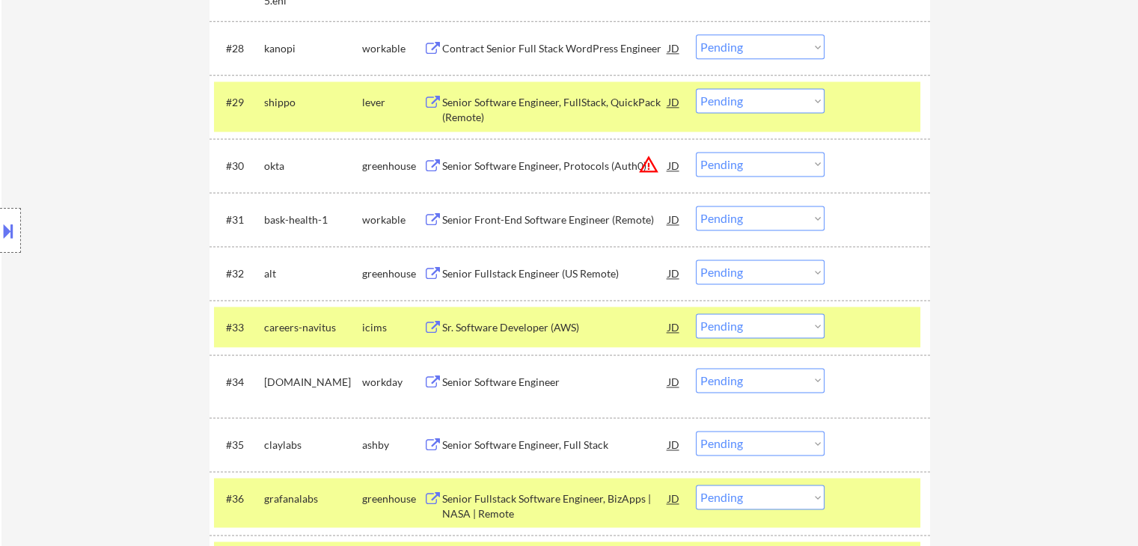
click at [91, 156] on div "Location Inclusions: [GEOGRAPHIC_DATA], [GEOGRAPHIC_DATA] [GEOGRAPHIC_DATA], [G…" at bounding box center [134, 231] width 268 height 278
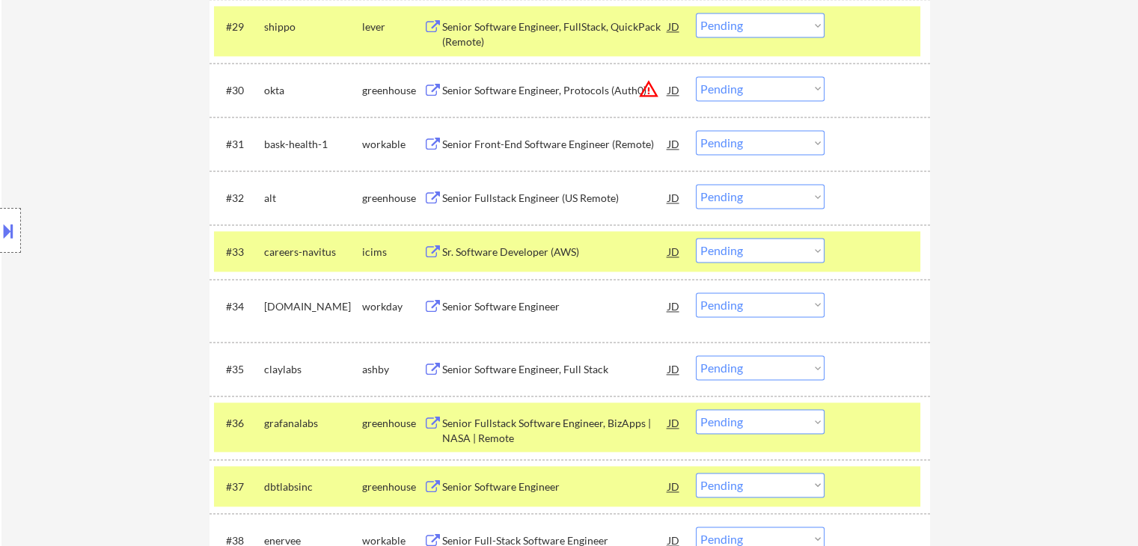
scroll to position [2200, 0]
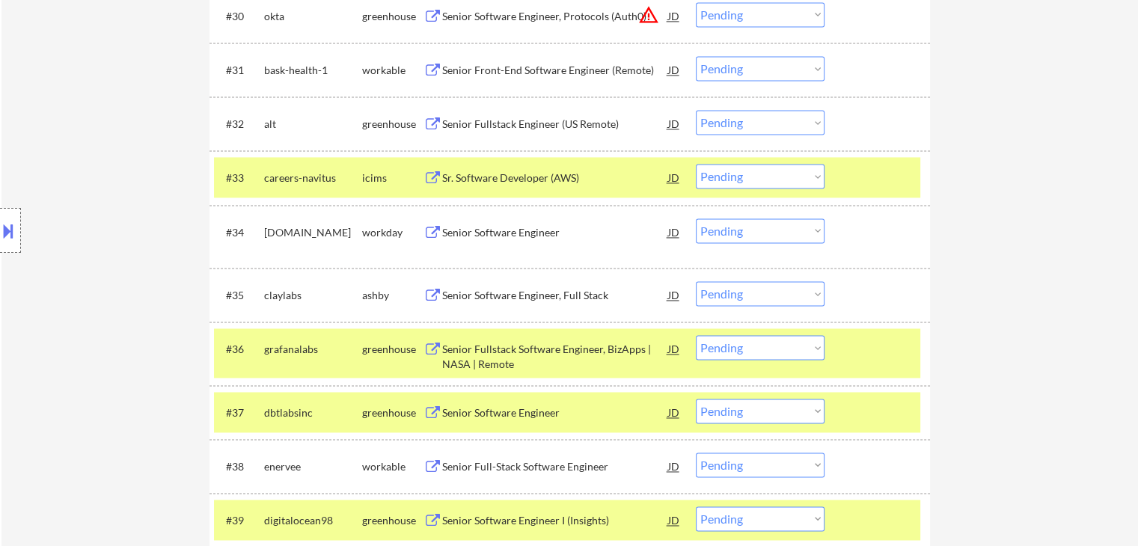
click at [63, 150] on div "Location Inclusions: [GEOGRAPHIC_DATA], [GEOGRAPHIC_DATA] [GEOGRAPHIC_DATA], [G…" at bounding box center [134, 231] width 268 height 278
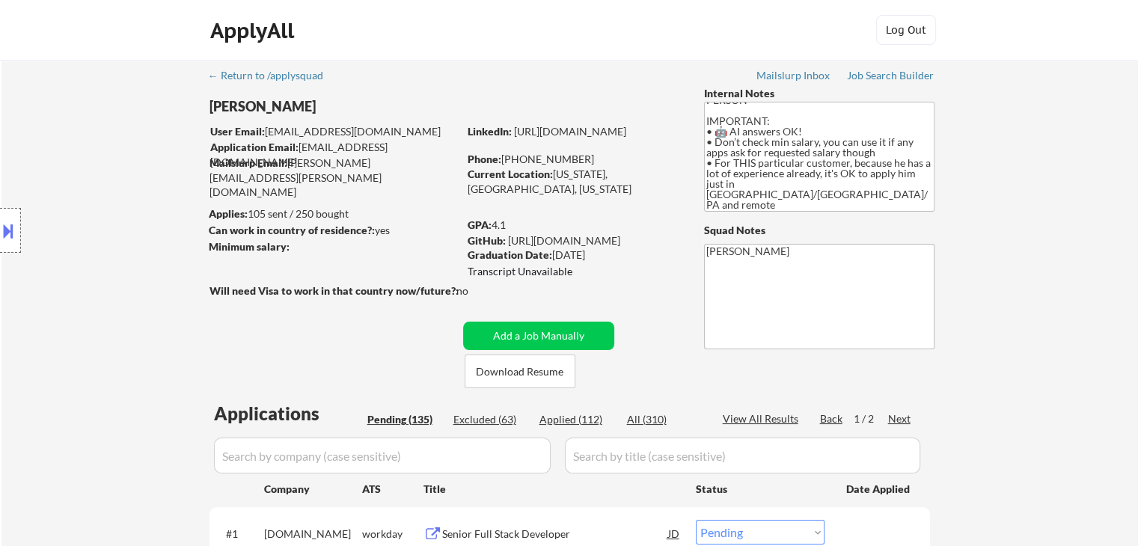
click at [102, 266] on div "Location Inclusions: [GEOGRAPHIC_DATA], [GEOGRAPHIC_DATA] [GEOGRAPHIC_DATA], [G…" at bounding box center [134, 231] width 268 height 278
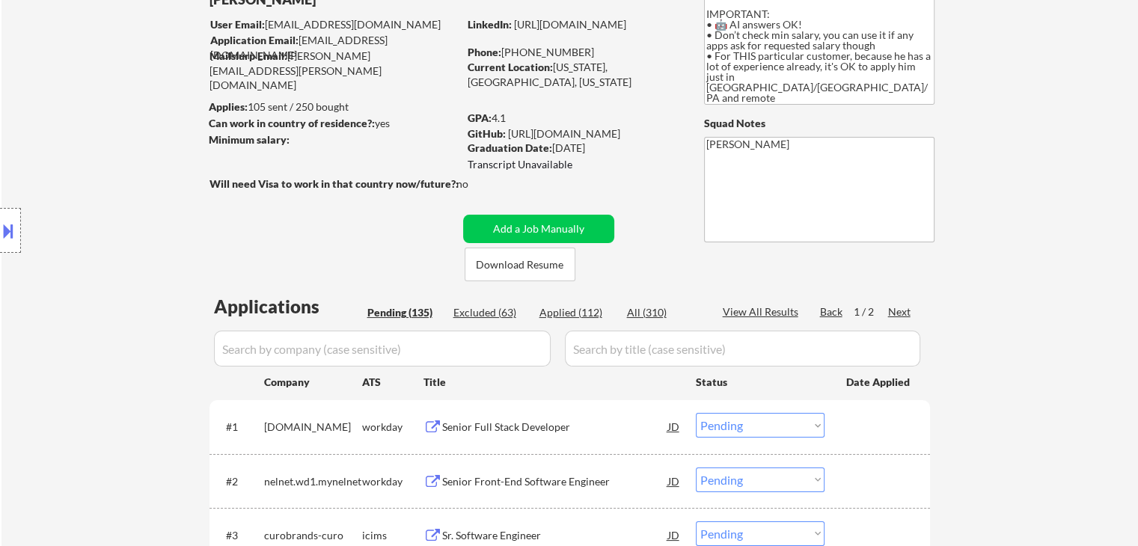
scroll to position [150, 0]
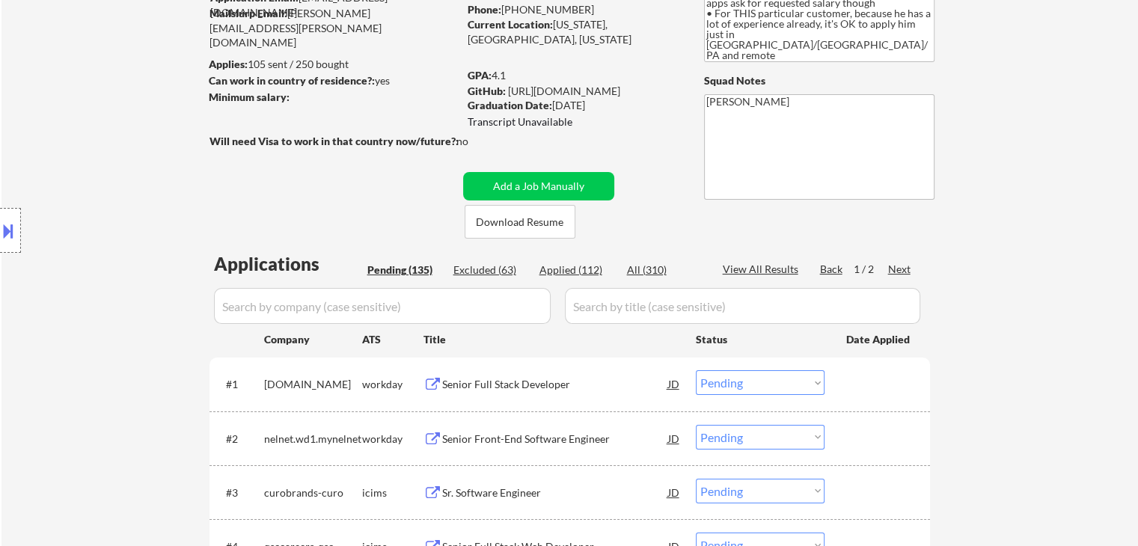
click at [138, 231] on div "Location Inclusions: [GEOGRAPHIC_DATA], [GEOGRAPHIC_DATA] [GEOGRAPHIC_DATA], [G…" at bounding box center [134, 231] width 268 height 278
click at [162, 224] on div "Location Inclusions: [GEOGRAPHIC_DATA], [GEOGRAPHIC_DATA] [GEOGRAPHIC_DATA], [G…" at bounding box center [134, 231] width 268 height 278
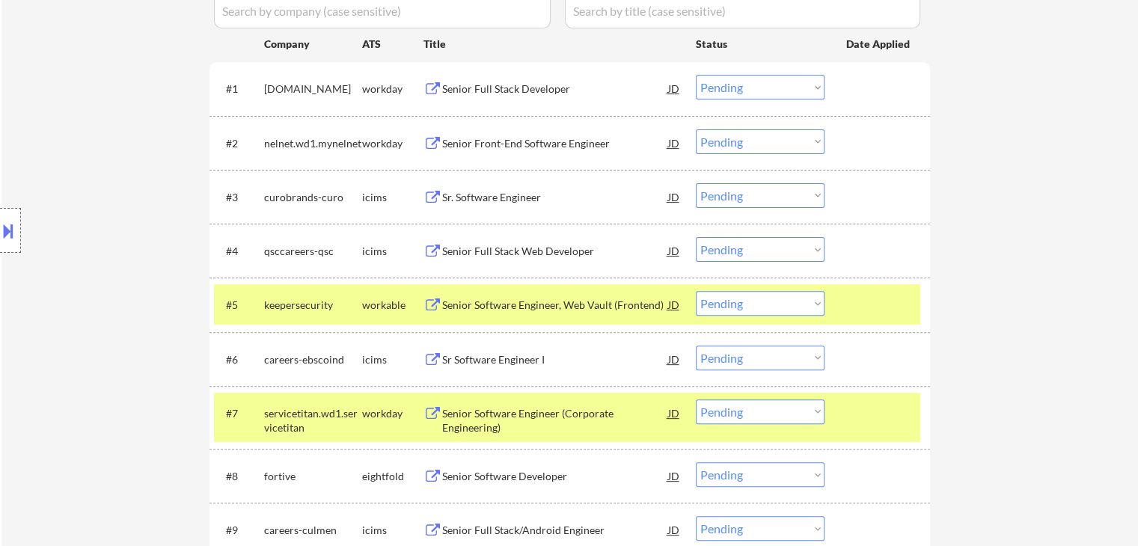
scroll to position [449, 0]
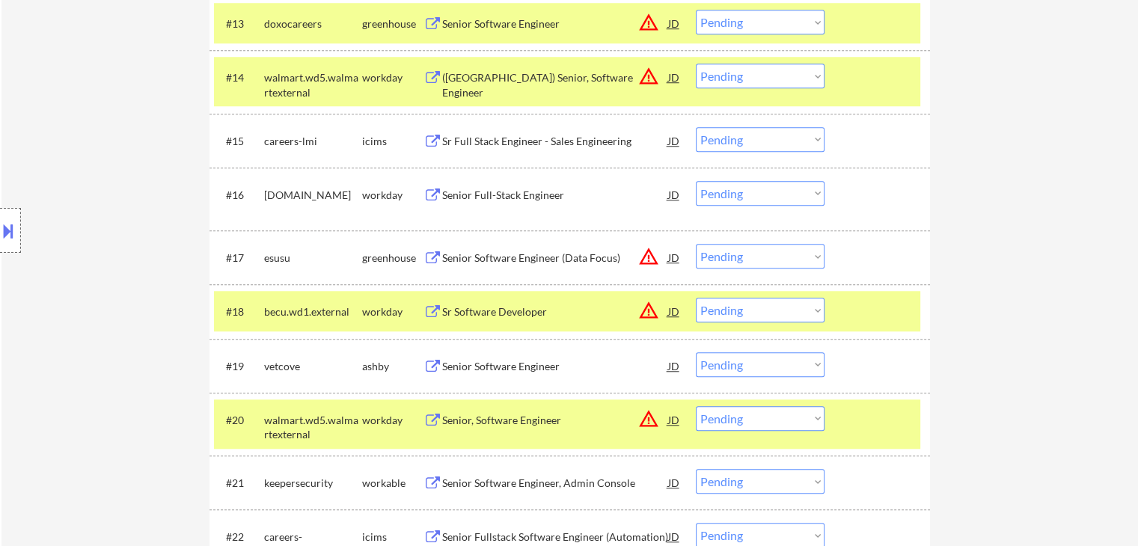
scroll to position [1272, 0]
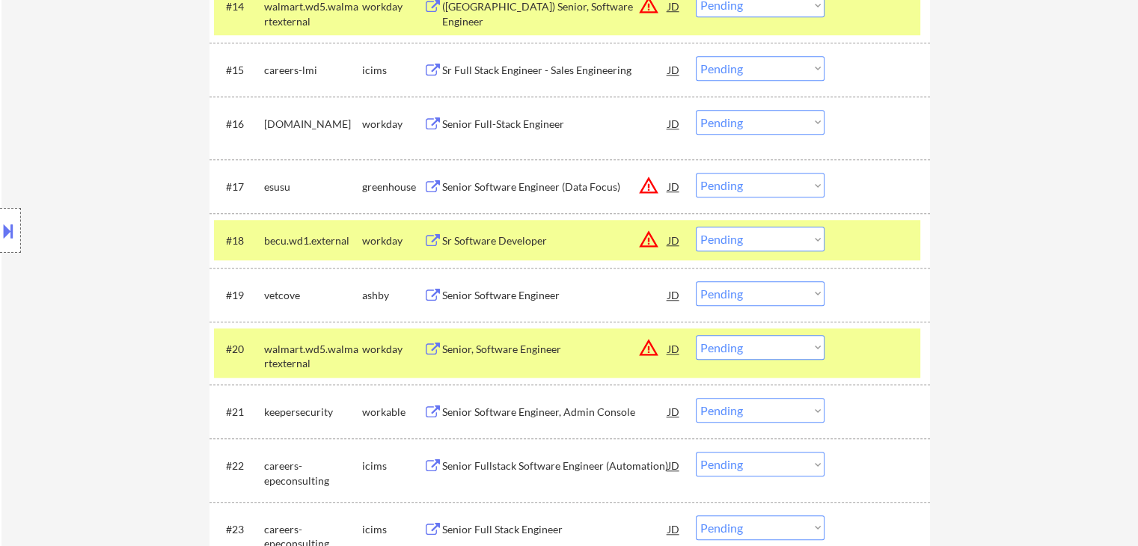
click at [652, 191] on button "warning_amber" at bounding box center [648, 185] width 21 height 21
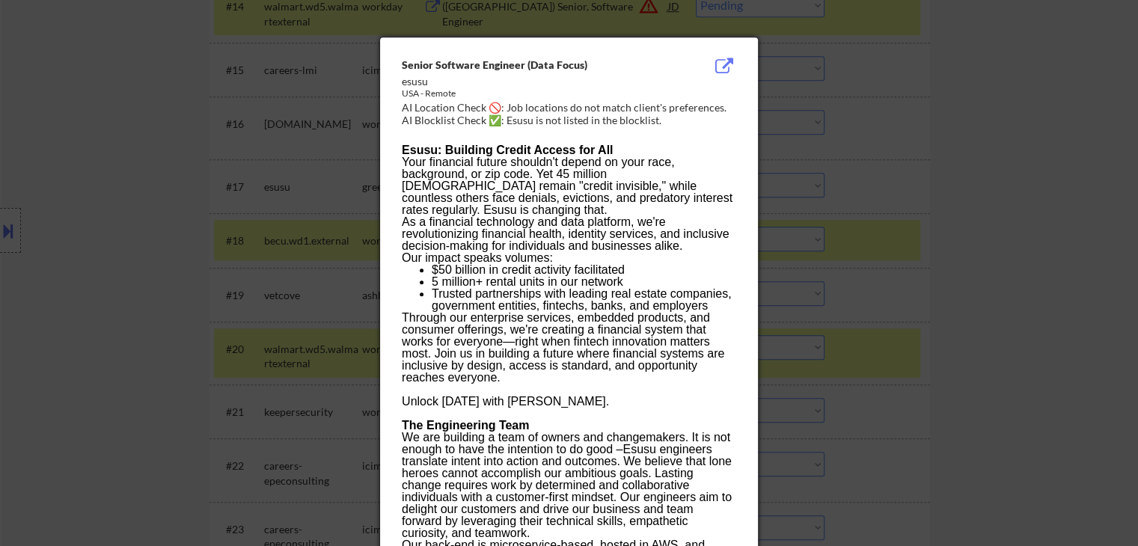
click at [1018, 185] on div at bounding box center [569, 273] width 1138 height 546
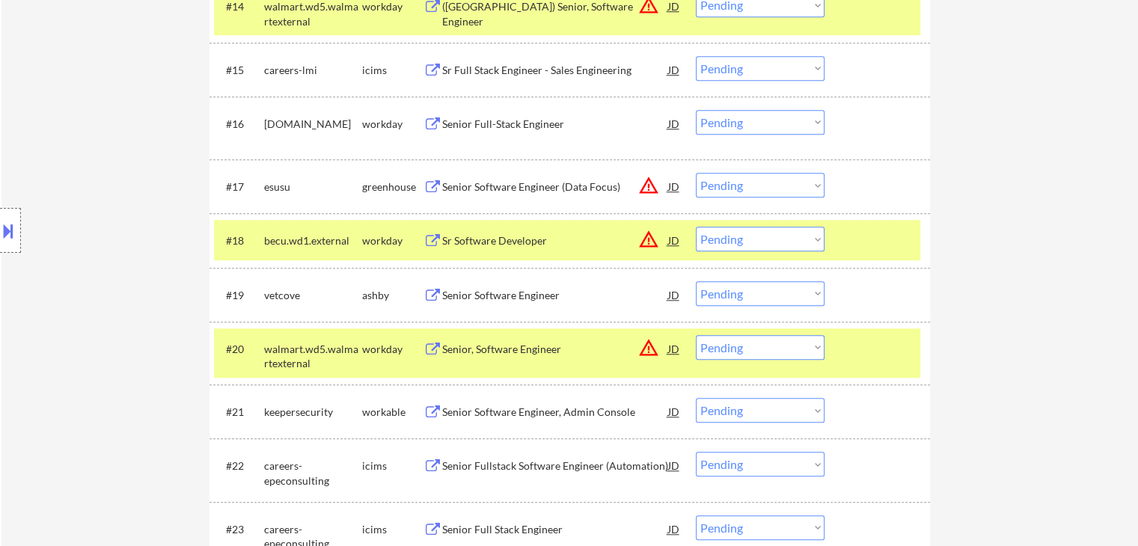
click at [569, 188] on div "Senior Software Engineer (Data Focus)" at bounding box center [555, 187] width 226 height 15
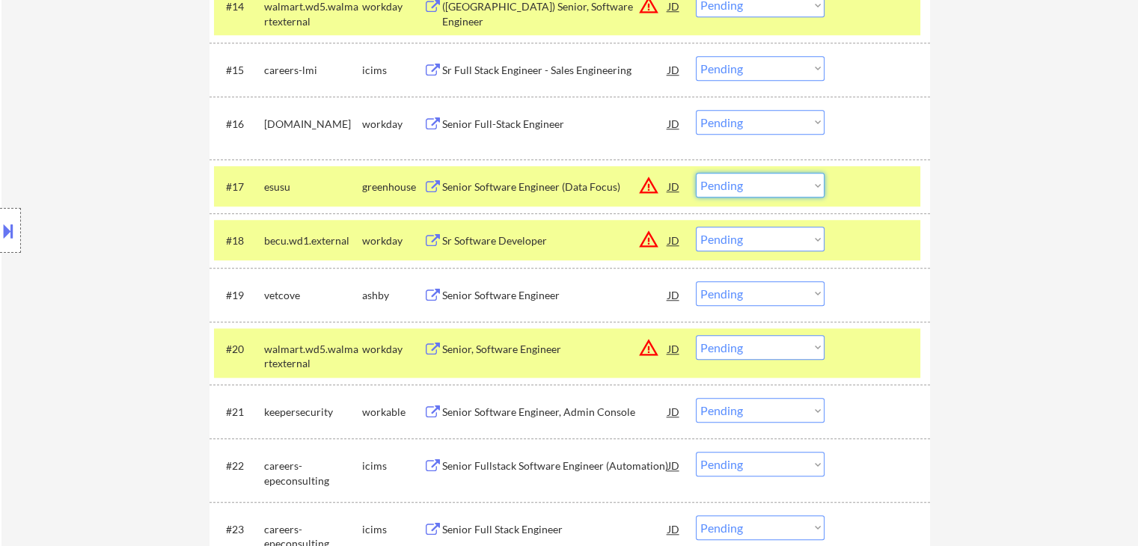
click at [751, 189] on select "Choose an option... Pending Applied Excluded (Questions) Excluded (Expired) Exc…" at bounding box center [760, 185] width 129 height 25
click at [696, 173] on select "Choose an option... Pending Applied Excluded (Questions) Excluded (Expired) Exc…" at bounding box center [760, 185] width 129 height 25
click at [116, 296] on div "Location Inclusions: [GEOGRAPHIC_DATA], [GEOGRAPHIC_DATA] [GEOGRAPHIC_DATA], [G…" at bounding box center [134, 231] width 268 height 278
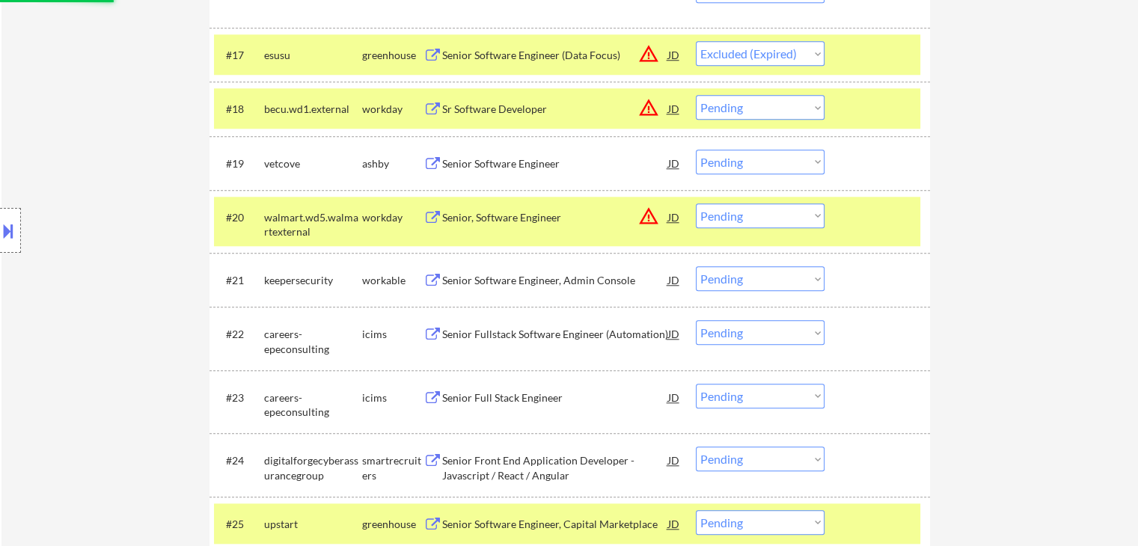
scroll to position [1422, 0]
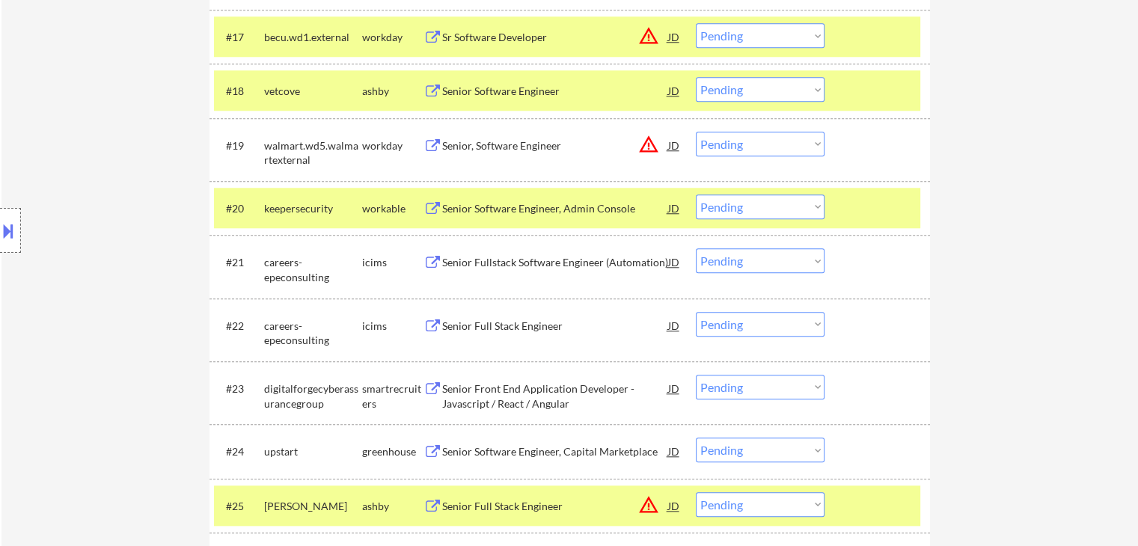
click at [482, 91] on div "Senior Software Engineer" at bounding box center [555, 91] width 226 height 15
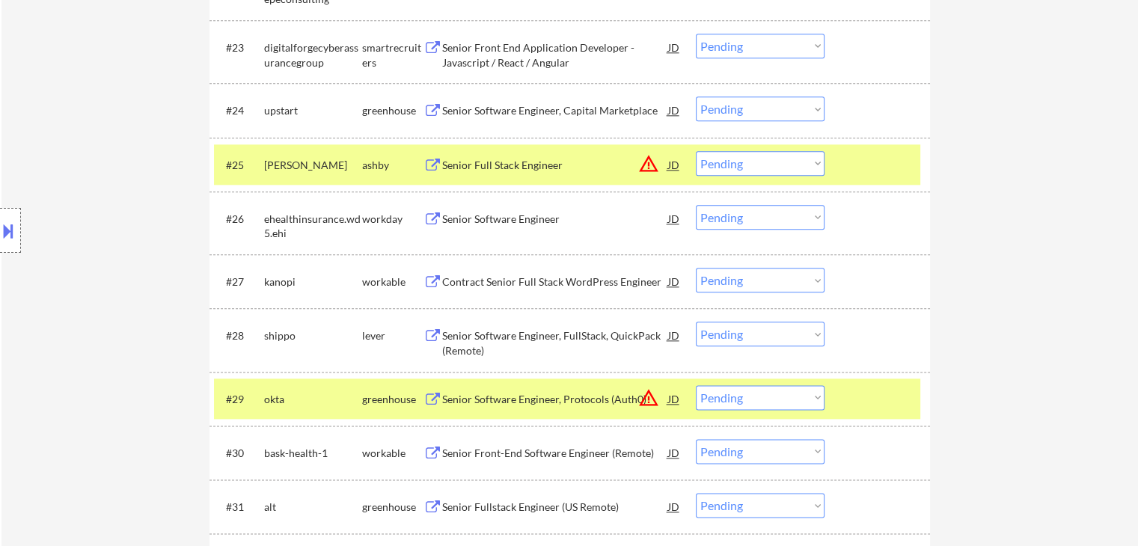
scroll to position [1796, 0]
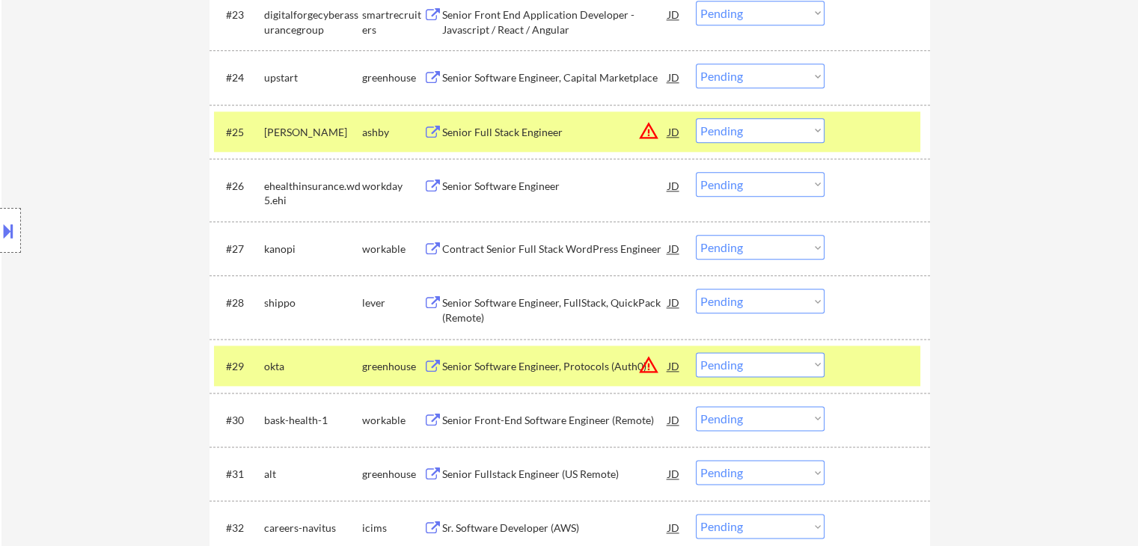
click at [476, 251] on div "Contract Senior Full Stack WordPress Engineer" at bounding box center [555, 249] width 226 height 15
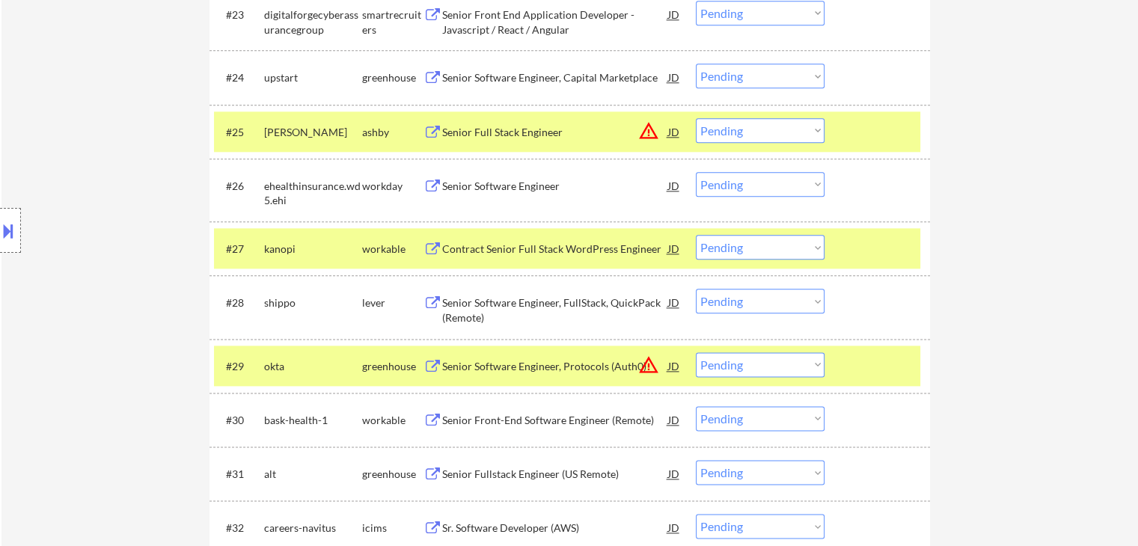
click at [471, 298] on div "Senior Software Engineer, FullStack, QuickPack (Remote)" at bounding box center [555, 310] width 226 height 29
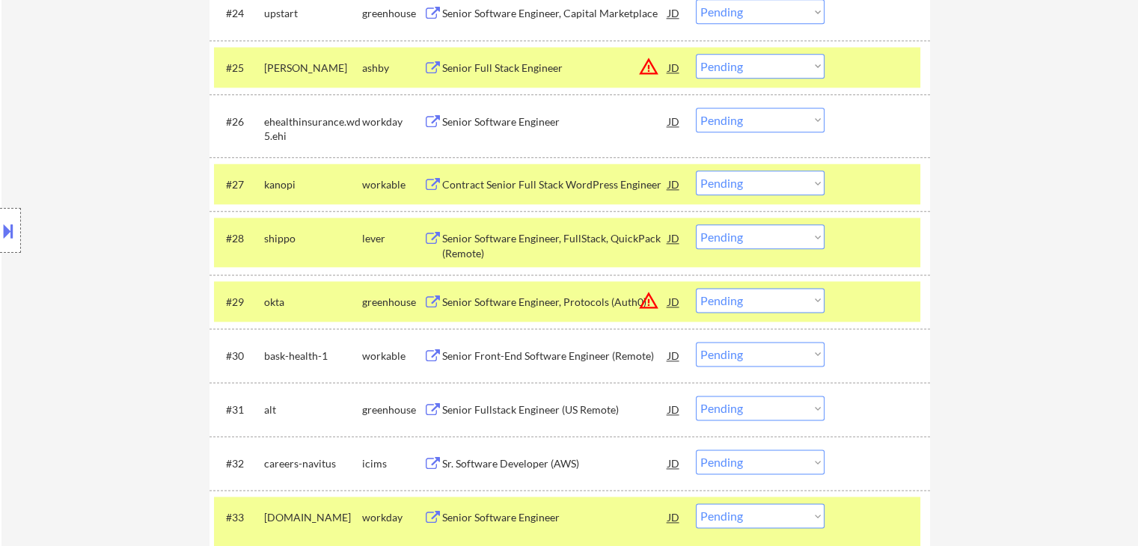
scroll to position [1946, 0]
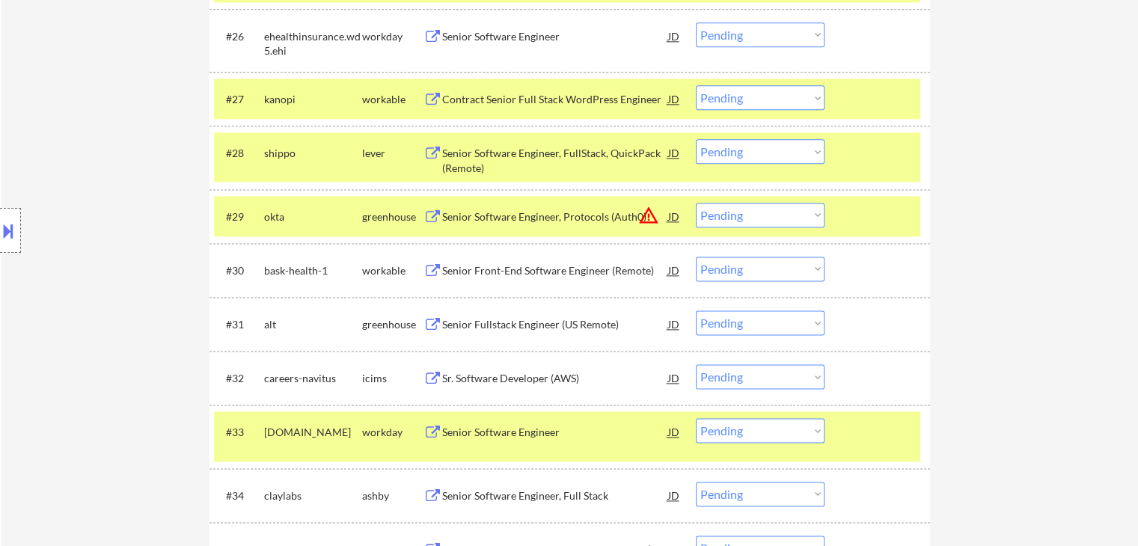
drag, startPoint x: 478, startPoint y: 265, endPoint x: 483, endPoint y: 309, distance: 44.4
click at [478, 265] on div "Senior Front-End Software Engineer (Remote)" at bounding box center [555, 270] width 226 height 15
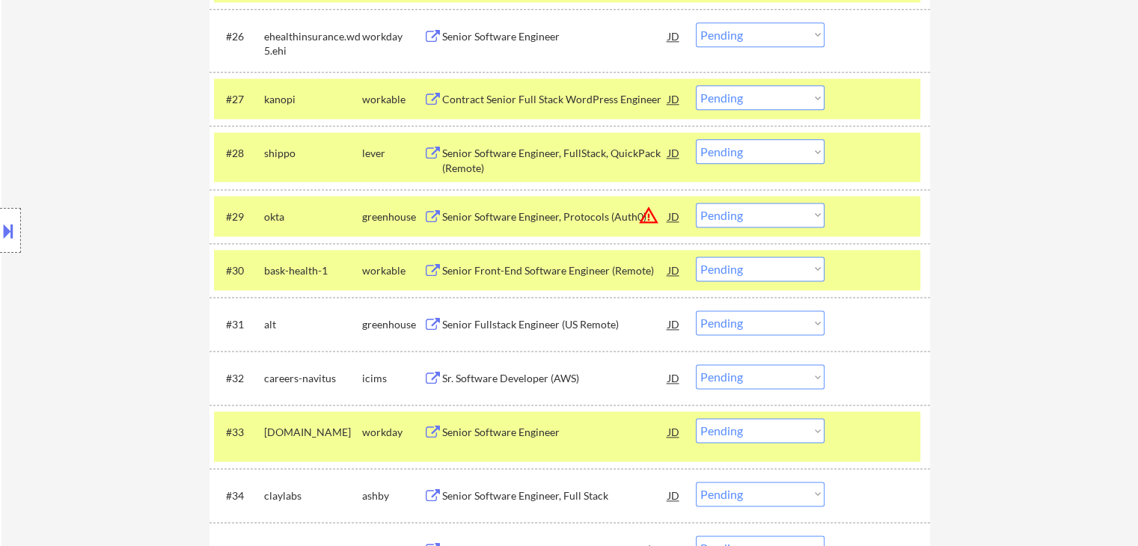
click at [485, 327] on div "Senior Fullstack Engineer (US Remote)" at bounding box center [555, 324] width 226 height 15
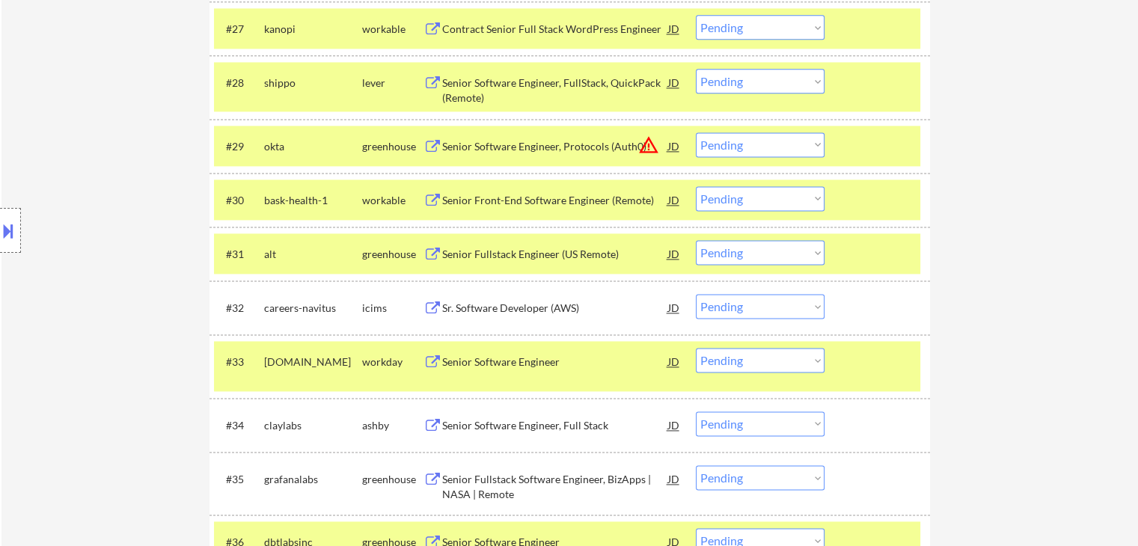
scroll to position [2095, 0]
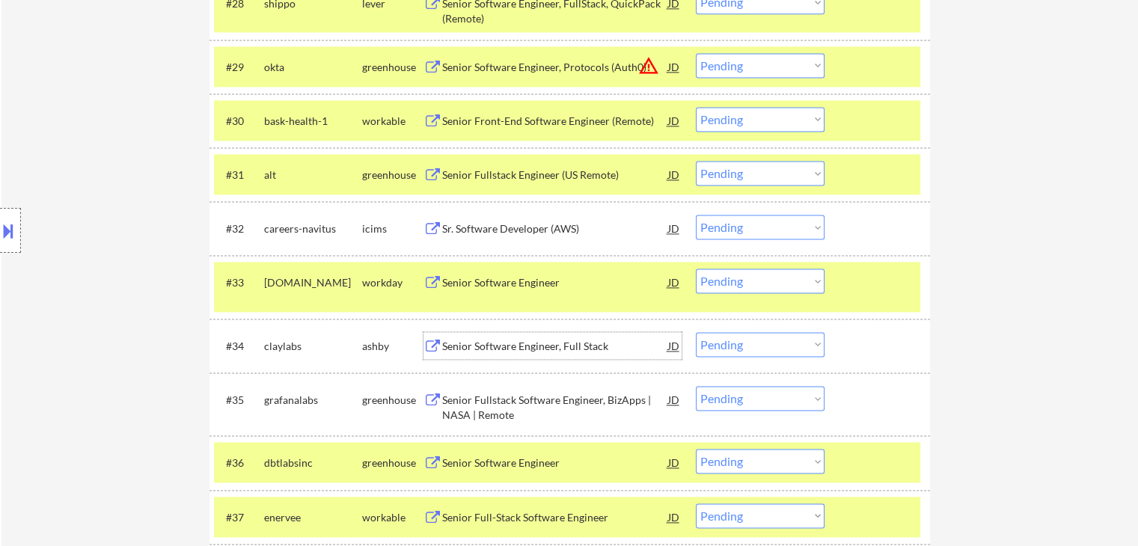
click at [477, 348] on div "Senior Software Engineer, Full Stack" at bounding box center [555, 346] width 226 height 15
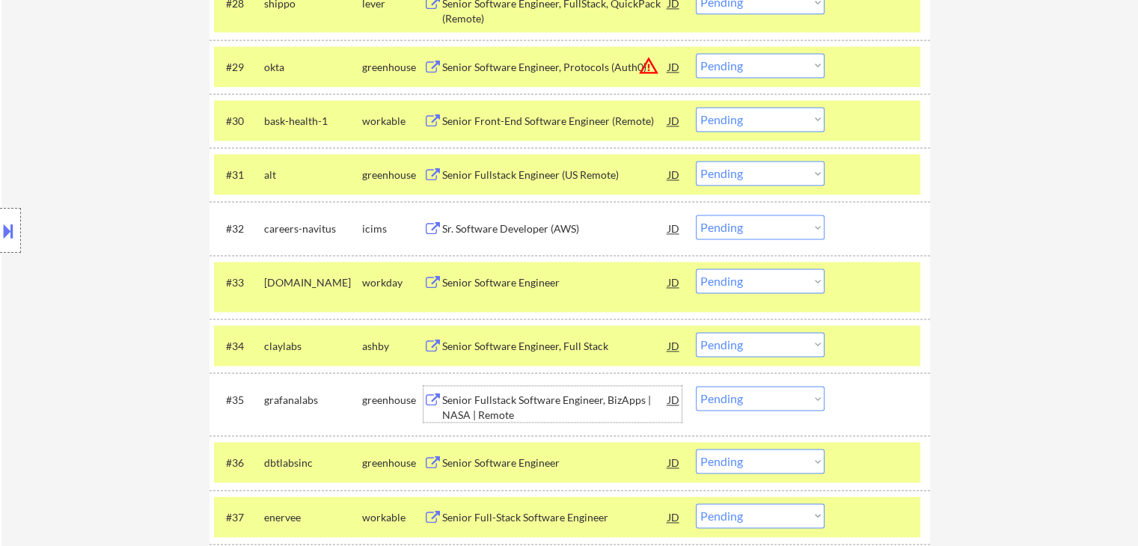
click at [477, 397] on div "Senior Fullstack Software Engineer, BizApps | NASA | Remote" at bounding box center [555, 407] width 226 height 29
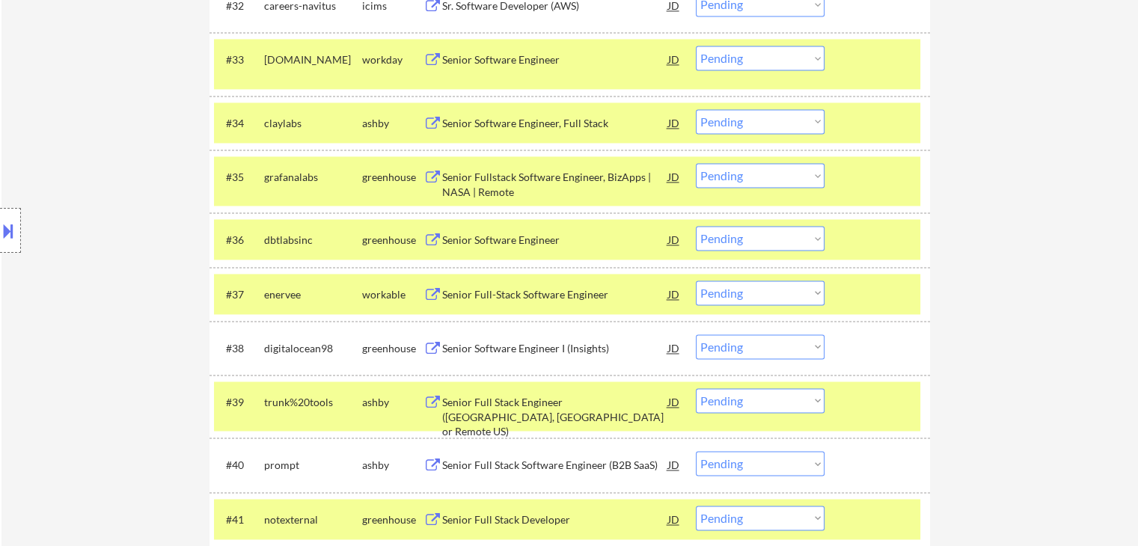
scroll to position [2320, 0]
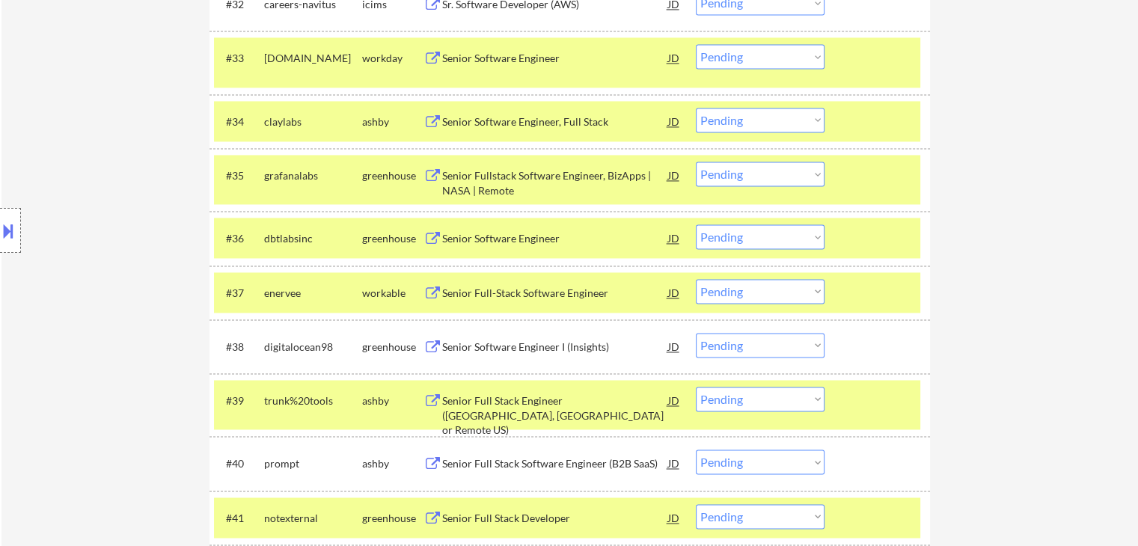
click at [462, 287] on div "Senior Full-Stack Software Engineer" at bounding box center [555, 293] width 226 height 15
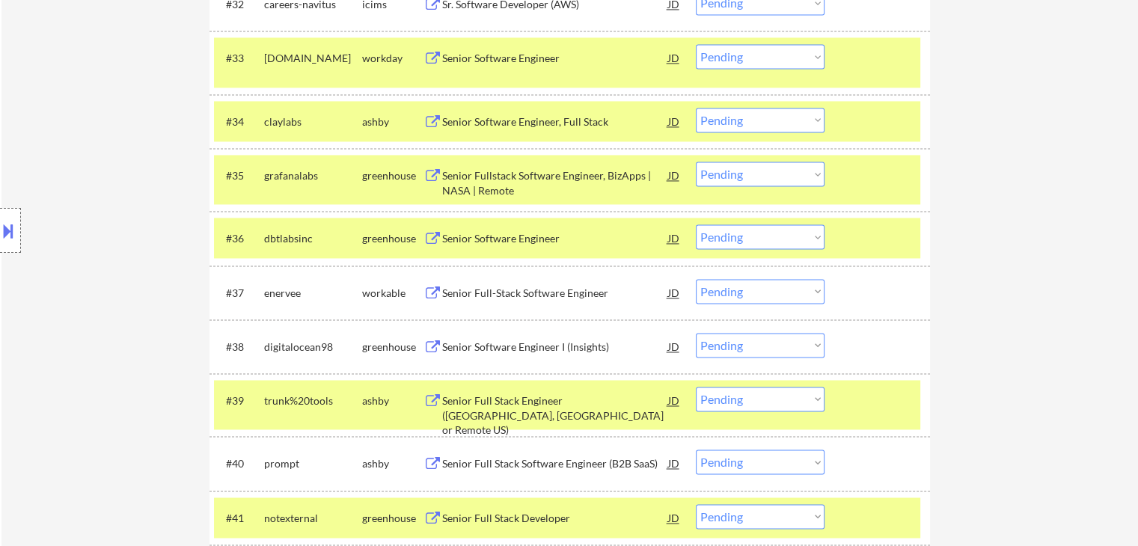
click at [468, 239] on div "Senior Software Engineer" at bounding box center [555, 238] width 226 height 15
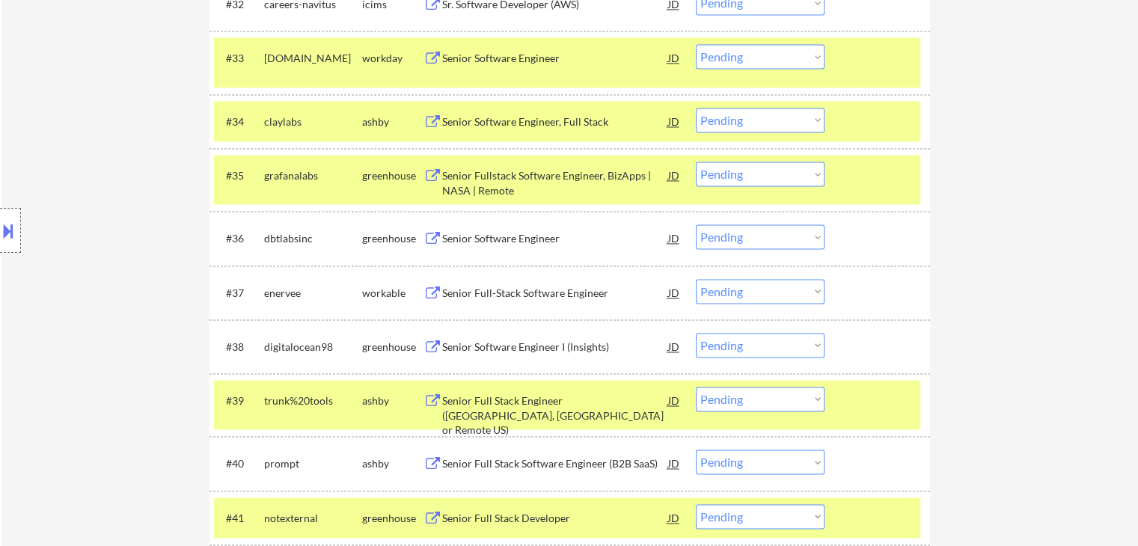
click at [482, 341] on div "Senior Software Engineer I (Insights)" at bounding box center [555, 347] width 226 height 15
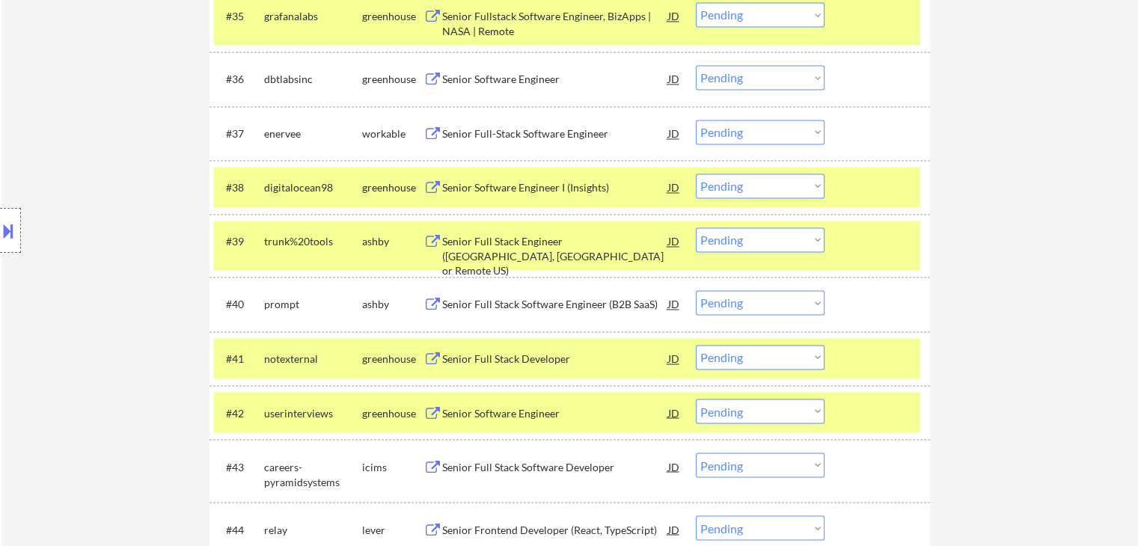
scroll to position [2544, 0]
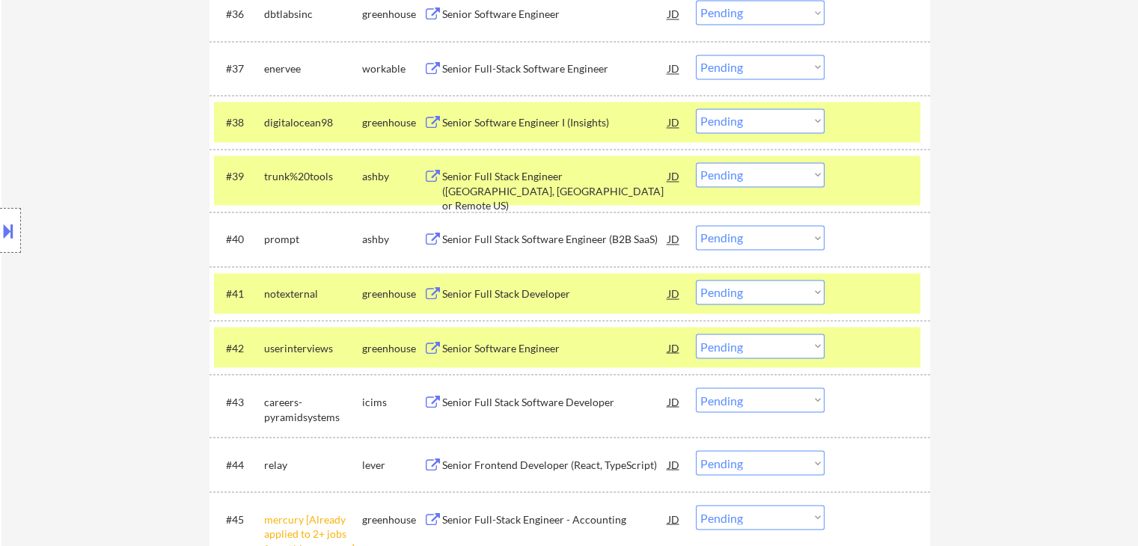
click at [470, 173] on div "Senior Full Stack Engineer ([GEOGRAPHIC_DATA], [GEOGRAPHIC_DATA] or Remote US)" at bounding box center [555, 191] width 226 height 44
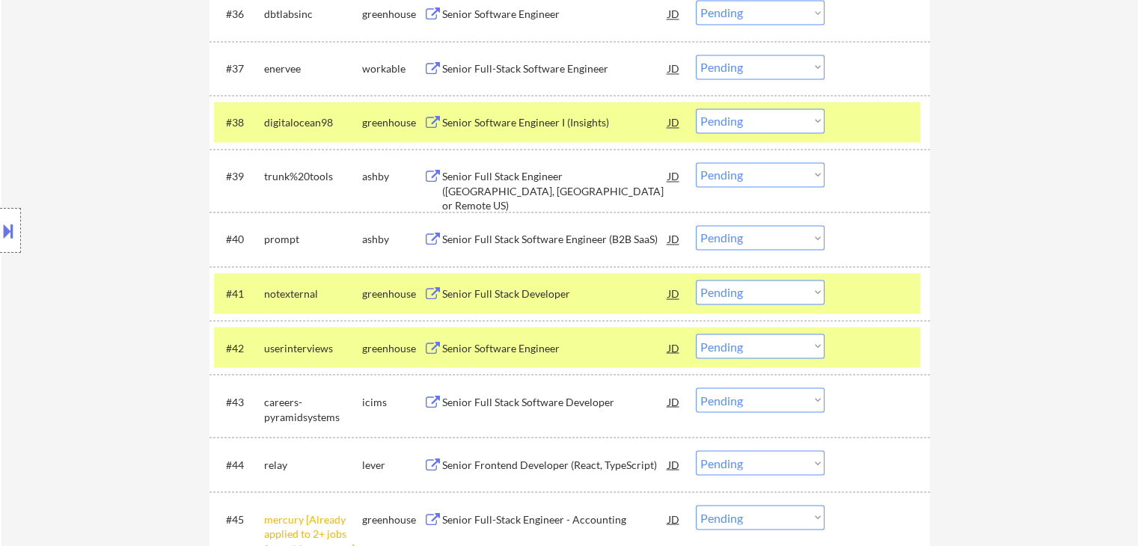
click at [483, 230] on div "Senior Full Stack Software Engineer (B2B SaaS)" at bounding box center [555, 238] width 226 height 27
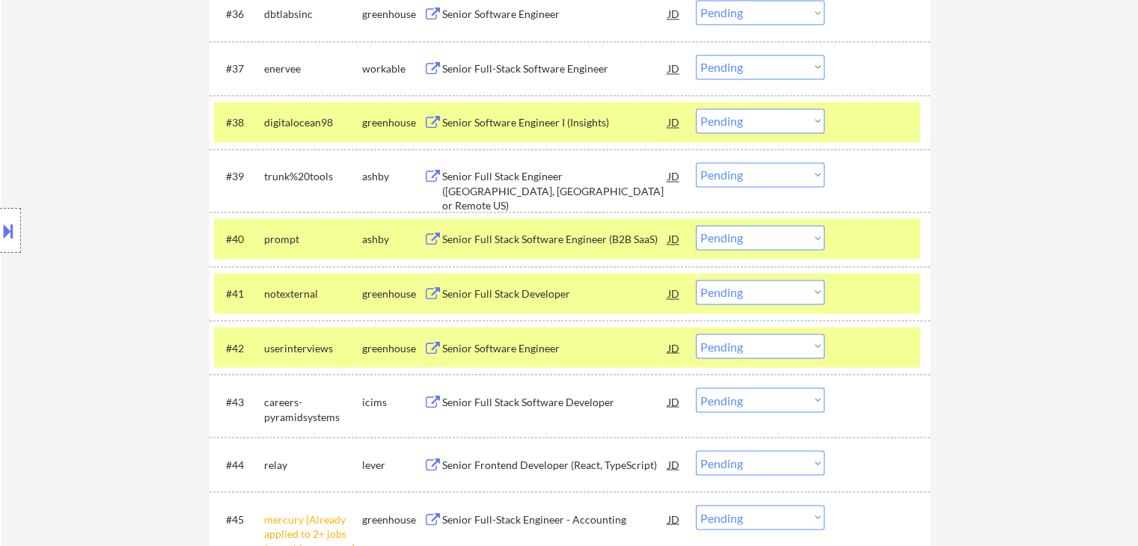
click at [488, 296] on div "Senior Full Stack Developer" at bounding box center [555, 294] width 226 height 15
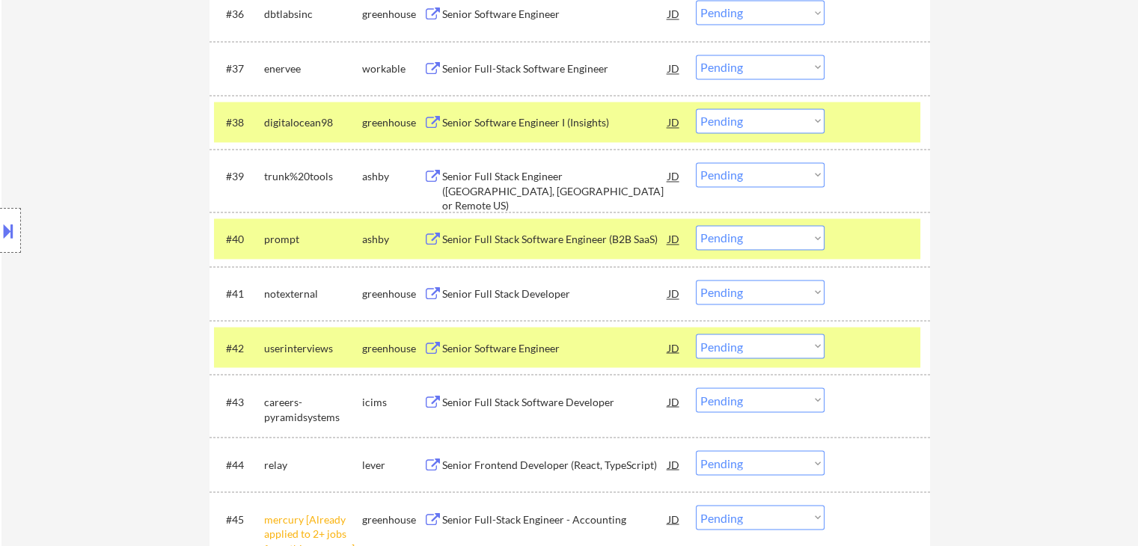
click at [492, 351] on div "Senior Software Engineer" at bounding box center [555, 347] width 226 height 15
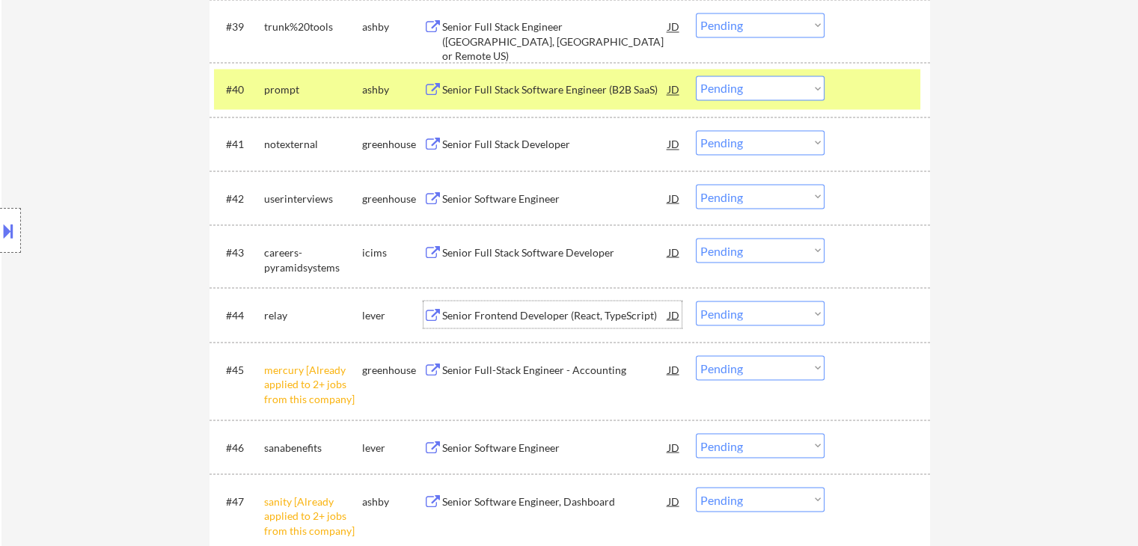
click at [491, 318] on div "Senior Frontend Developer (React, TypeScript)" at bounding box center [555, 315] width 226 height 15
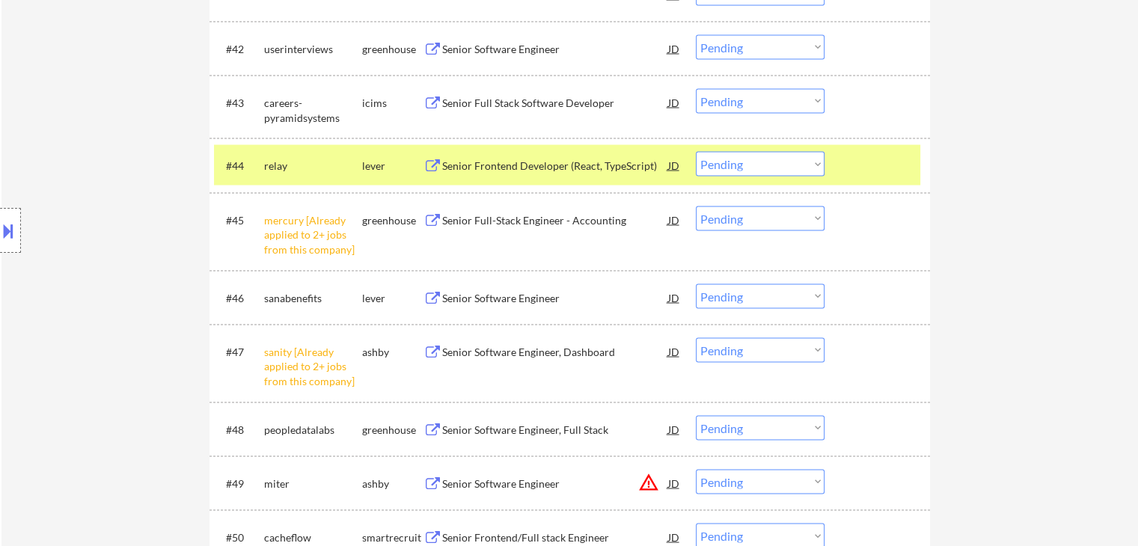
click at [471, 297] on div "Senior Software Engineer" at bounding box center [555, 297] width 226 height 15
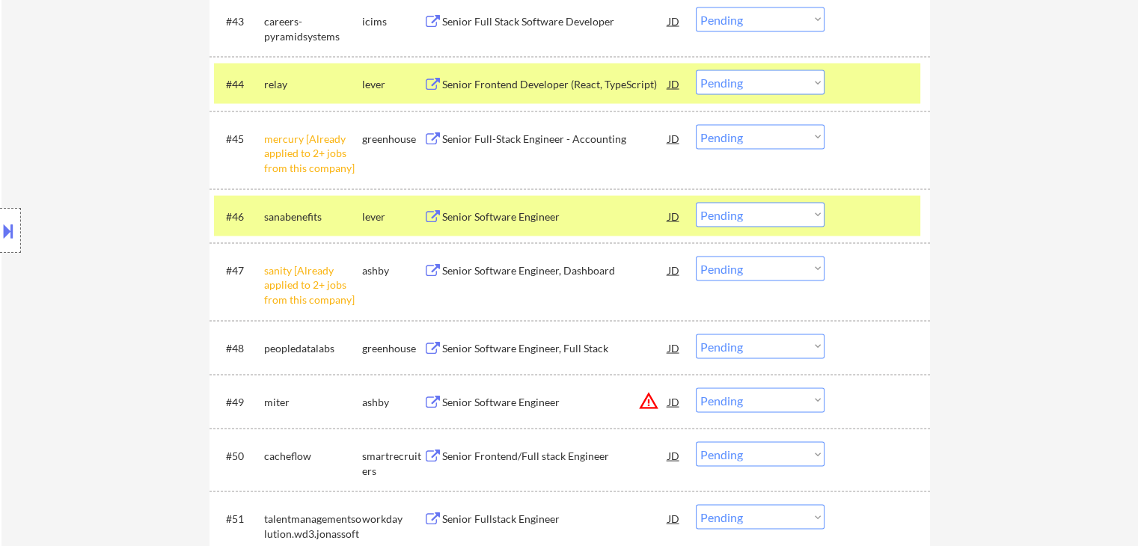
scroll to position [2993, 0]
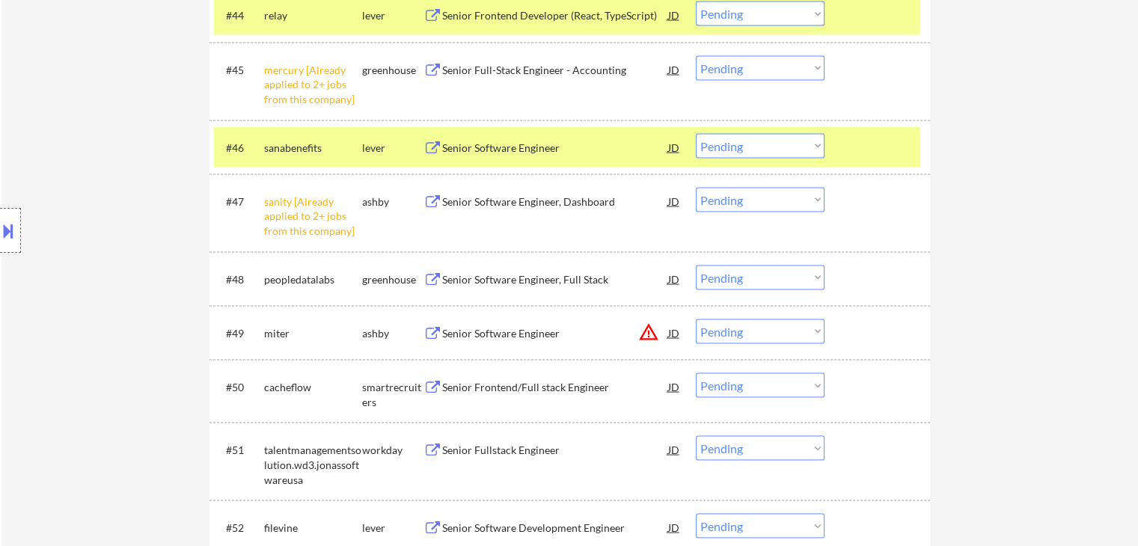
click at [486, 277] on div "Senior Software Engineer, Full Stack" at bounding box center [555, 279] width 226 height 15
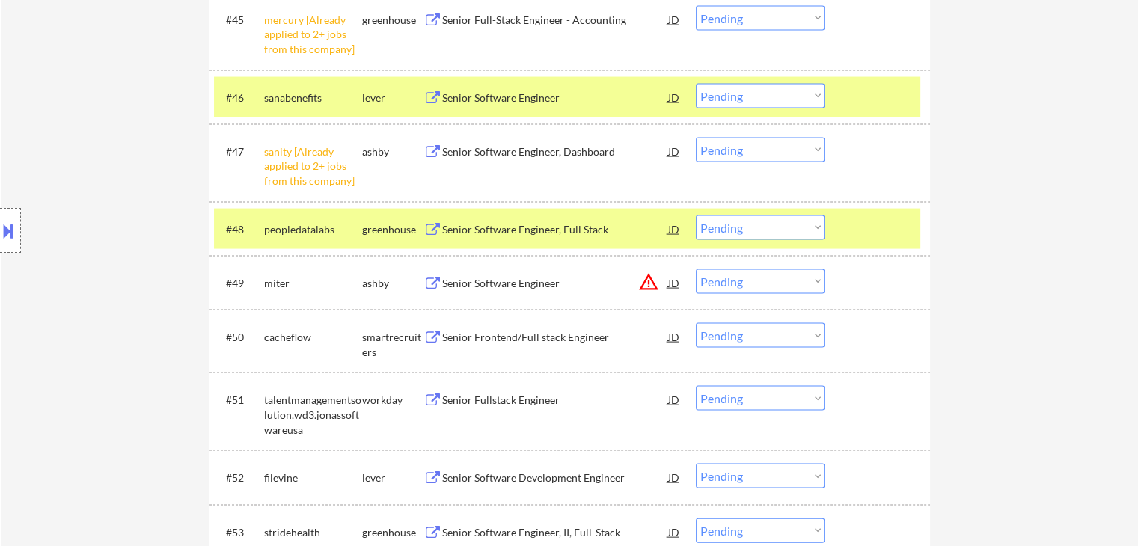
scroll to position [3068, 0]
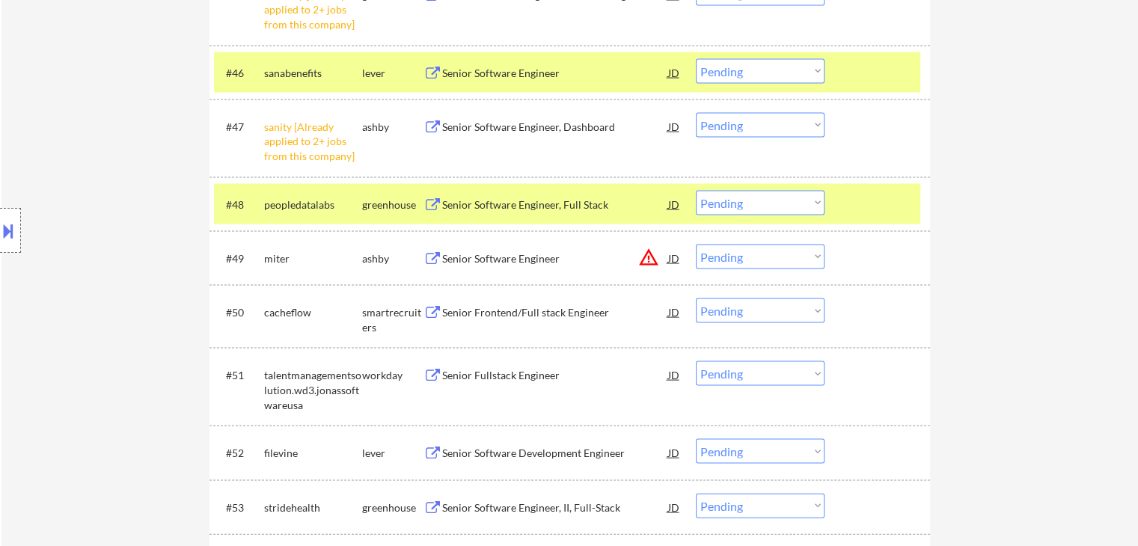
click at [500, 311] on div "Senior Frontend/Full stack Engineer" at bounding box center [555, 312] width 226 height 15
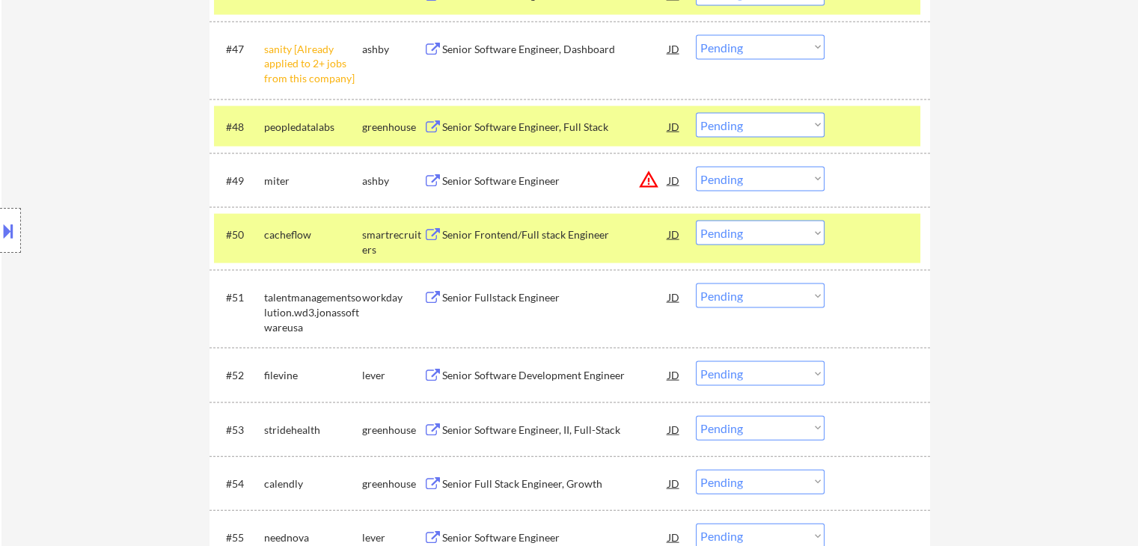
scroll to position [3218, 0]
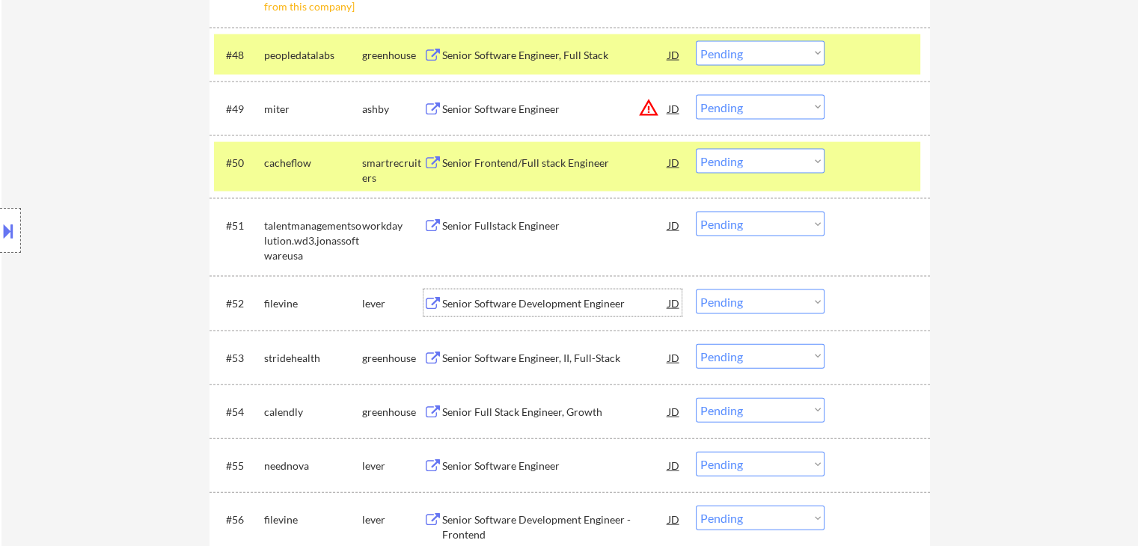
click at [479, 303] on div "Senior Software Development Engineer" at bounding box center [555, 303] width 226 height 15
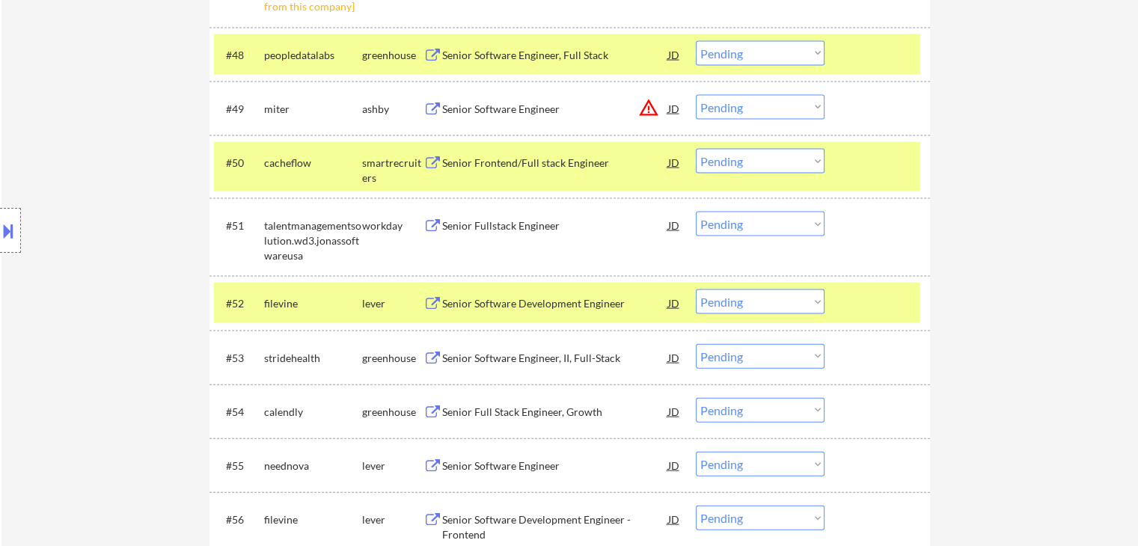
click at [493, 358] on div "Senior Software Engineer, II, Full-Stack" at bounding box center [555, 358] width 226 height 15
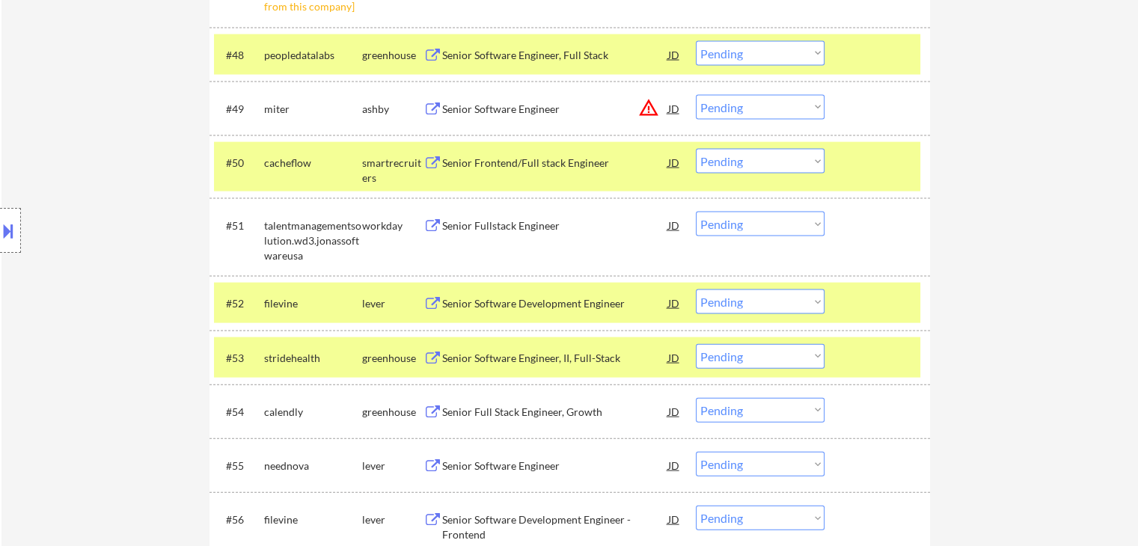
click at [494, 415] on div "Senior Full Stack Engineer, Growth" at bounding box center [555, 412] width 226 height 15
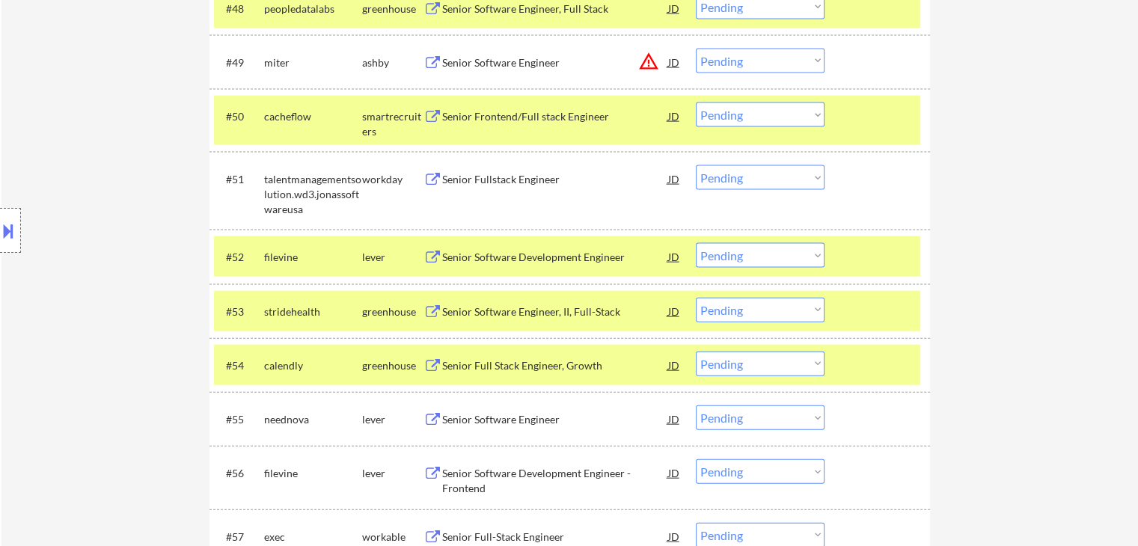
scroll to position [3367, 0]
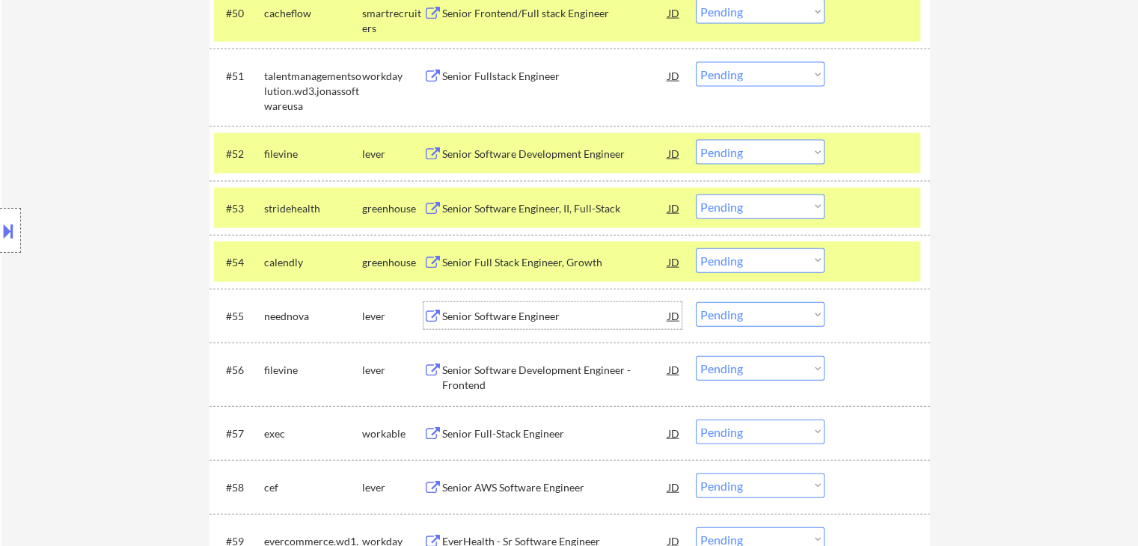
click at [482, 314] on div "Senior Software Engineer" at bounding box center [555, 316] width 226 height 15
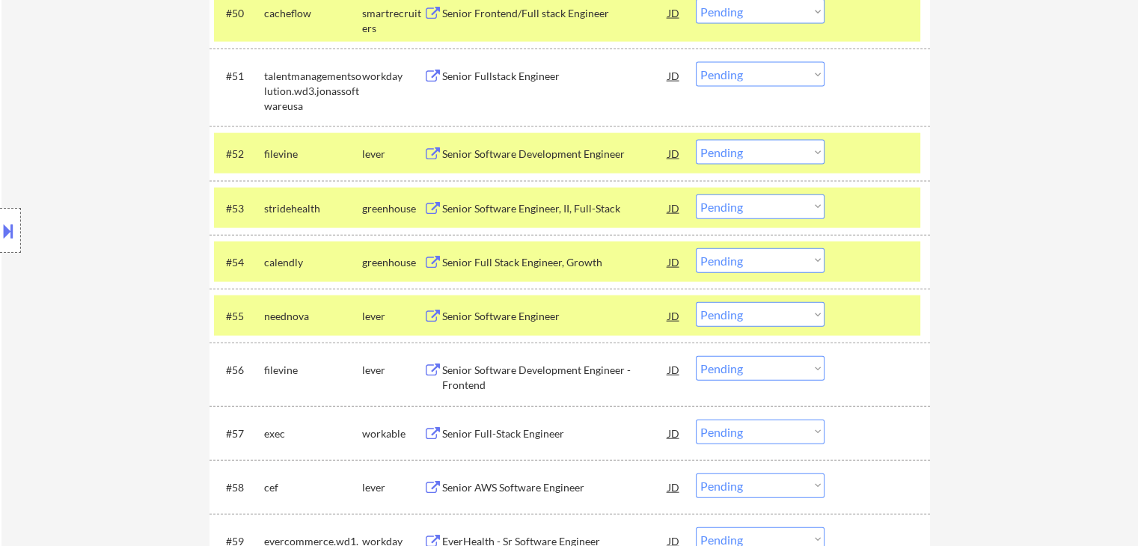
scroll to position [4597, 0]
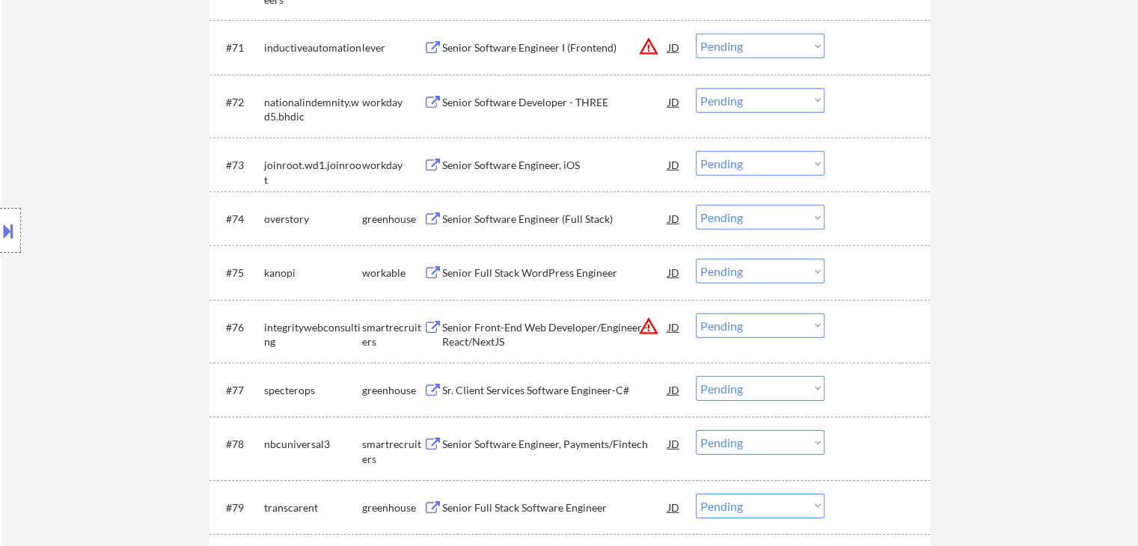
click at [722, 267] on select "Choose an option... Pending Applied Excluded (Questions) Excluded (Expired) Exc…" at bounding box center [760, 271] width 129 height 25
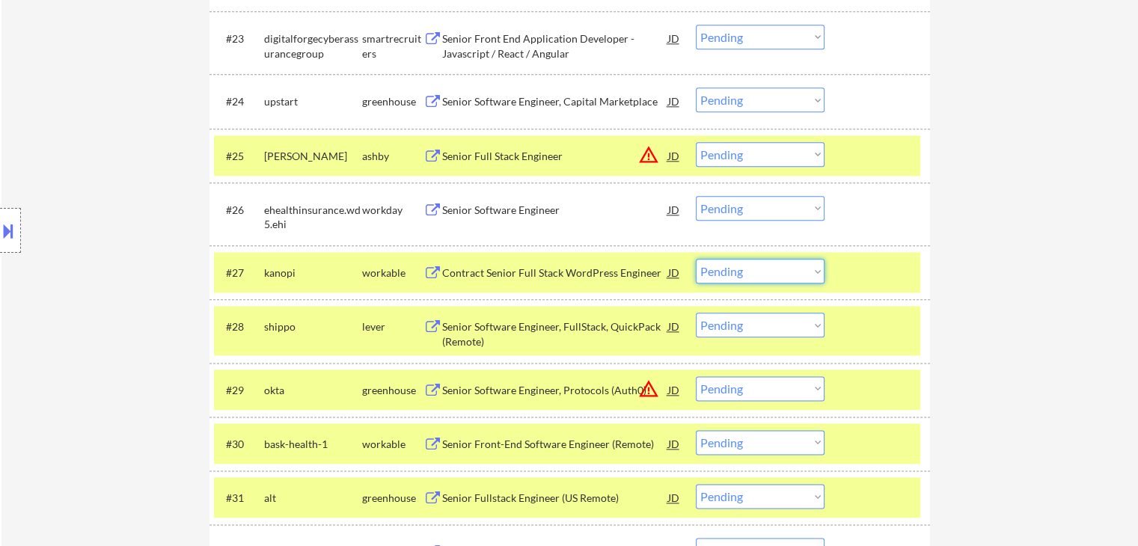
click at [773, 267] on select "Choose an option... Pending Applied Excluded (Questions) Excluded (Expired) Exc…" at bounding box center [760, 271] width 129 height 25
click at [696, 259] on select "Choose an option... Pending Applied Excluded (Questions) Excluded (Expired) Exc…" at bounding box center [760, 271] width 129 height 25
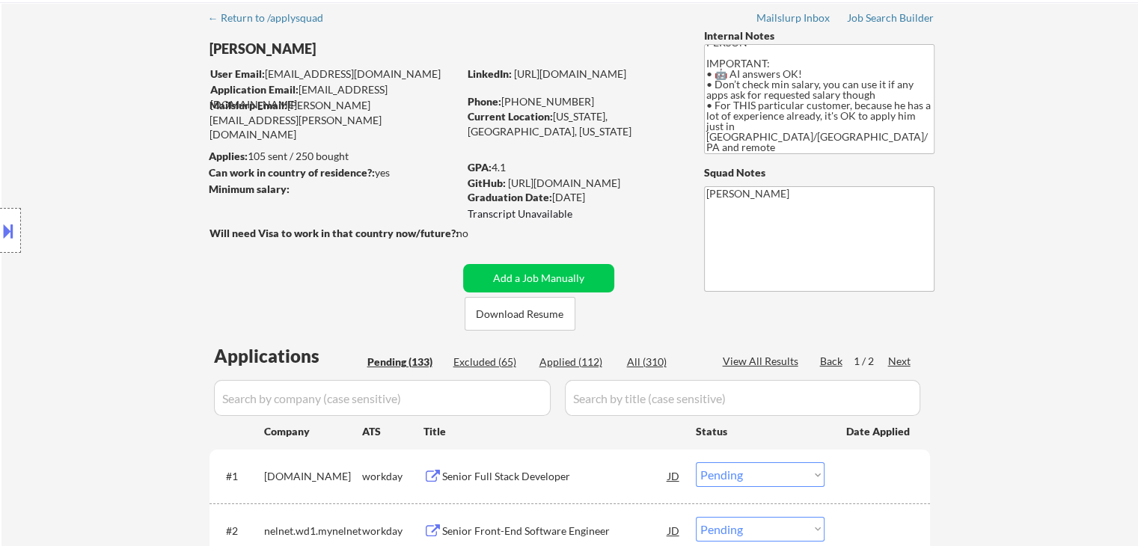
scroll to position [75, 0]
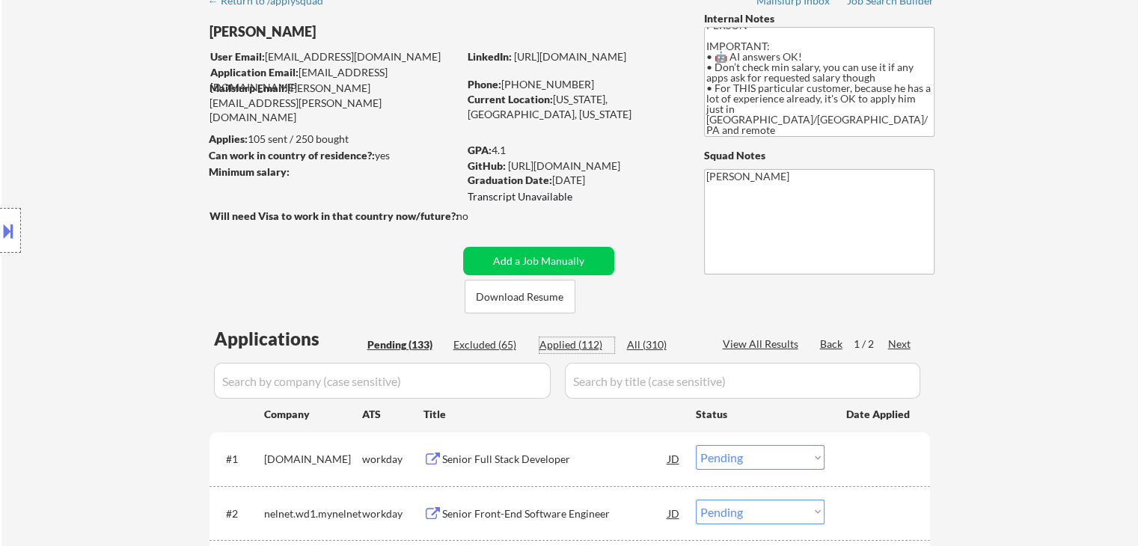
click at [572, 346] on div "Applied (112)" at bounding box center [577, 344] width 75 height 15
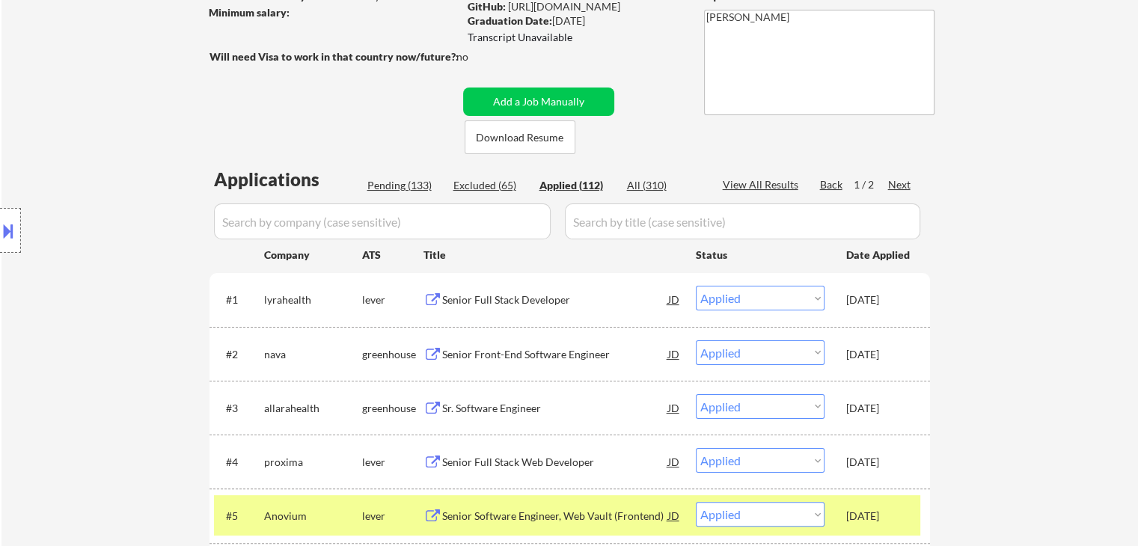
scroll to position [374, 0]
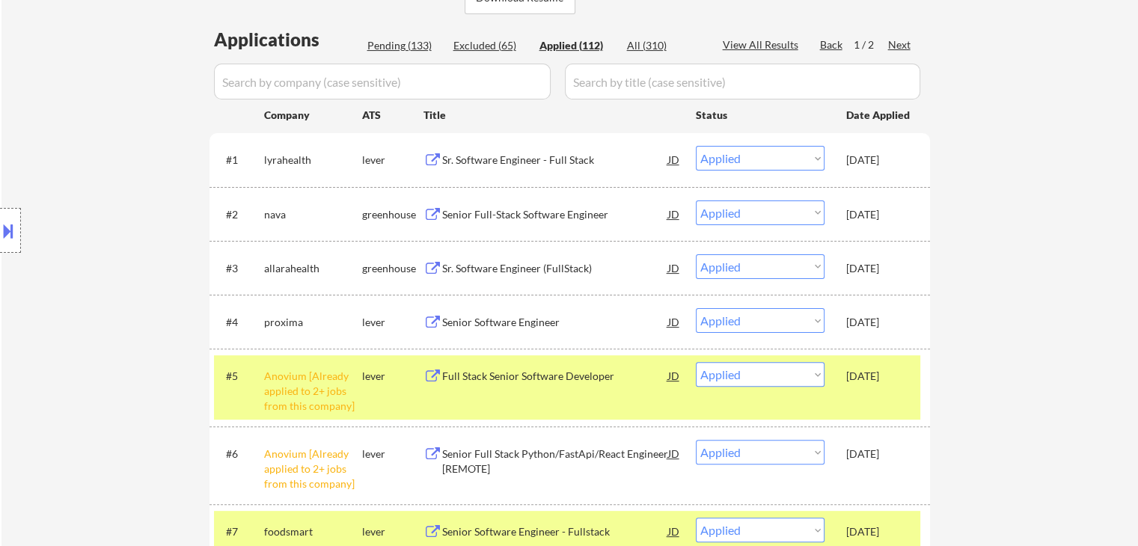
click at [144, 238] on div "Location Inclusions: [GEOGRAPHIC_DATA], [GEOGRAPHIC_DATA] [GEOGRAPHIC_DATA], [G…" at bounding box center [134, 231] width 268 height 278
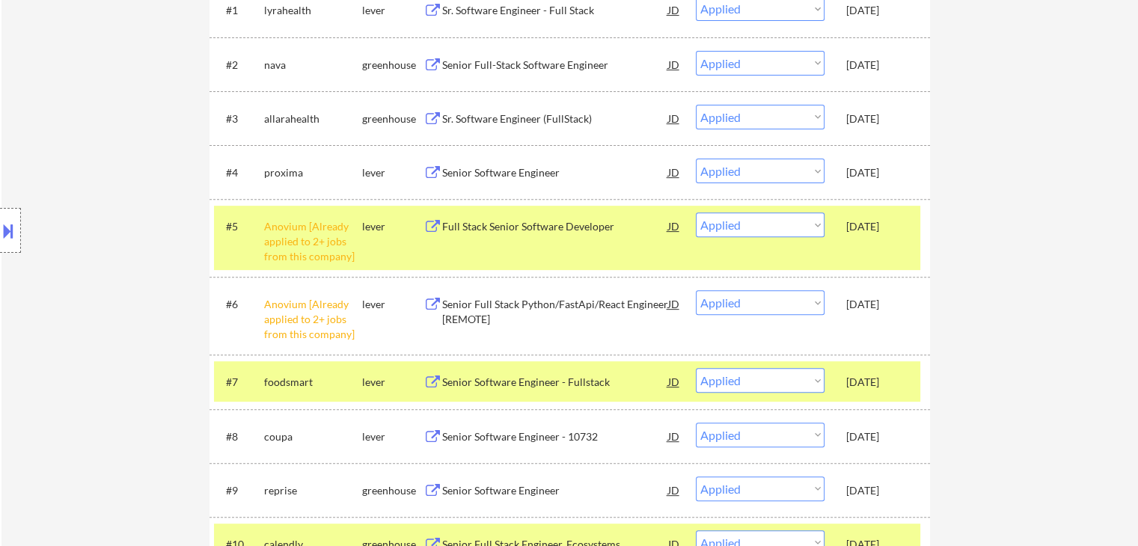
scroll to position [299, 0]
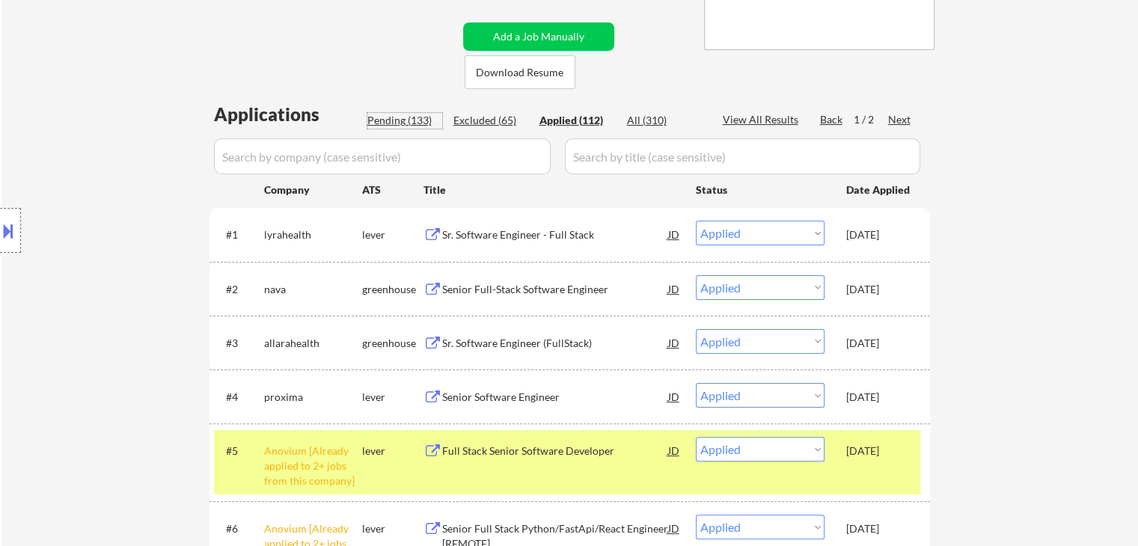
click at [403, 114] on div "Pending (133)" at bounding box center [404, 120] width 75 height 15
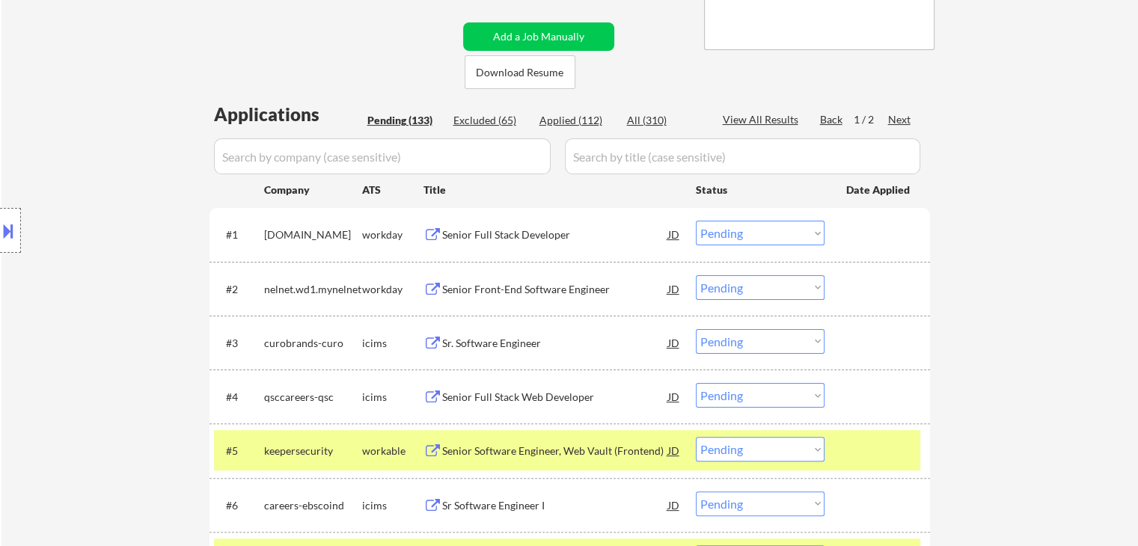
scroll to position [1772, 0]
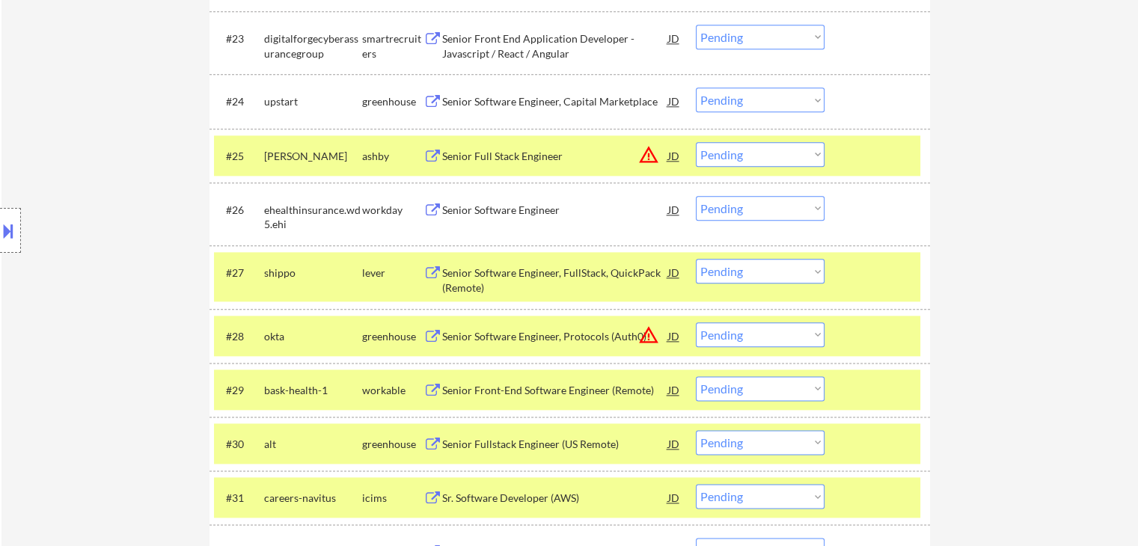
click at [766, 272] on select "Choose an option... Pending Applied Excluded (Questions) Excluded (Expired) Exc…" at bounding box center [760, 271] width 129 height 25
click at [696, 259] on select "Choose an option... Pending Applied Excluded (Questions) Excluded (Expired) Exc…" at bounding box center [760, 271] width 129 height 25
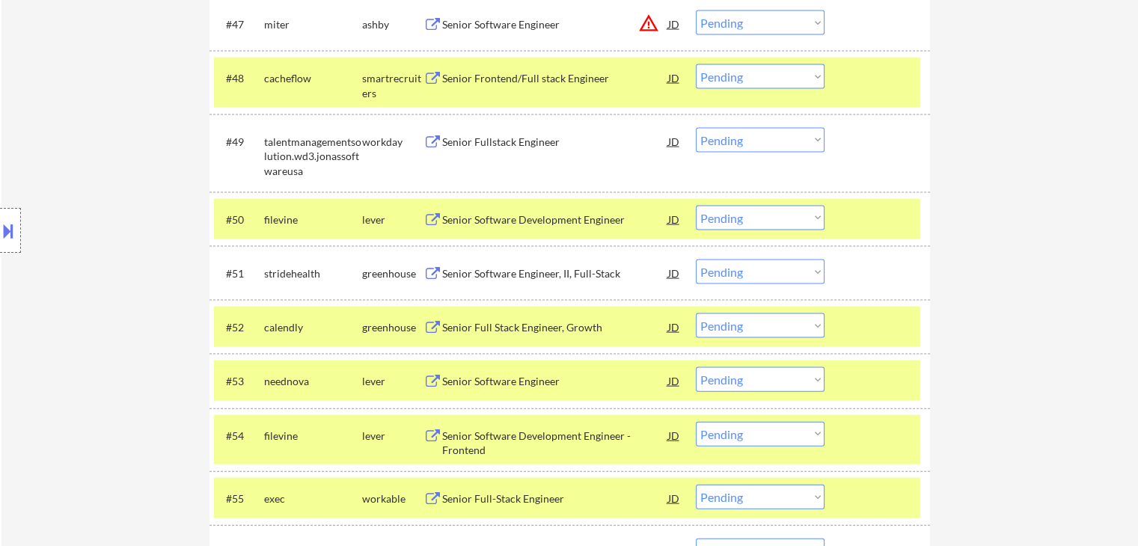
scroll to position [2050, 0]
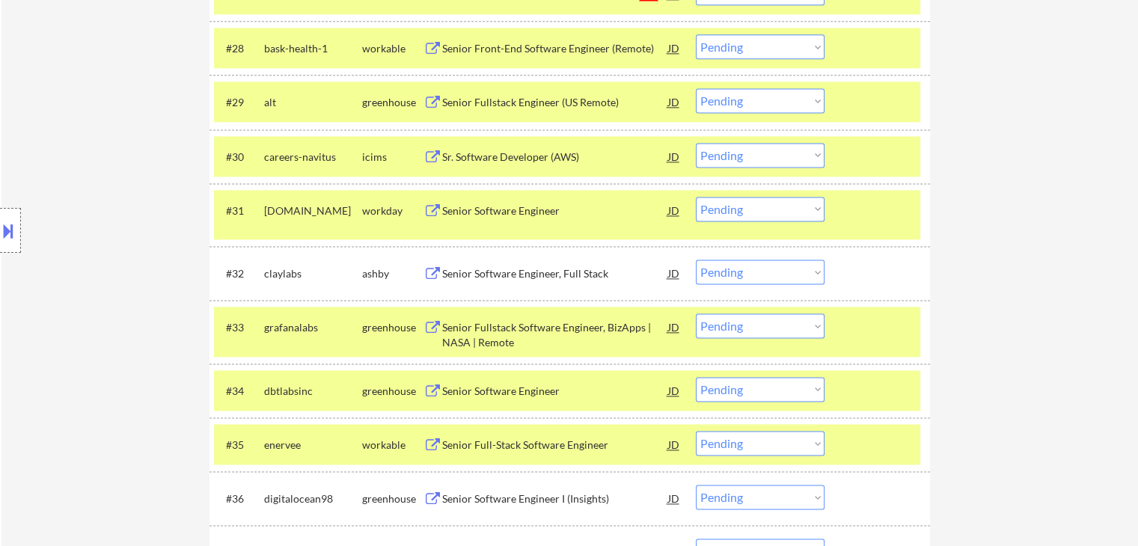
click at [739, 278] on select "Choose an option... Pending Applied Excluded (Questions) Excluded (Expired) Exc…" at bounding box center [760, 272] width 129 height 25
click at [696, 260] on select "Choose an option... Pending Applied Excluded (Questions) Excluded (Expired) Exc…" at bounding box center [760, 272] width 129 height 25
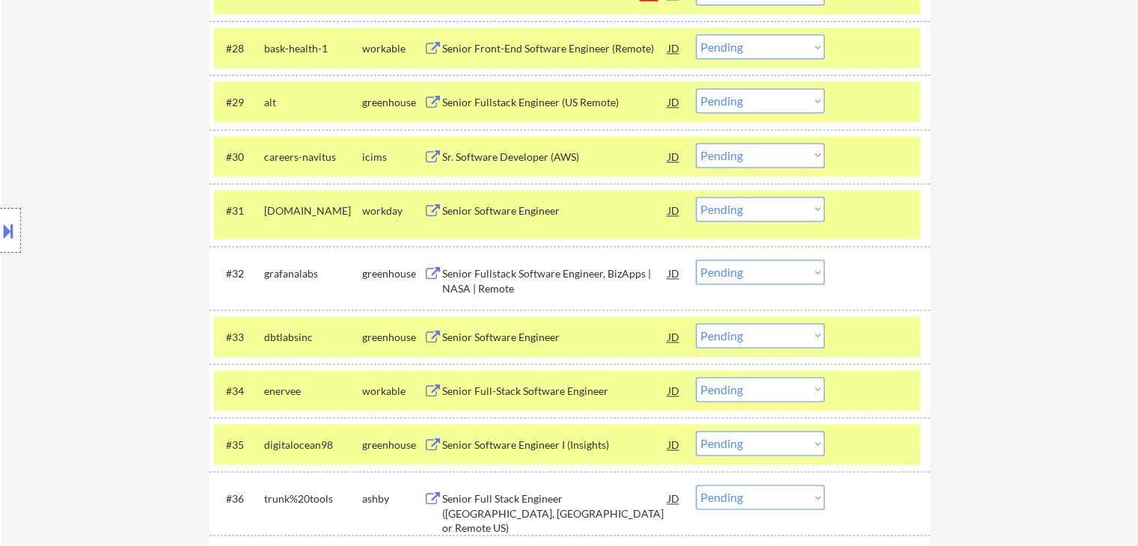
scroll to position [1239, 0]
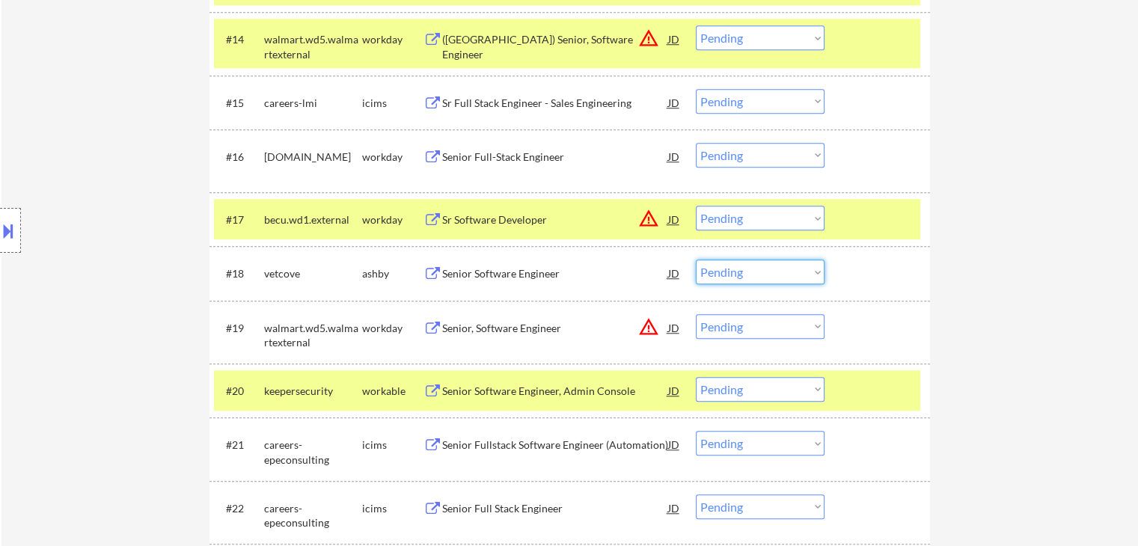
click at [780, 275] on select "Choose an option... Pending Applied Excluded (Questions) Excluded (Expired) Exc…" at bounding box center [760, 272] width 129 height 25
click at [696, 260] on select "Choose an option... Pending Applied Excluded (Questions) Excluded (Expired) Exc…" at bounding box center [760, 272] width 129 height 25
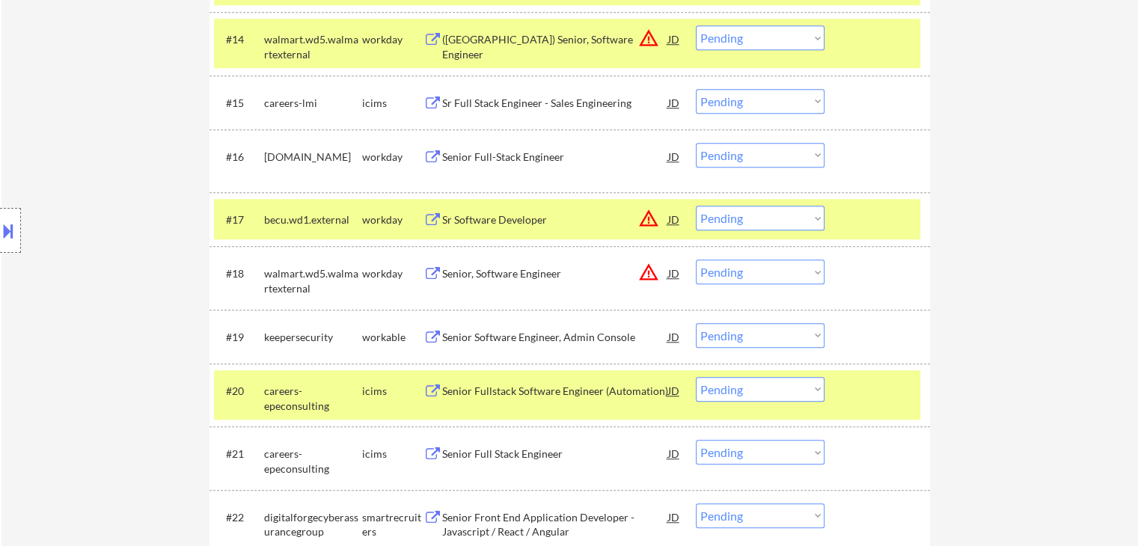
scroll to position [1997, 0]
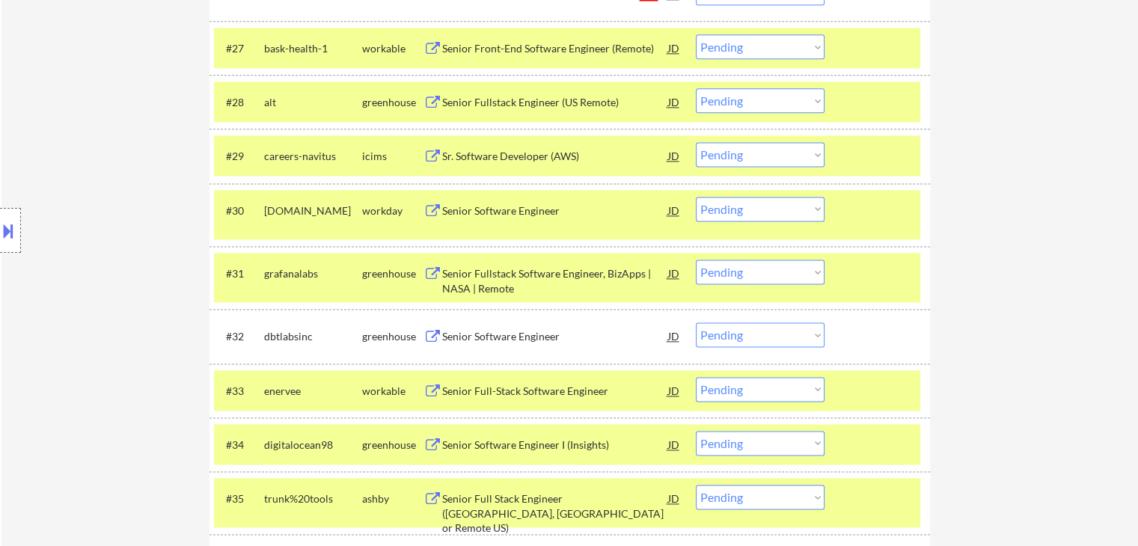
click at [720, 272] on select "Choose an option... Pending Applied Excluded (Questions) Excluded (Expired) Exc…" at bounding box center [760, 272] width 129 height 25
click at [696, 260] on select "Choose an option... Pending Applied Excluded (Questions) Excluded (Expired) Exc…" at bounding box center [760, 272] width 129 height 25
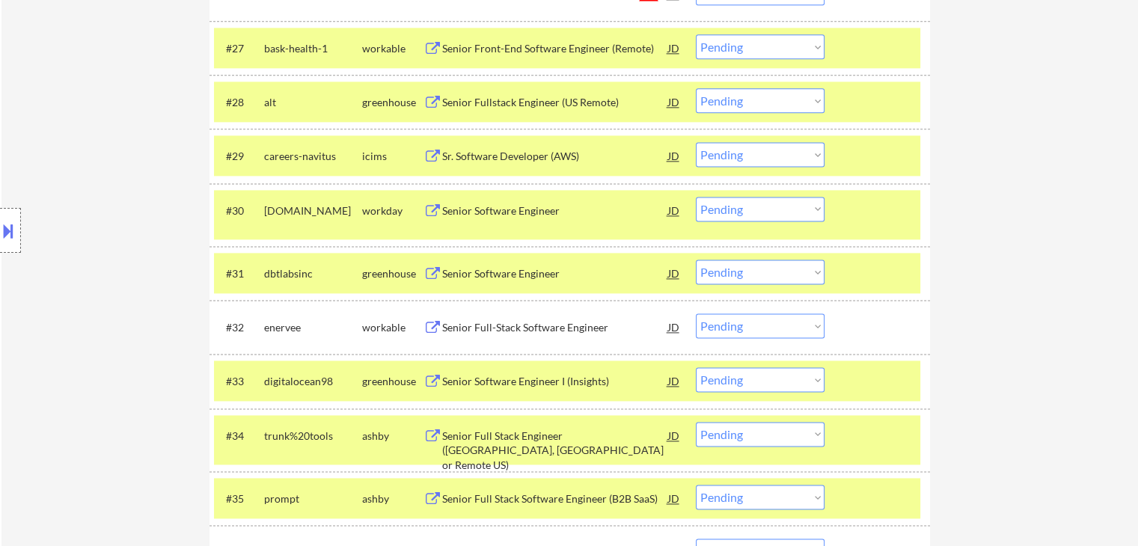
click at [738, 327] on select "Choose an option... Pending Applied Excluded (Questions) Excluded (Expired) Exc…" at bounding box center [760, 326] width 129 height 25
click at [696, 314] on select "Choose an option... Pending Applied Excluded (Questions) Excluded (Expired) Exc…" at bounding box center [760, 326] width 129 height 25
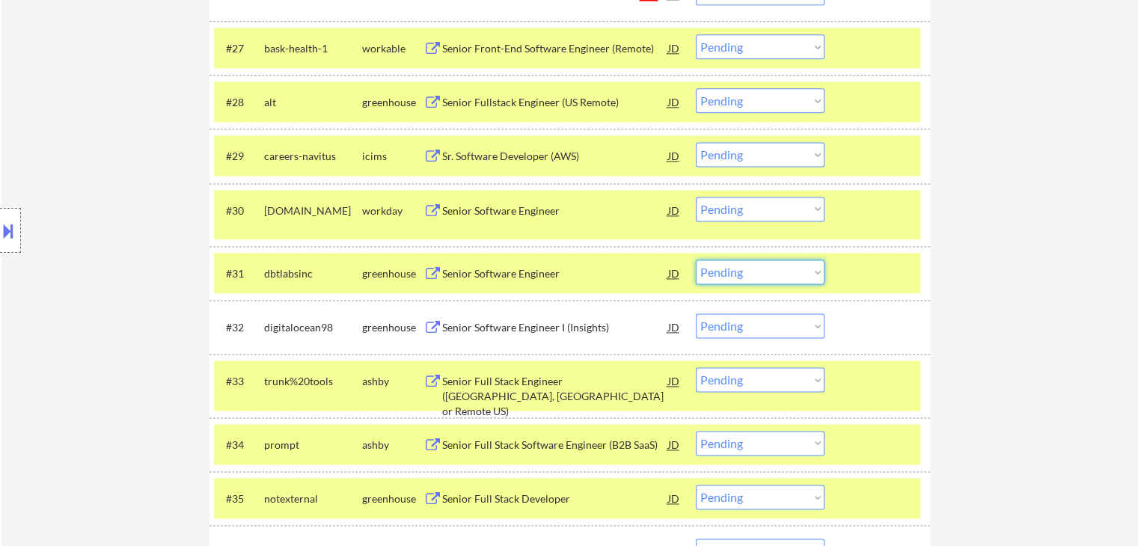
click at [724, 281] on select "Choose an option... Pending Applied Excluded (Questions) Excluded (Expired) Exc…" at bounding box center [760, 272] width 129 height 25
click at [696, 260] on select "Choose an option... Pending Applied Excluded (Questions) Excluded (Expired) Exc…" at bounding box center [760, 272] width 129 height 25
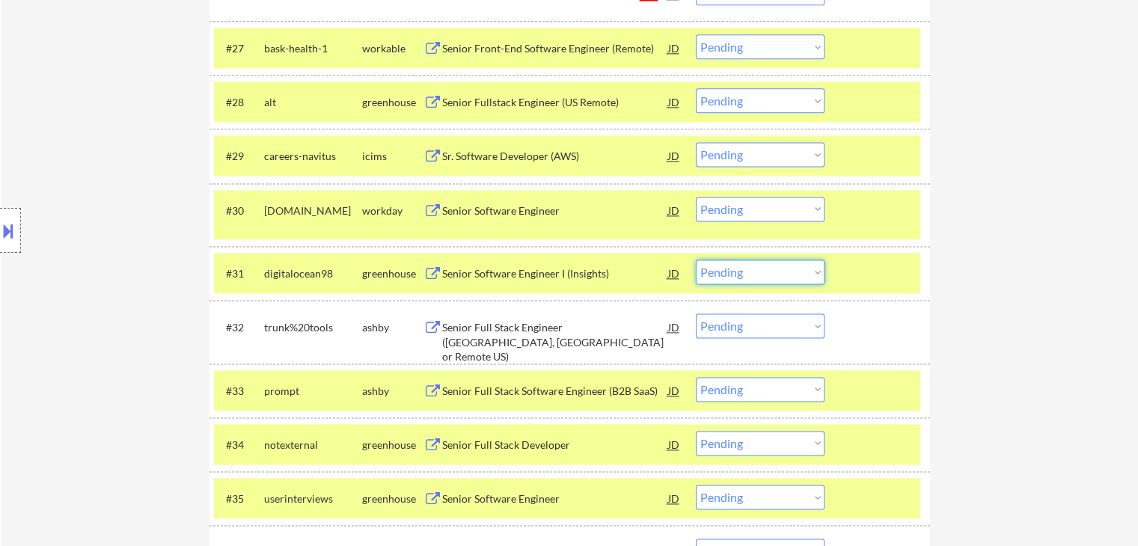
drag, startPoint x: 754, startPoint y: 267, endPoint x: 755, endPoint y: 280, distance: 12.7
click at [755, 267] on select "Choose an option... Pending Applied Excluded (Questions) Excluded (Expired) Exc…" at bounding box center [760, 272] width 129 height 25
click at [696, 260] on select "Choose an option... Pending Applied Excluded (Questions) Excluded (Expired) Exc…" at bounding box center [760, 272] width 129 height 25
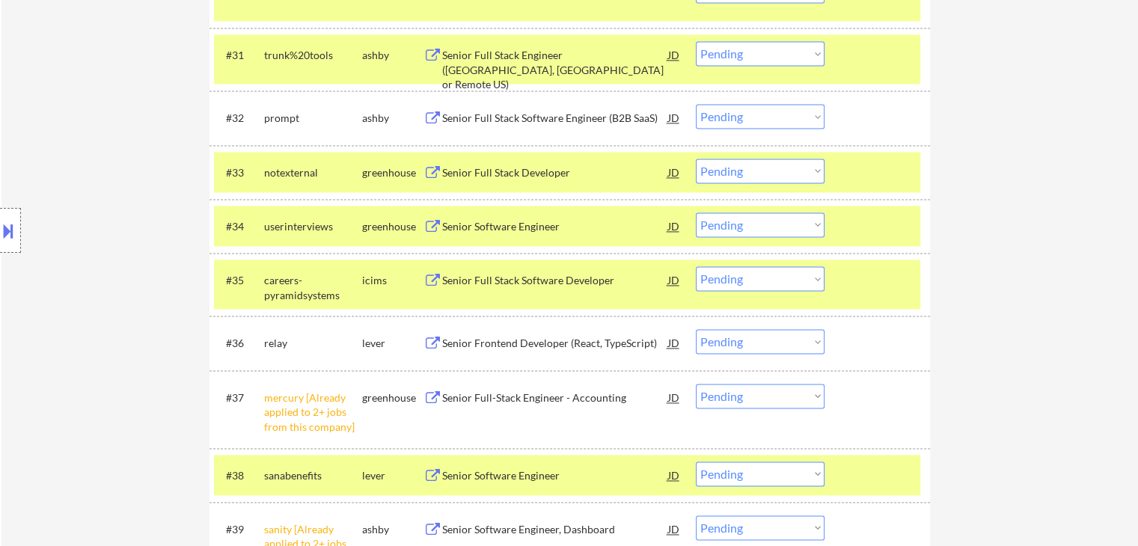
scroll to position [2221, 0]
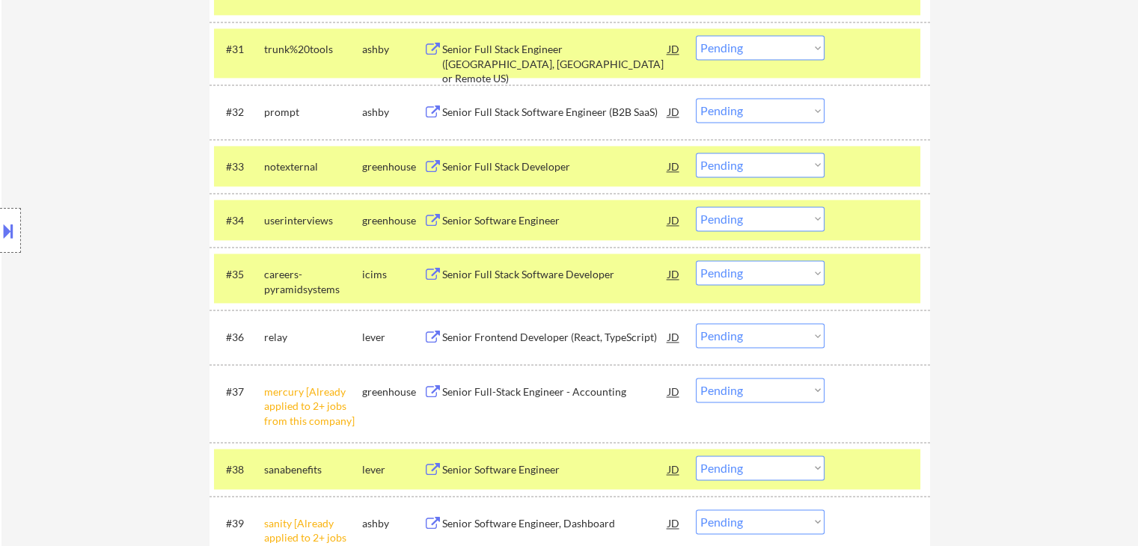
click at [731, 170] on select "Choose an option... Pending Applied Excluded (Questions) Excluded (Expired) Exc…" at bounding box center [760, 165] width 129 height 25
click at [696, 153] on select "Choose an option... Pending Applied Excluded (Questions) Excluded (Expired) Exc…" at bounding box center [760, 165] width 129 height 25
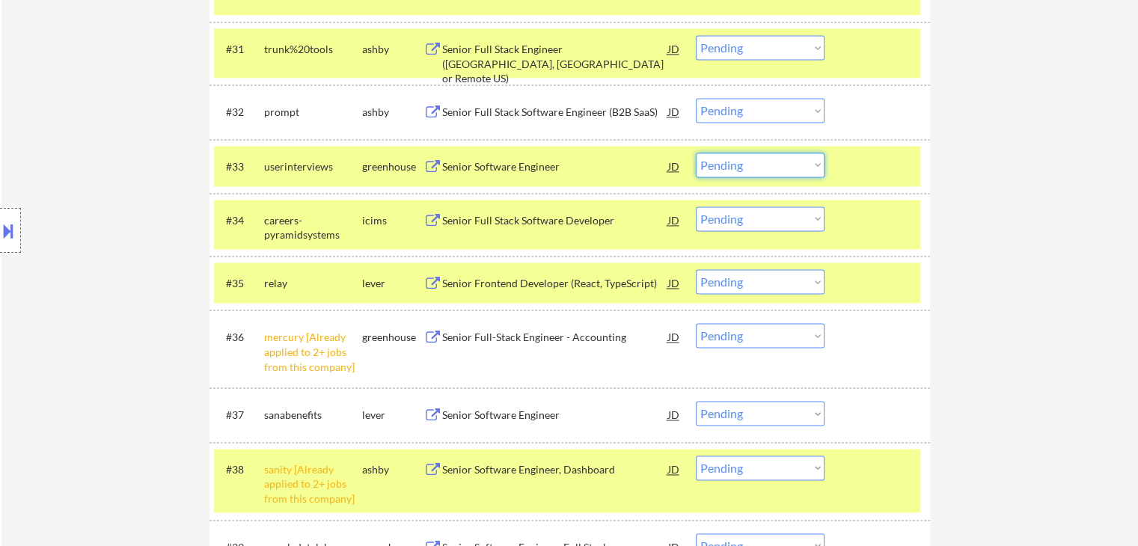
click at [743, 162] on select "Choose an option... Pending Applied Excluded (Questions) Excluded (Expired) Exc…" at bounding box center [760, 165] width 129 height 25
click at [696, 153] on select "Choose an option... Pending Applied Excluded (Questions) Excluded (Expired) Exc…" at bounding box center [760, 165] width 129 height 25
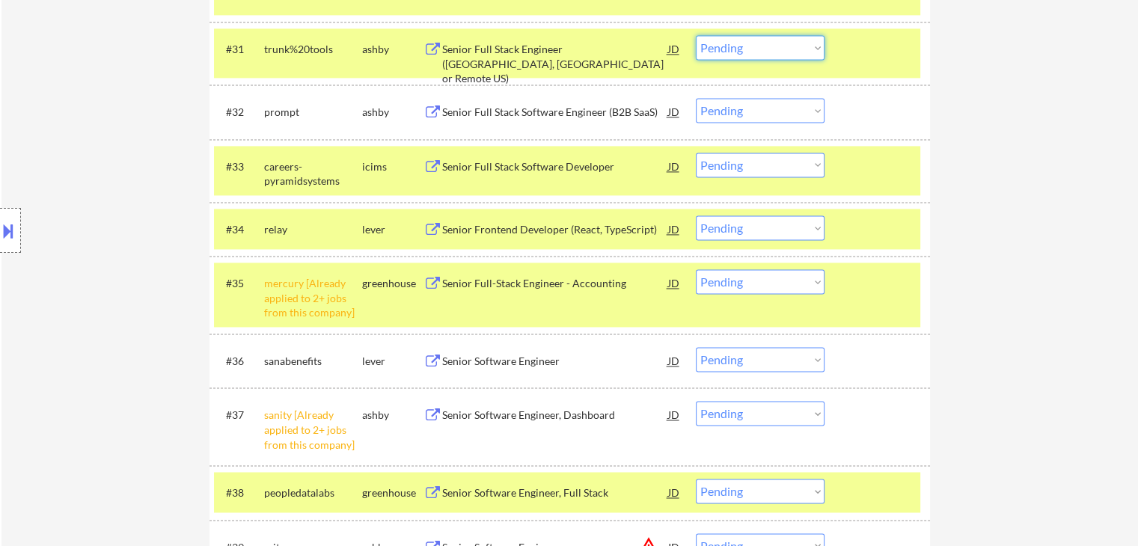
click at [715, 49] on select "Choose an option... Pending Applied Excluded (Questions) Excluded (Expired) Exc…" at bounding box center [760, 47] width 129 height 25
click at [696, 35] on select "Choose an option... Pending Applied Excluded (Questions) Excluded (Expired) Exc…" at bounding box center [760, 47] width 129 height 25
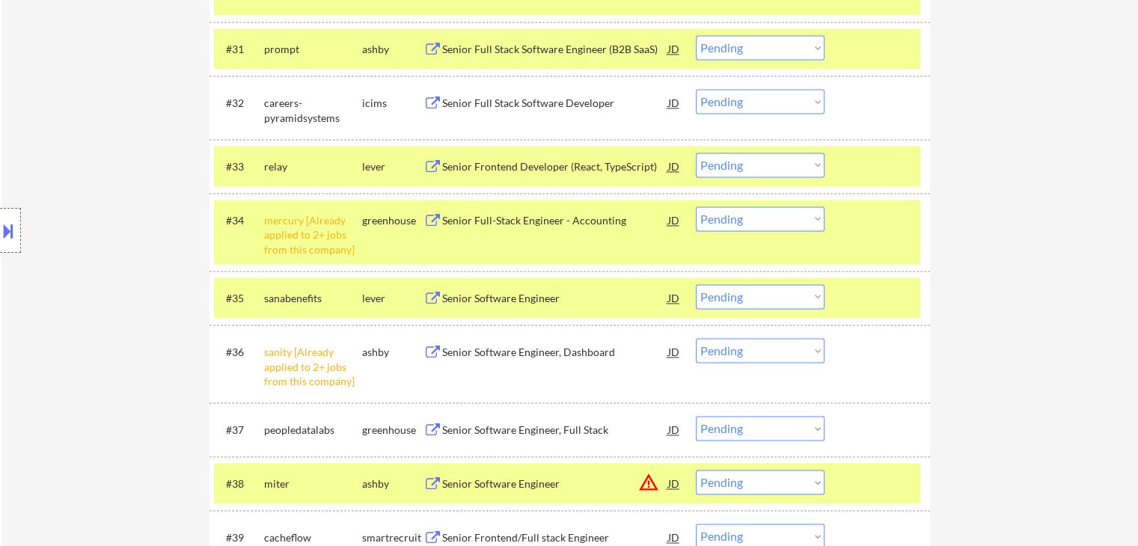
click at [736, 51] on select "Choose an option... Pending Applied Excluded (Questions) Excluded (Expired) Exc…" at bounding box center [760, 47] width 129 height 25
click at [696, 35] on select "Choose an option... Pending Applied Excluded (Questions) Excluded (Expired) Exc…" at bounding box center [760, 47] width 129 height 25
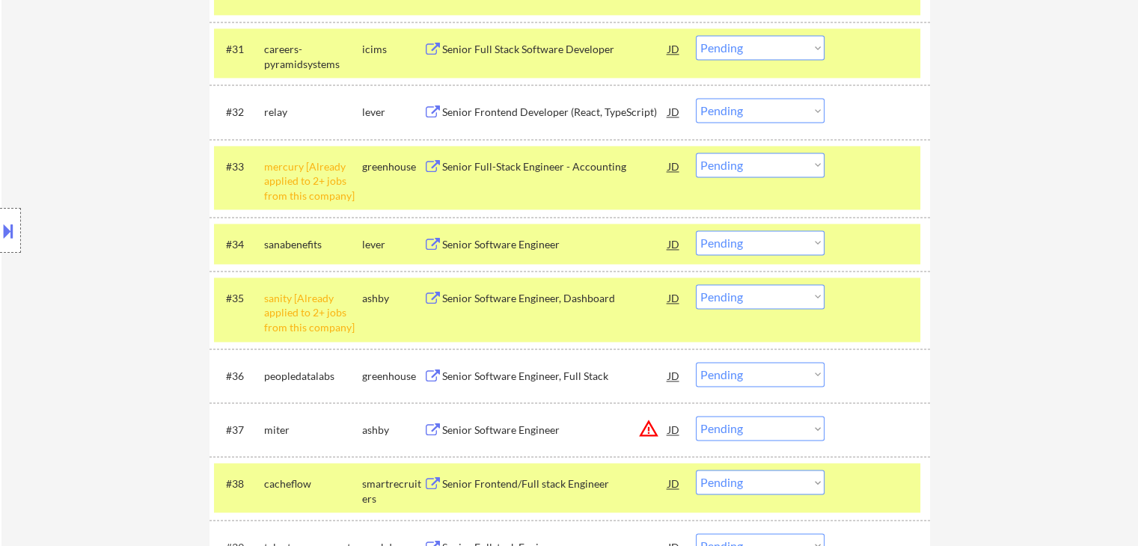
drag, startPoint x: 759, startPoint y: 106, endPoint x: 759, endPoint y: 118, distance: 12.0
click at [759, 106] on select "Choose an option... Pending Applied Excluded (Questions) Excluded (Expired) Exc…" at bounding box center [760, 110] width 129 height 25
click at [696, 98] on select "Choose an option... Pending Applied Excluded (Questions) Excluded (Expired) Exc…" at bounding box center [760, 110] width 129 height 25
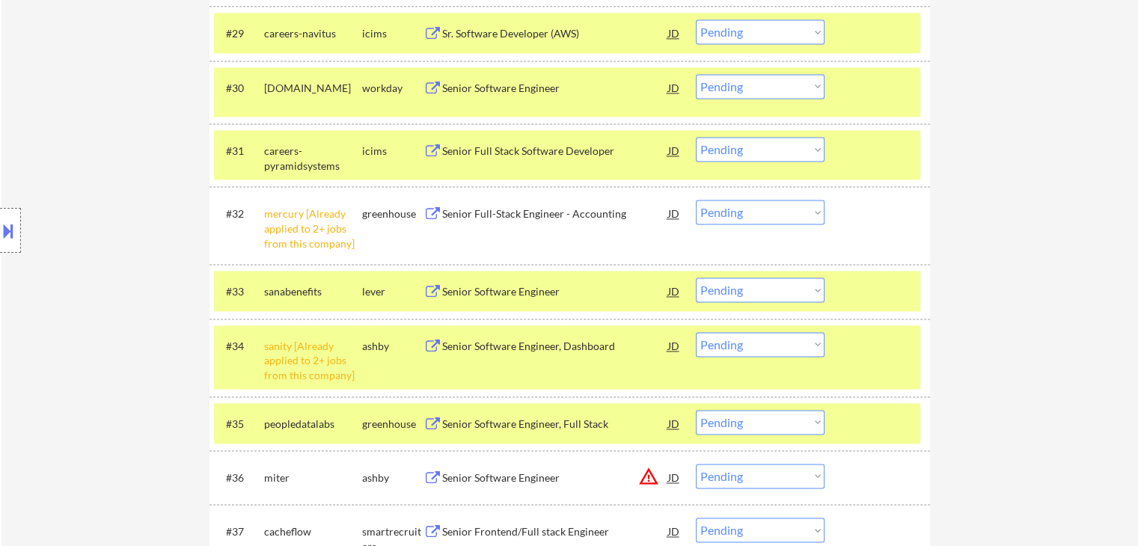
scroll to position [2519, 0]
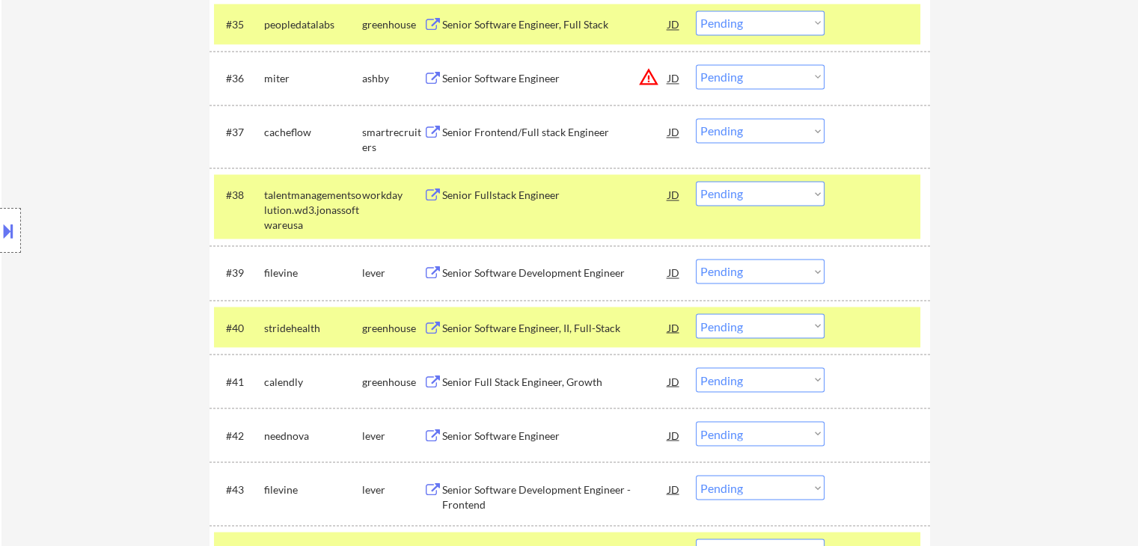
click at [763, 270] on select "Choose an option... Pending Applied Excluded (Questions) Excluded (Expired) Exc…" at bounding box center [760, 271] width 129 height 25
click at [696, 259] on select "Choose an option... Pending Applied Excluded (Questions) Excluded (Expired) Exc…" at bounding box center [760, 271] width 129 height 25
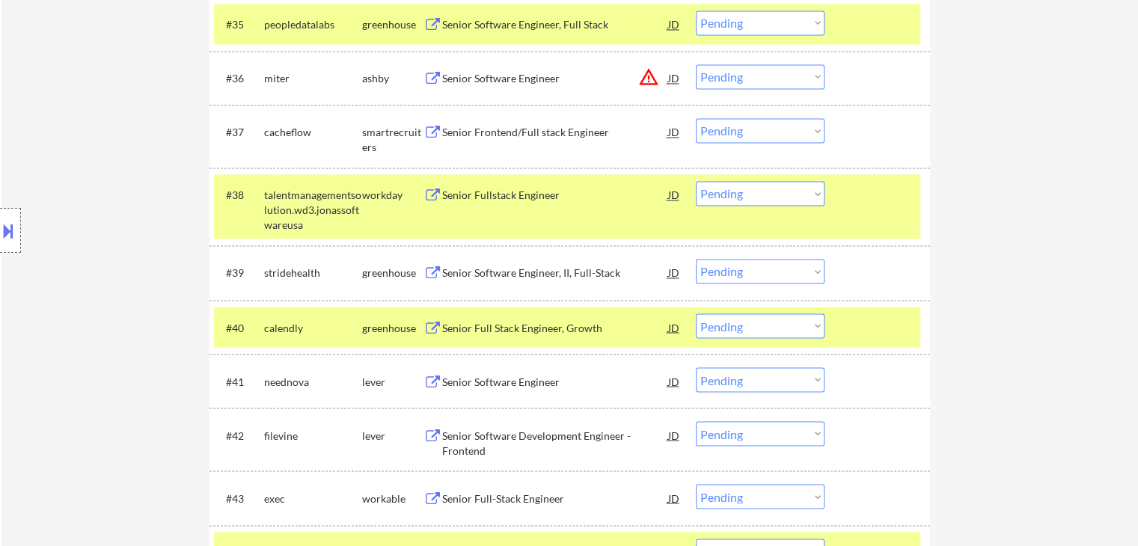
click at [757, 321] on select "Choose an option... Pending Applied Excluded (Questions) Excluded (Expired) Exc…" at bounding box center [760, 326] width 129 height 25
click at [696, 314] on select "Choose an option... Pending Applied Excluded (Questions) Excluded (Expired) Exc…" at bounding box center [760, 326] width 129 height 25
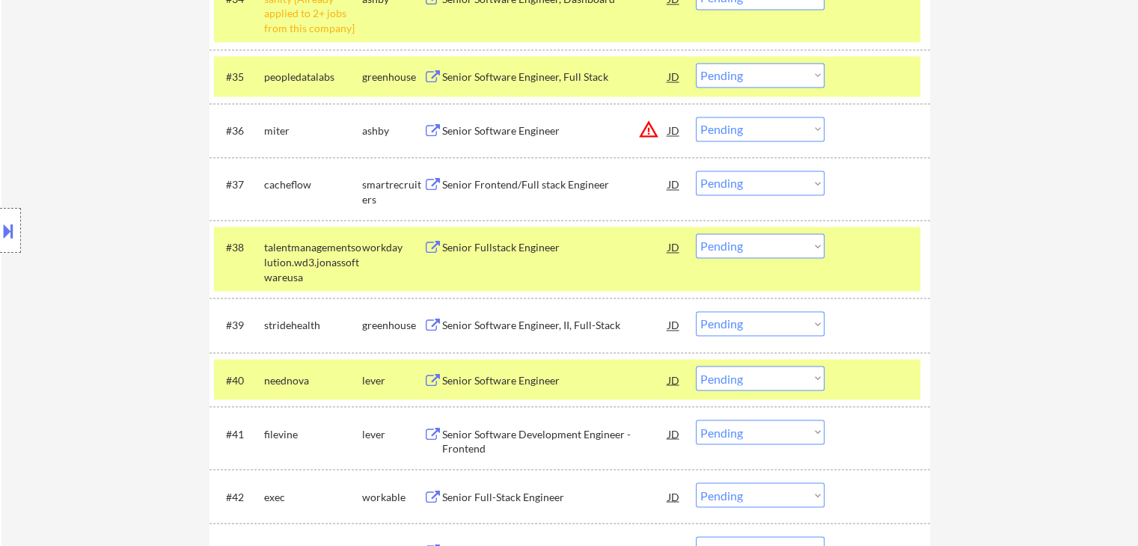
scroll to position [2444, 0]
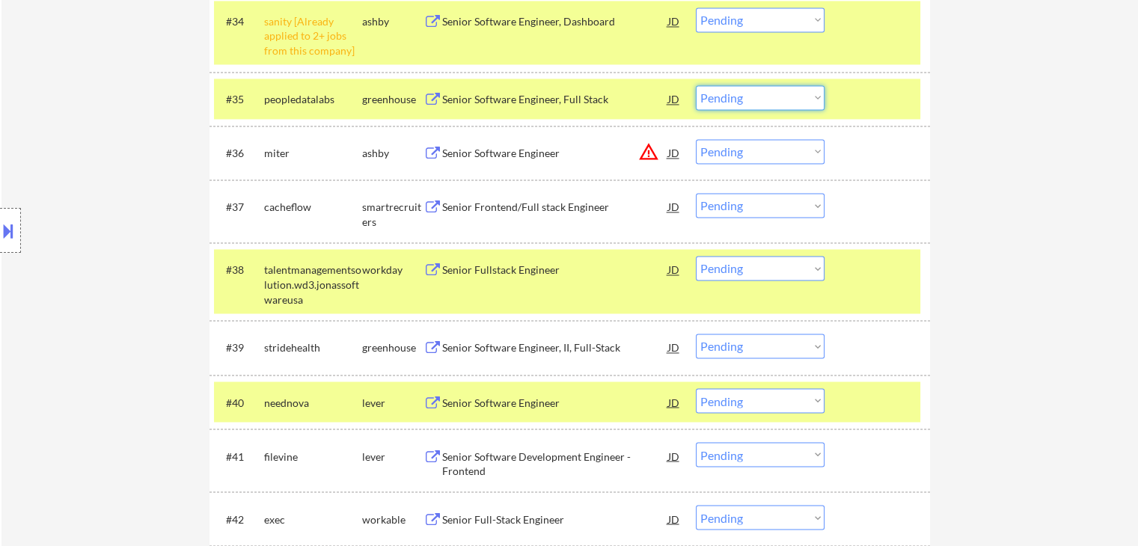
click at [723, 100] on select "Choose an option... Pending Applied Excluded (Questions) Excluded (Expired) Exc…" at bounding box center [760, 97] width 129 height 25
click at [696, 85] on select "Choose an option... Pending Applied Excluded (Questions) Excluded (Expired) Exc…" at bounding box center [760, 97] width 129 height 25
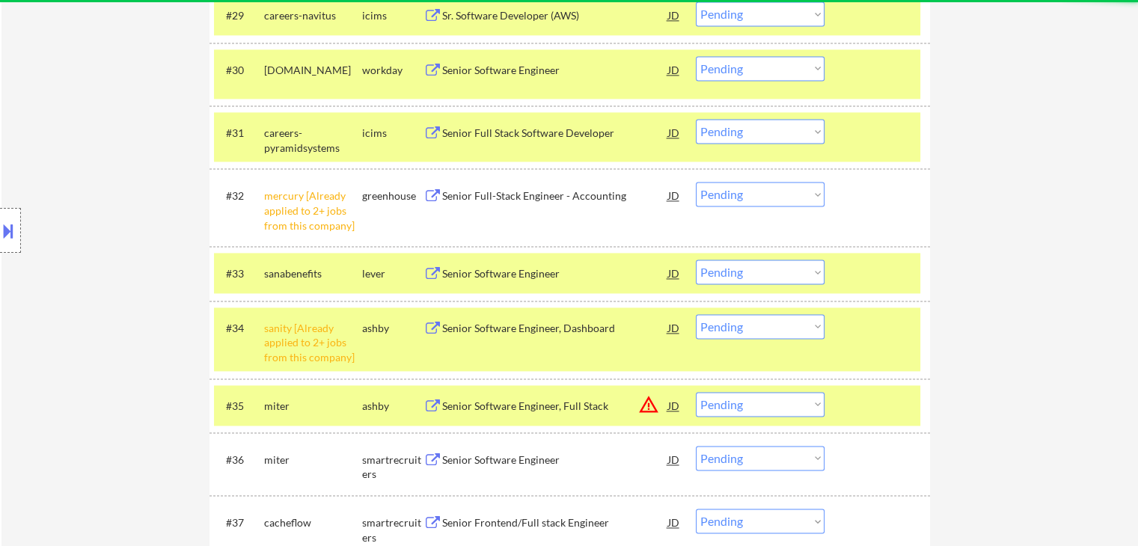
click at [721, 278] on select "Choose an option... Pending Applied Excluded (Questions) Excluded (Expired) Exc…" at bounding box center [760, 272] width 129 height 25
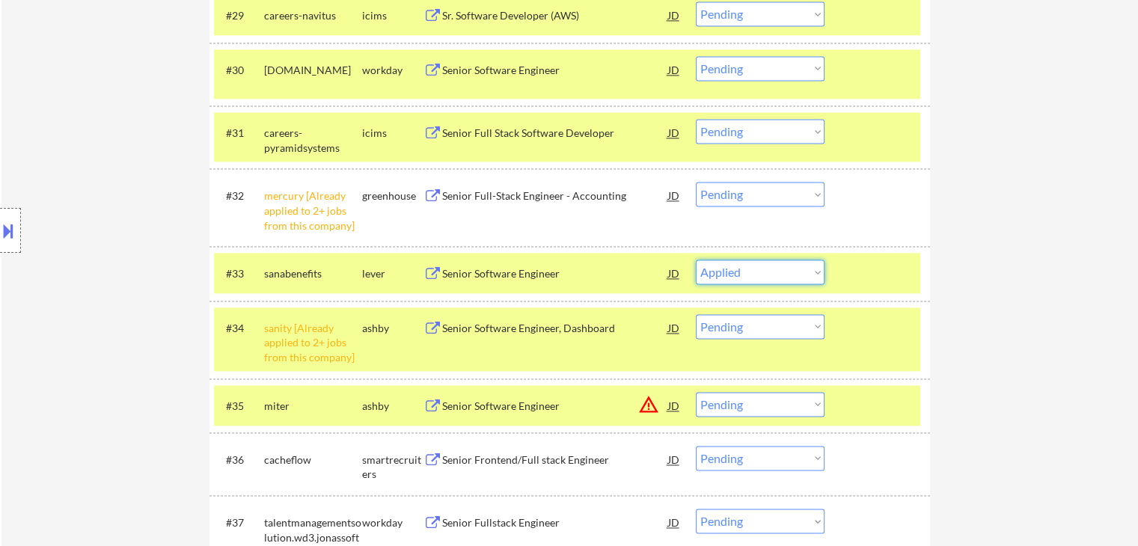
click at [696, 260] on select "Choose an option... Pending Applied Excluded (Questions) Excluded (Expired) Exc…" at bounding box center [760, 272] width 129 height 25
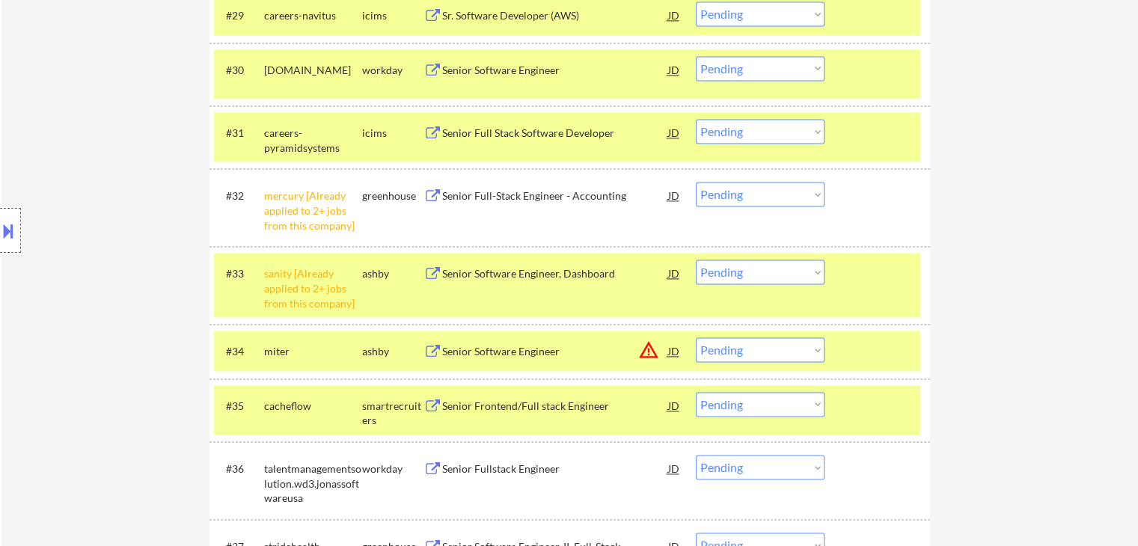
scroll to position [2464, 0]
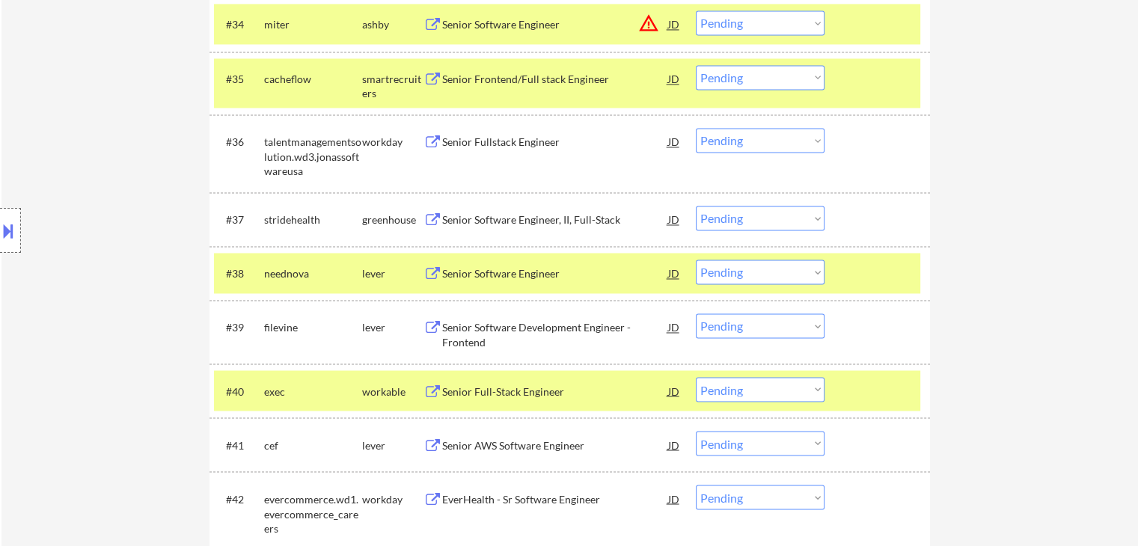
click at [718, 273] on select "Choose an option... Pending Applied Excluded (Questions) Excluded (Expired) Exc…" at bounding box center [760, 272] width 129 height 25
click at [696, 260] on select "Choose an option... Pending Applied Excluded (Questions) Excluded (Expired) Exc…" at bounding box center [760, 272] width 129 height 25
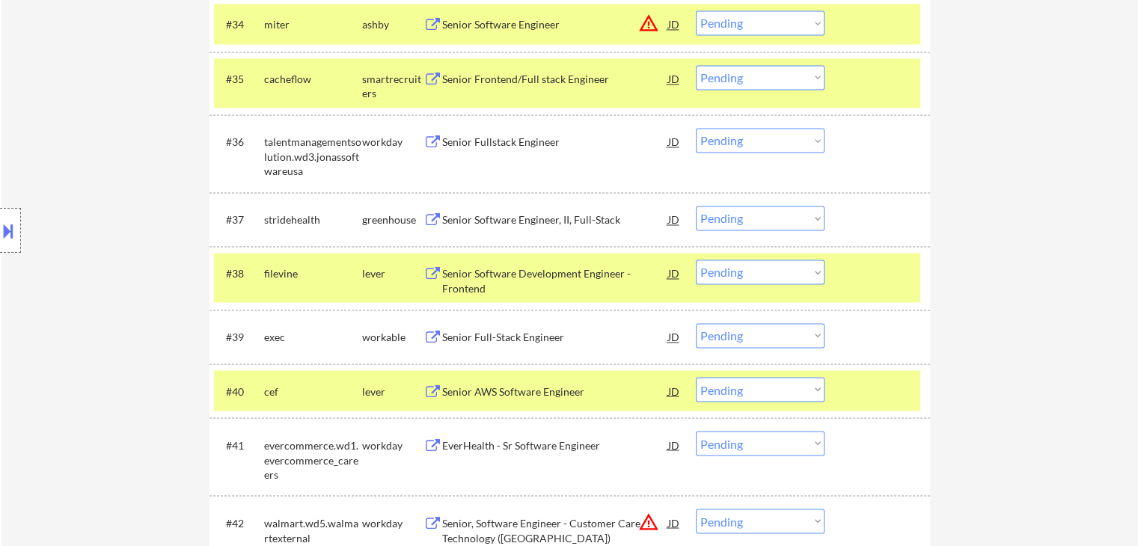
click at [748, 76] on select "Choose an option... Pending Applied Excluded (Questions) Excluded (Expired) Exc…" at bounding box center [760, 77] width 129 height 25
click at [696, 65] on select "Choose an option... Pending Applied Excluded (Questions) Excluded (Expired) Exc…" at bounding box center [760, 77] width 129 height 25
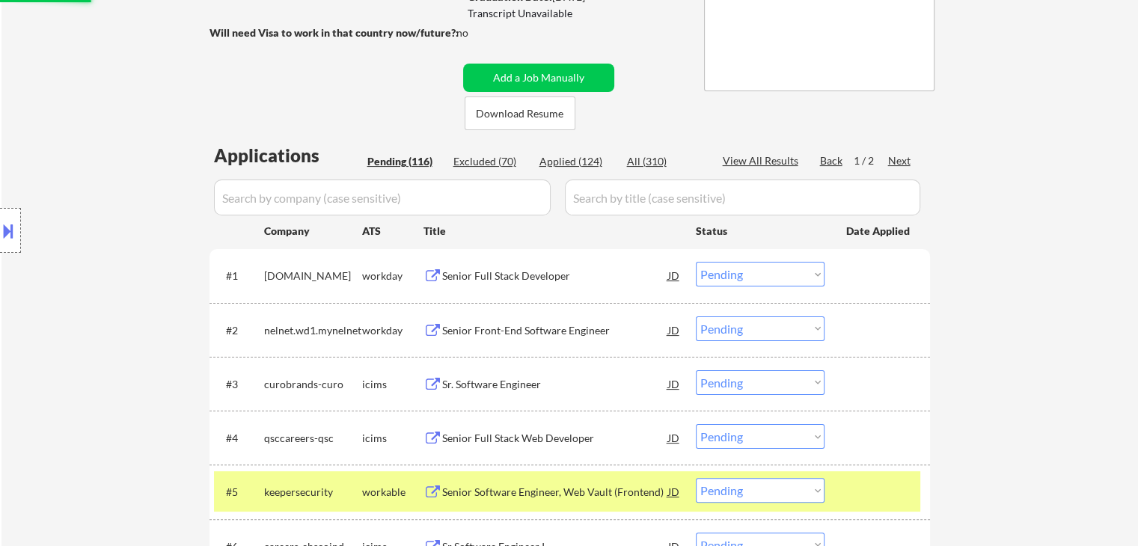
scroll to position [0, 0]
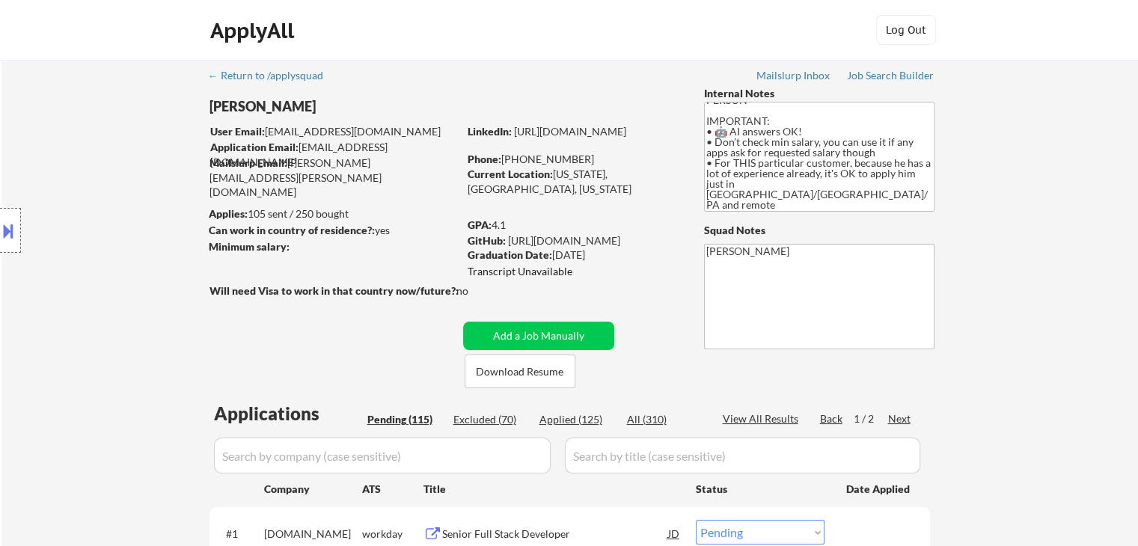
click at [109, 281] on div "Location Inclusions: [GEOGRAPHIC_DATA], [GEOGRAPHIC_DATA] [GEOGRAPHIC_DATA], [G…" at bounding box center [134, 231] width 268 height 278
